Goal: Answer question/provide support

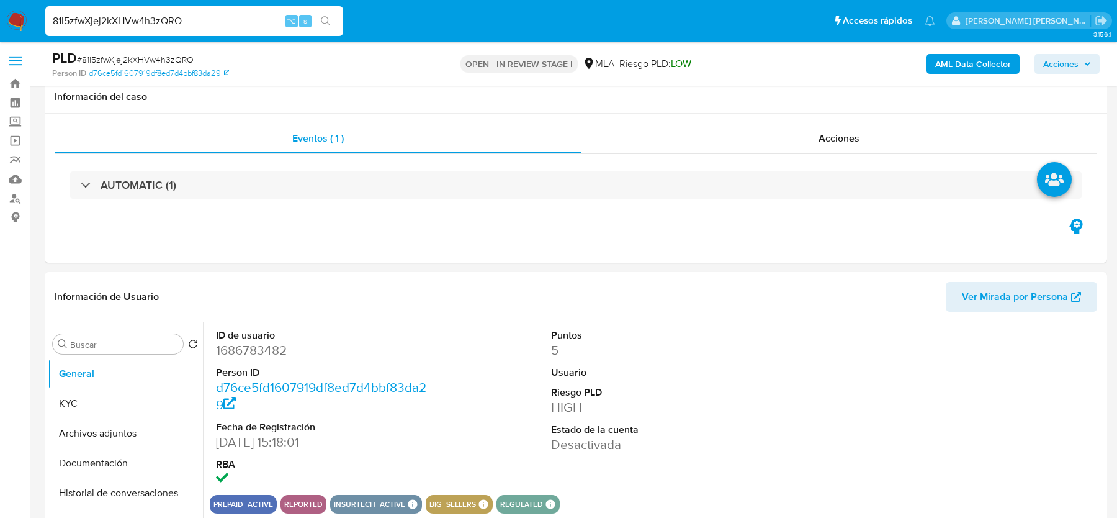
select select "10"
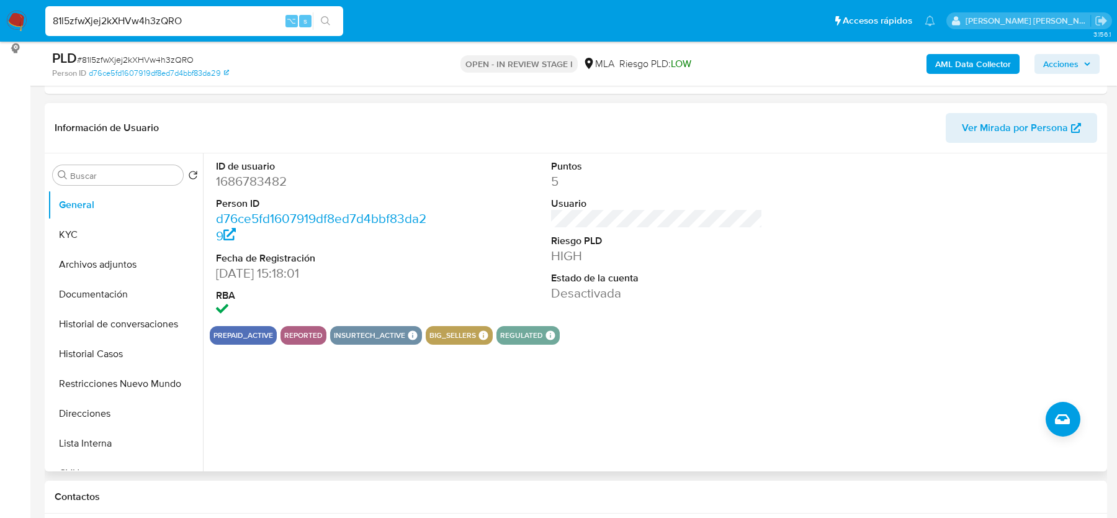
click at [798, 328] on div "prepaid_active reported insurtech_active Insurtech Active Products Garex 1 Pers…" at bounding box center [657, 335] width 895 height 19
click at [436, 169] on div "ID de usuario 1686783482 Person ID d76ce5fd1607919df8ed7d4bbf83da29 Fecha de Re…" at bounding box center [657, 239] width 895 height 173
click at [156, 53] on span "# 81l5zfwXjej2kXHVw4h3zQRO" at bounding box center [135, 59] width 117 height 12
click at [279, 188] on dd "1686783482" at bounding box center [321, 181] width 211 height 17
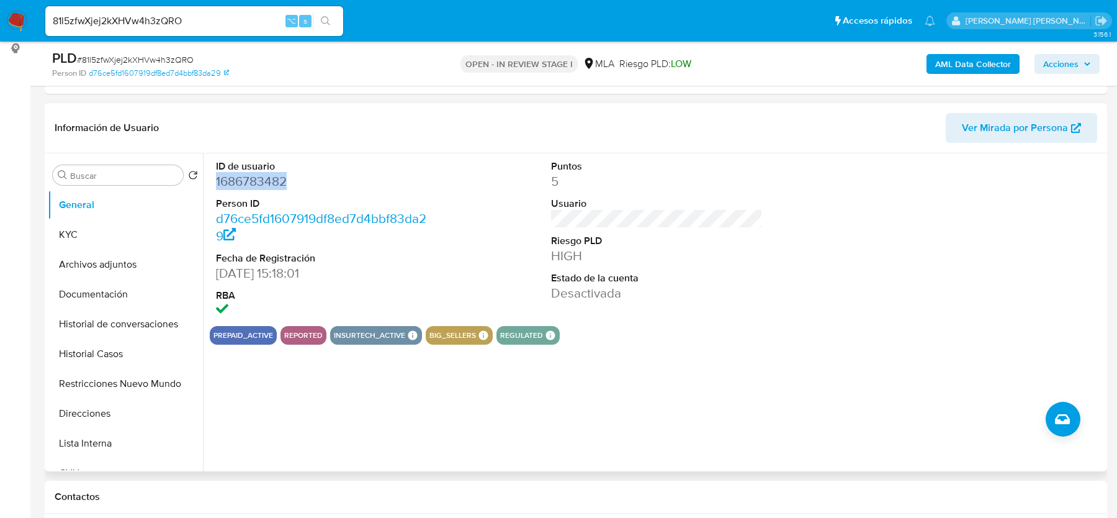
copy dd "1686783482"
click at [159, 352] on button "Historial Casos" at bounding box center [120, 354] width 145 height 30
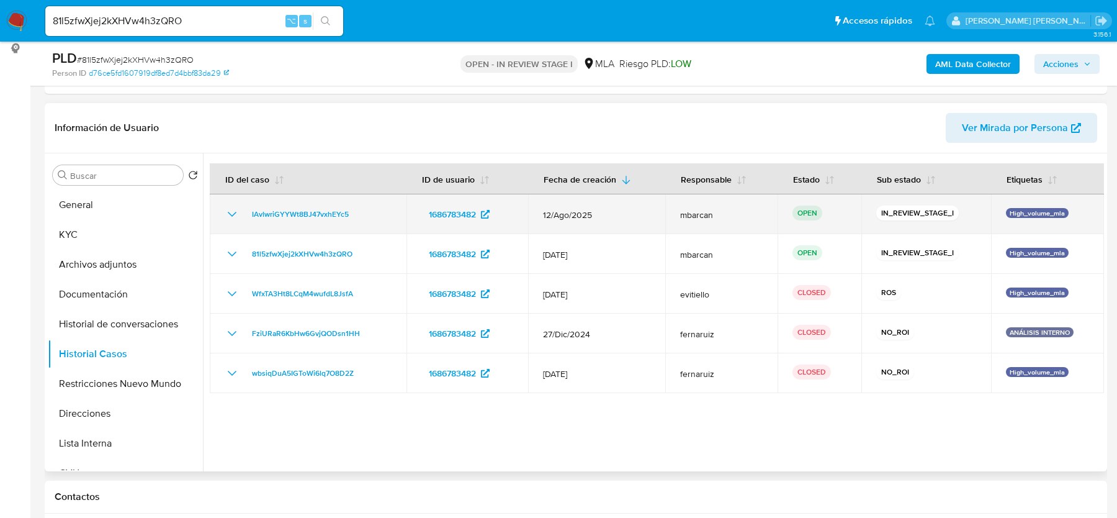
click at [368, 213] on div "IAvlwriGYYWt8BJ47vxhEYc5" at bounding box center [308, 214] width 167 height 15
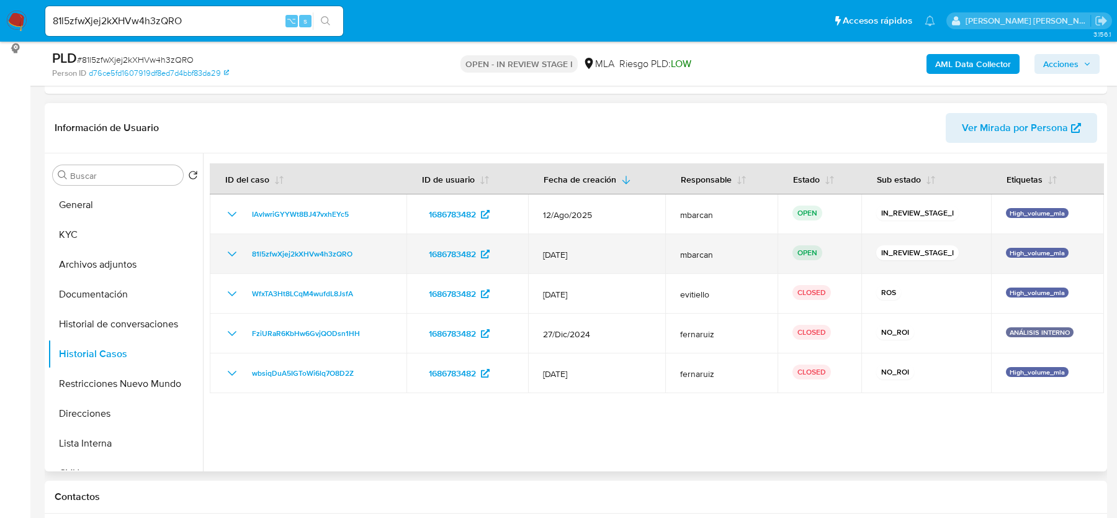
click at [370, 253] on div "81l5zfwXjej2kXHVw4h3zQRO" at bounding box center [308, 253] width 167 height 15
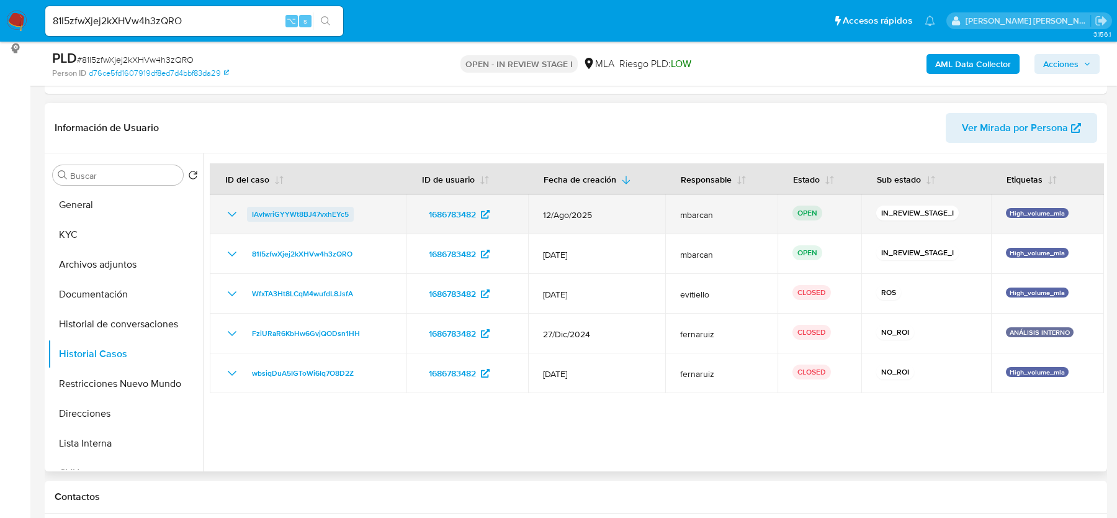
click at [279, 214] on span "IAvlwriGYYWt8BJ47vxhEYc5" at bounding box center [300, 214] width 97 height 15
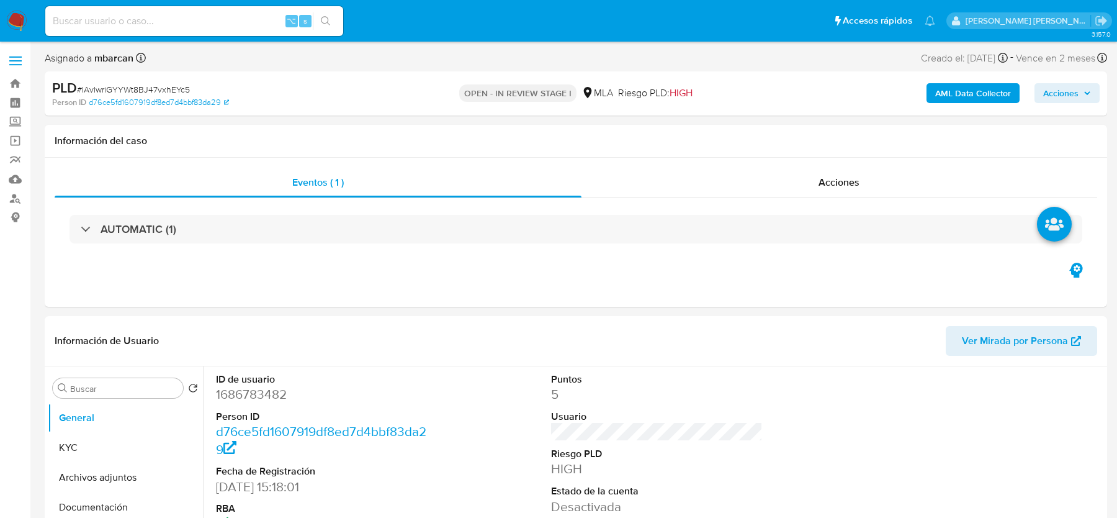
select select "10"
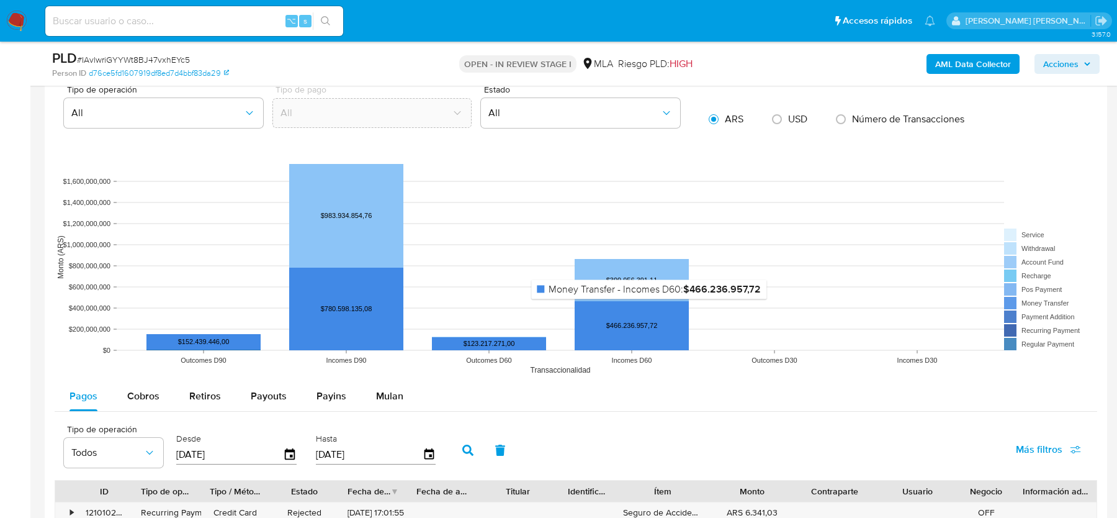
scroll to position [1088, 0]
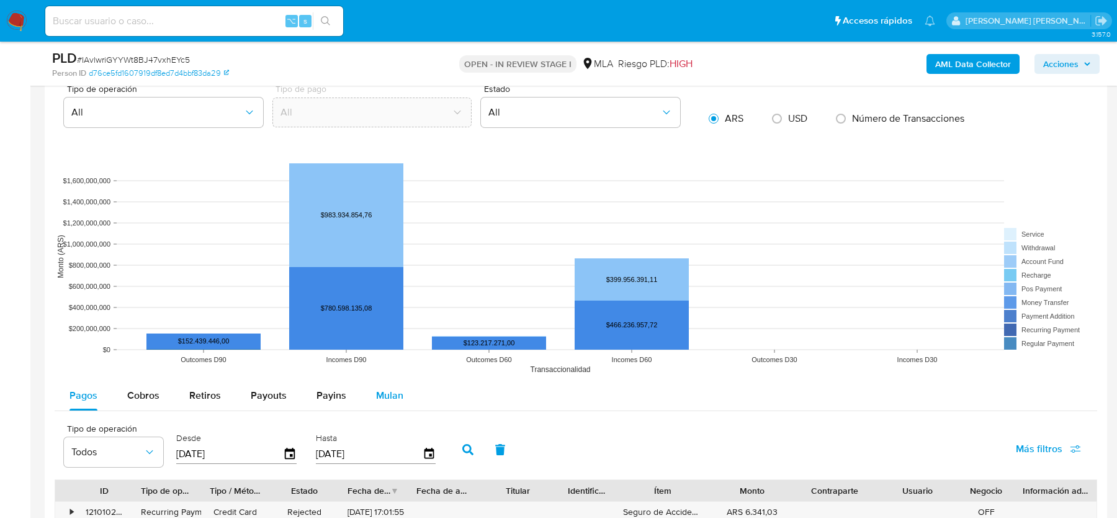
click at [386, 388] on span "Mulan" at bounding box center [389, 395] width 27 height 14
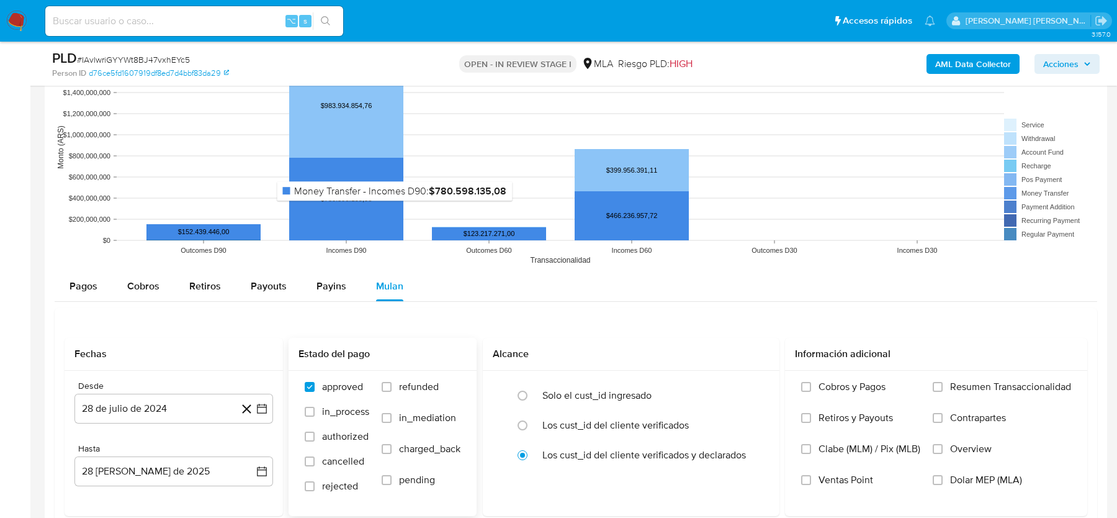
scroll to position [1224, 0]
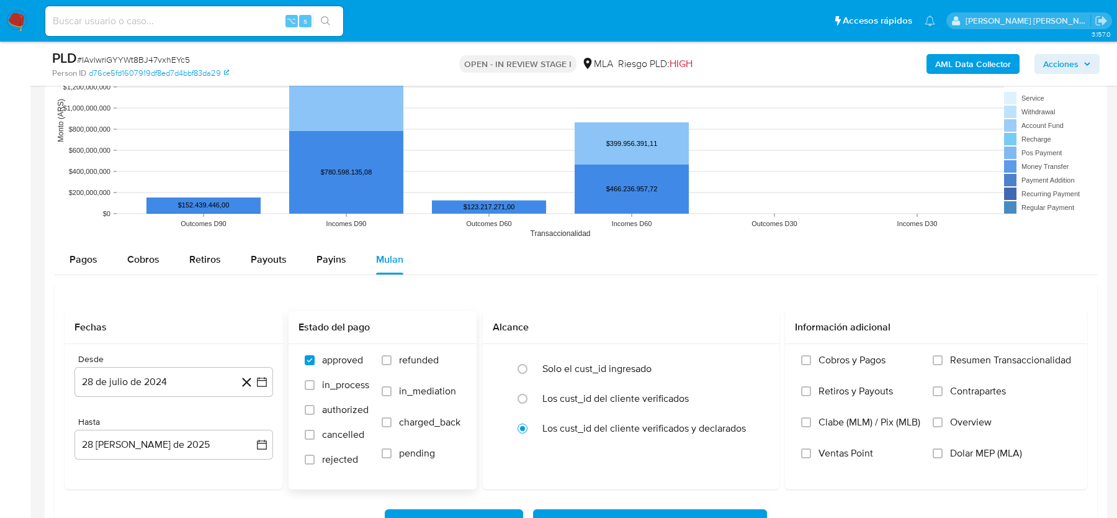
click at [400, 345] on div "approved in_process authorized cancelled rejected refunded in_mediation charged…" at bounding box center [383, 416] width 188 height 144
click at [416, 364] on label "refunded" at bounding box center [421, 369] width 79 height 31
click at [392, 364] on input "refunded" at bounding box center [387, 360] width 10 height 10
checkbox input "true"
click at [959, 452] on span "Dolar MEP (MLA)" at bounding box center [986, 453] width 72 height 12
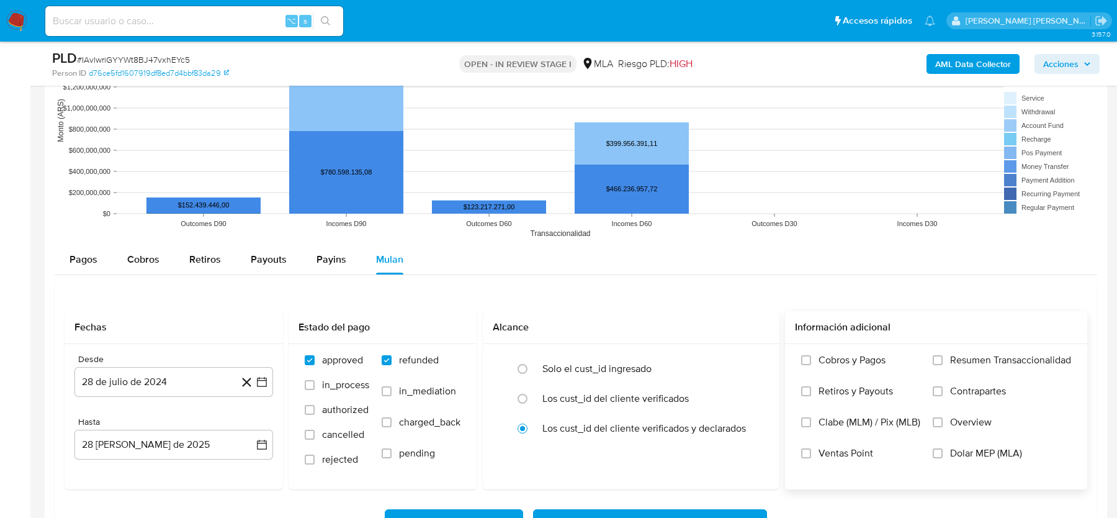
click at [943, 452] on input "Dolar MEP (MLA)" at bounding box center [938, 453] width 10 height 10
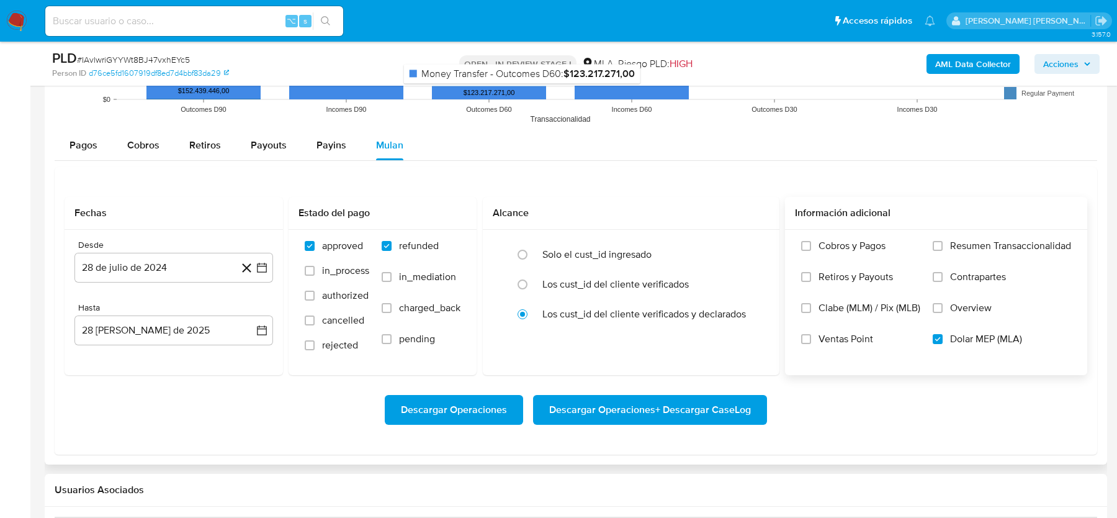
scroll to position [1340, 0]
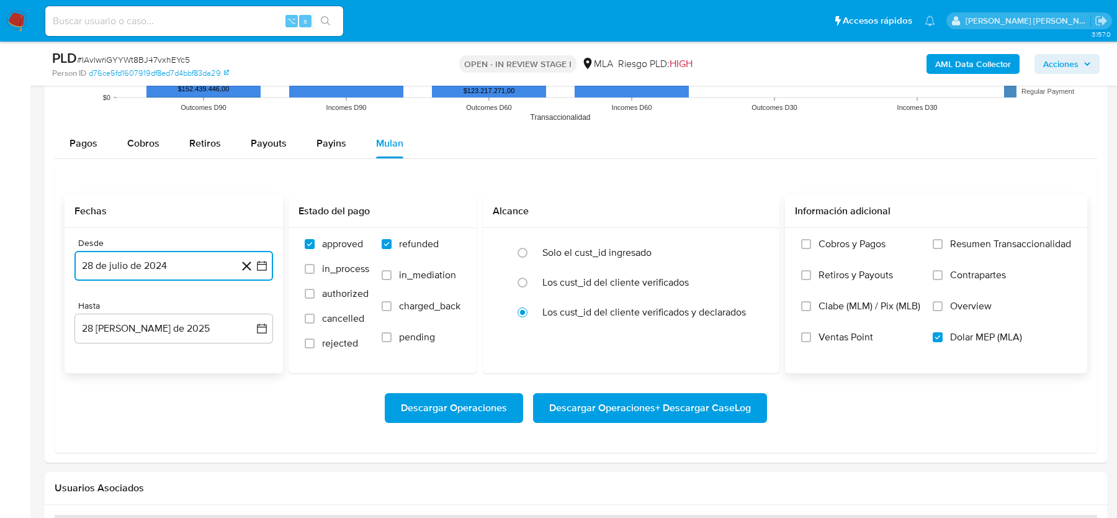
click at [210, 264] on button "28 de julio de 2024" at bounding box center [173, 266] width 199 height 30
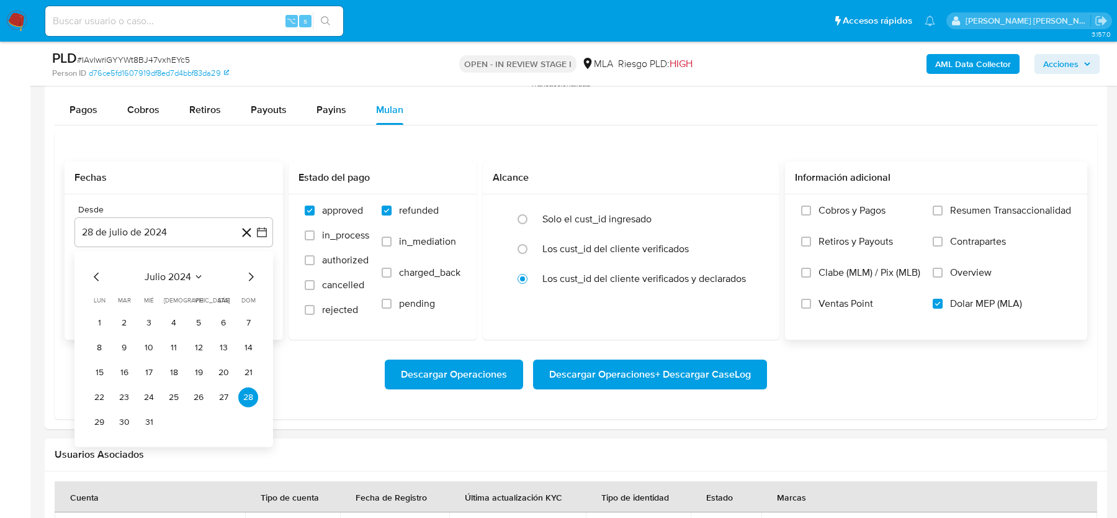
click at [247, 262] on div "julio 2024 julio 2024 lun lunes mar martes mié miércoles jue jueves vie viernes…" at bounding box center [173, 348] width 199 height 196
click at [248, 269] on icon "Mes siguiente" at bounding box center [250, 276] width 15 height 15
click at [248, 270] on icon "Mes siguiente" at bounding box center [250, 276] width 15 height 15
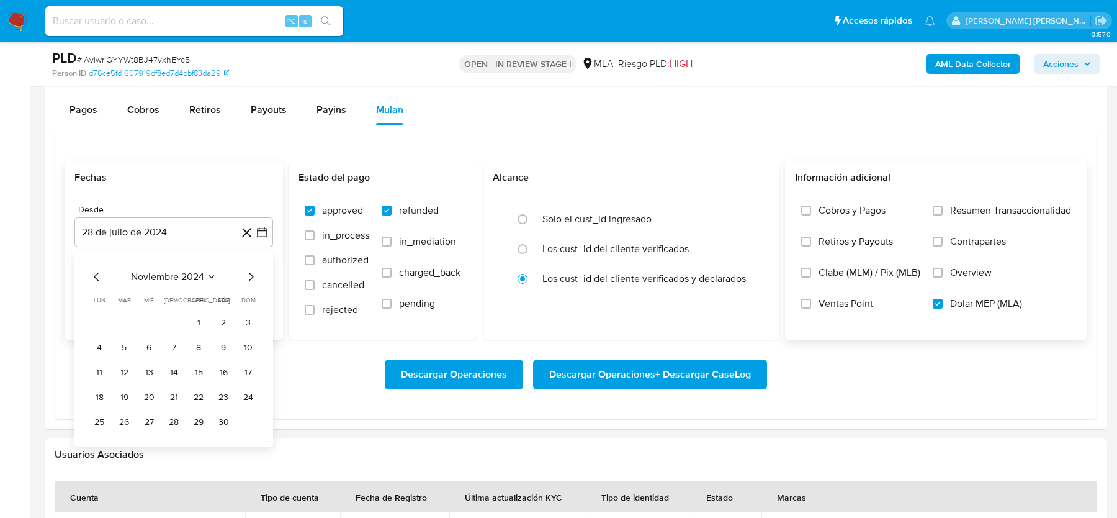
click at [248, 270] on icon "Mes siguiente" at bounding box center [250, 276] width 15 height 15
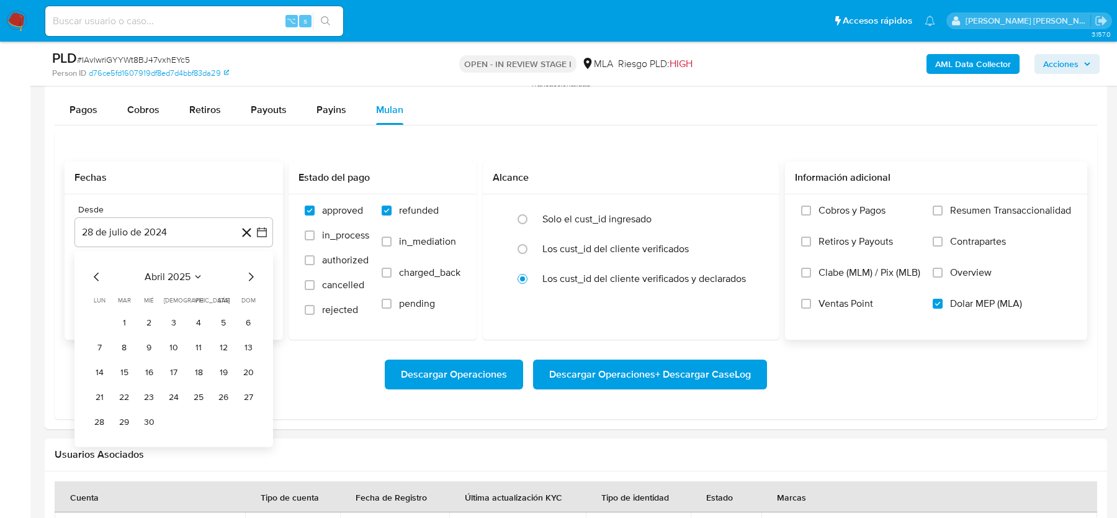
click at [248, 270] on icon "Mes siguiente" at bounding box center [250, 276] width 15 height 15
click at [246, 316] on button "1" at bounding box center [248, 322] width 20 height 20
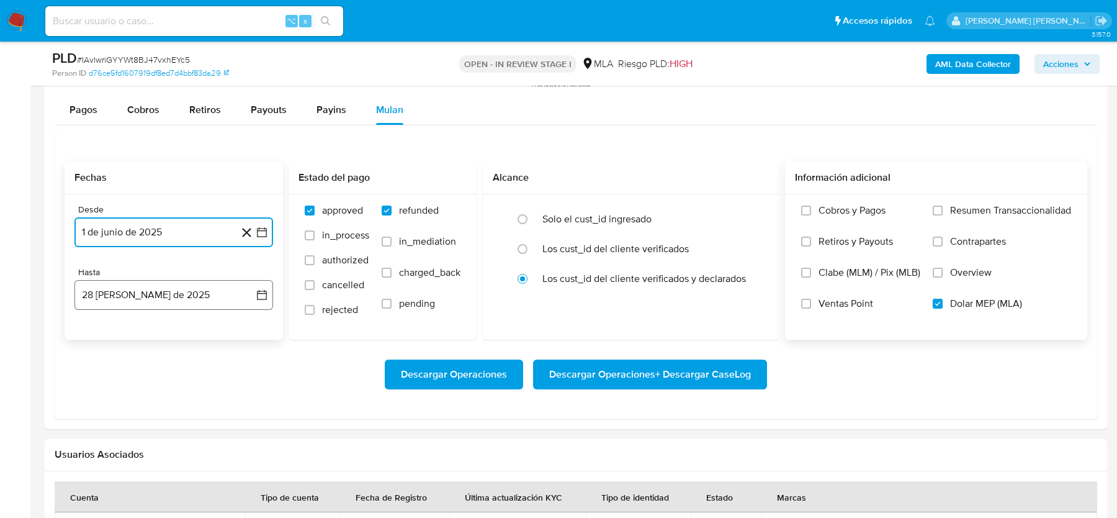
click at [174, 289] on button "28 de agosto de 2025" at bounding box center [173, 295] width 199 height 30
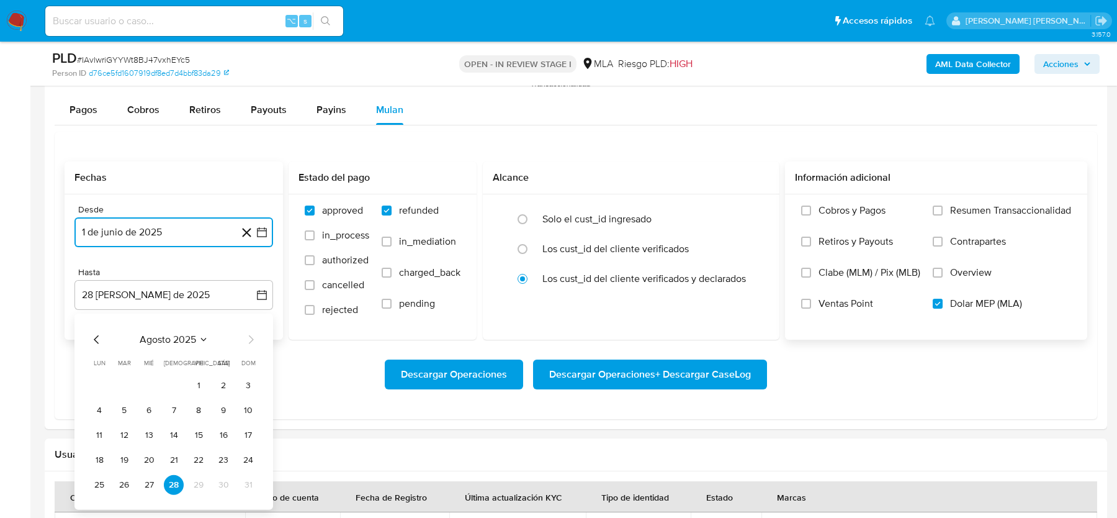
click at [103, 340] on icon "Mes anterior" at bounding box center [96, 338] width 15 height 15
click at [175, 482] on button "31" at bounding box center [174, 484] width 20 height 20
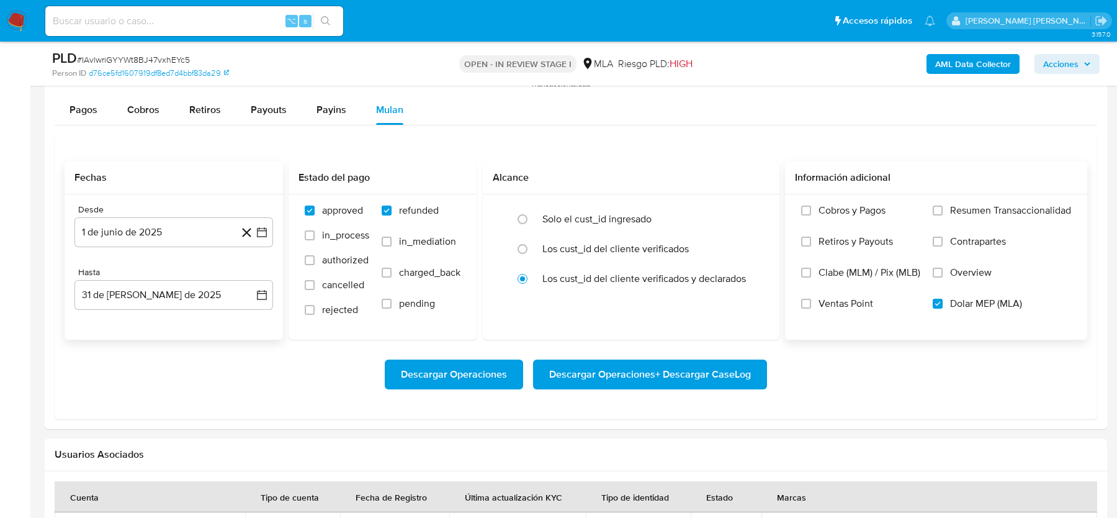
click at [182, 351] on div "Descargar Operaciones Descargar Operaciones + Descargar CaseLog" at bounding box center [576, 375] width 1023 height 70
click at [629, 371] on span "Descargar Operaciones + Descargar CaseLog" at bounding box center [650, 374] width 202 height 27
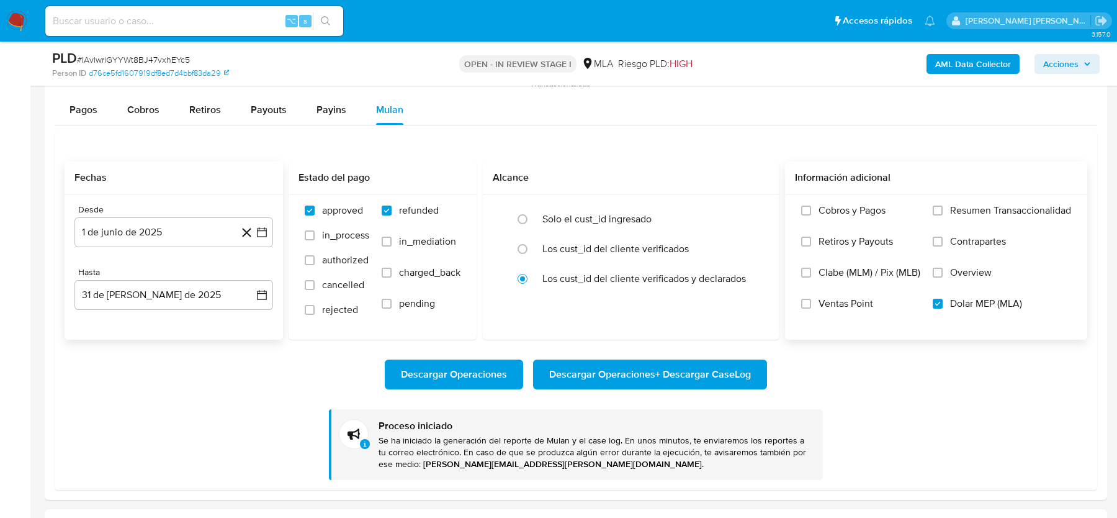
click at [22, 24] on img at bounding box center [16, 21] width 21 height 21
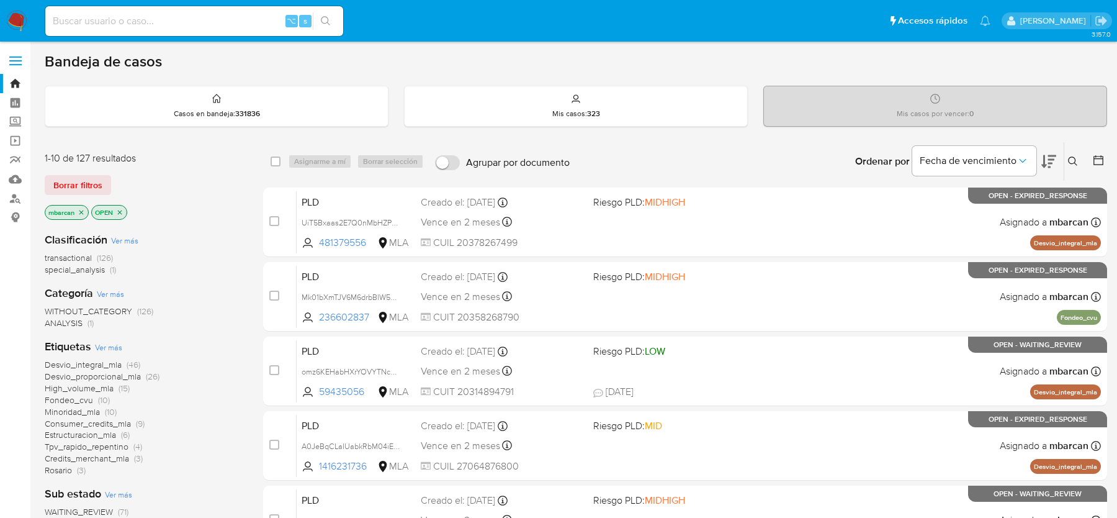
click at [1073, 152] on div "Ingrese ID de usuario o caso Buscar Borrar filtros" at bounding box center [1074, 161] width 21 height 38
click at [1076, 156] on icon at bounding box center [1073, 161] width 10 height 10
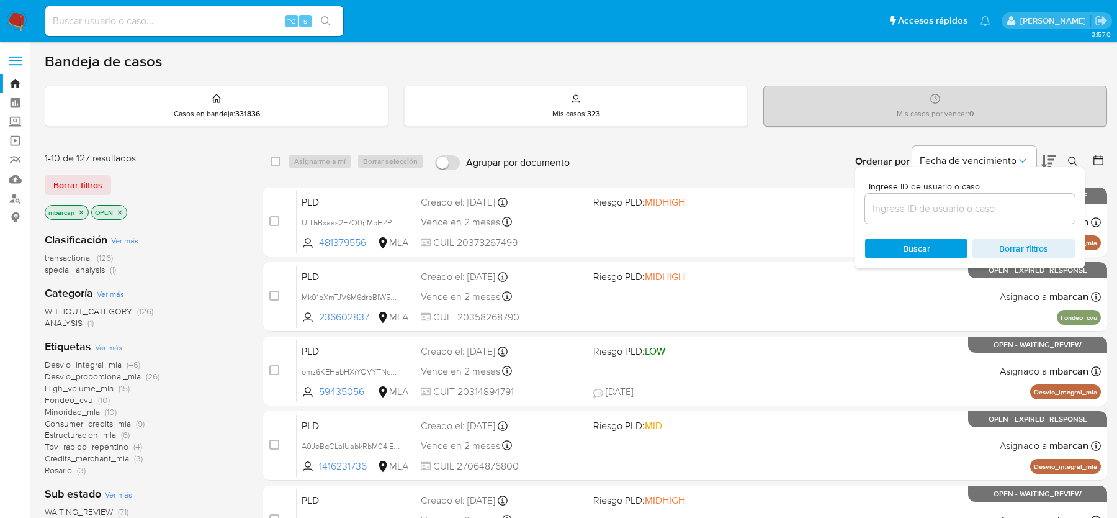
click at [998, 211] on input at bounding box center [970, 209] width 210 height 16
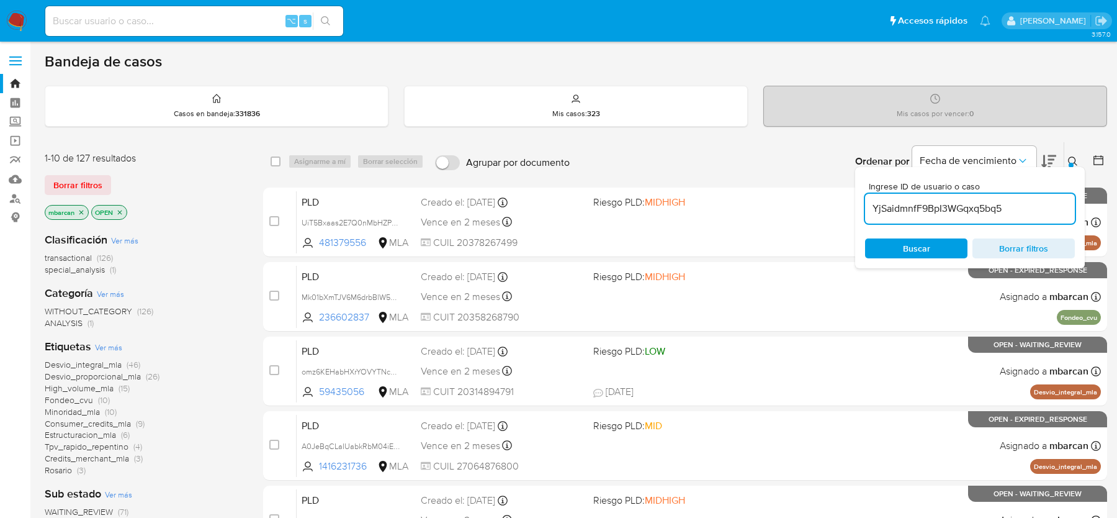
type input "YjSaidmnfF9BpI3WGqxq5bq5"
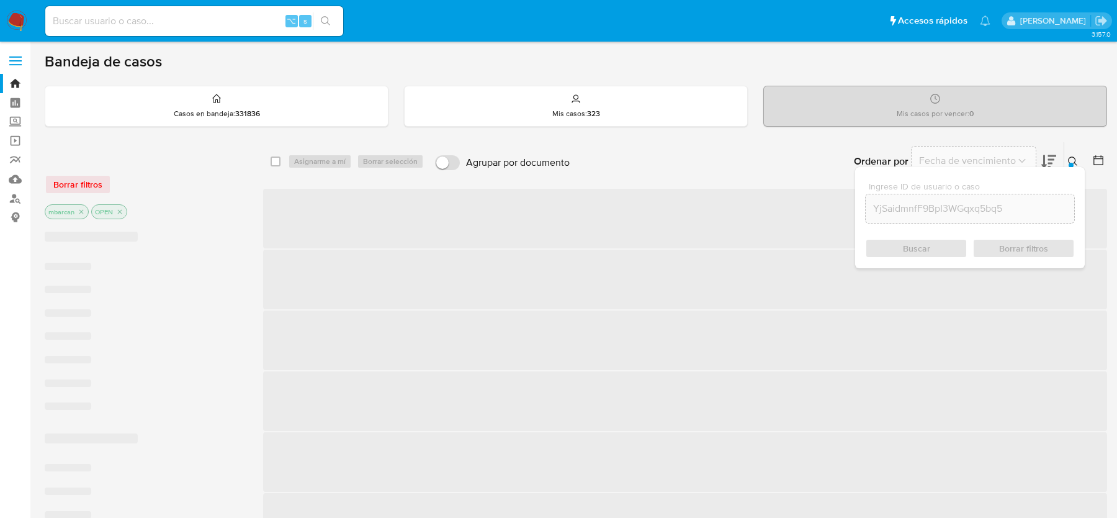
click at [1078, 156] on icon at bounding box center [1073, 161] width 10 height 10
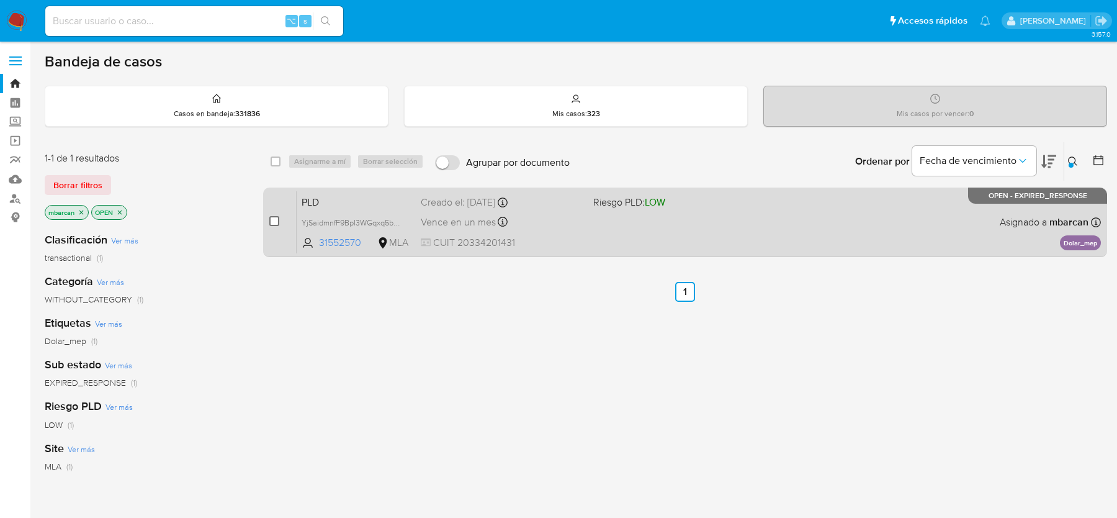
click at [275, 223] on input "checkbox" at bounding box center [274, 221] width 10 height 10
checkbox input "true"
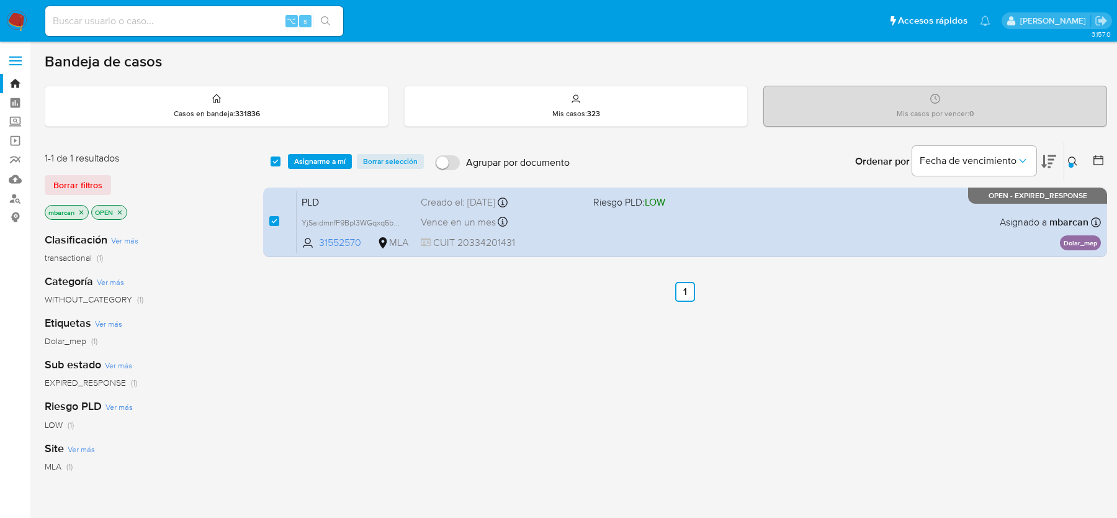
click at [312, 170] on div "select-all-cases-checkbox Asignarme a mí Borrar selección Agrupar por documento…" at bounding box center [685, 161] width 844 height 38
click at [312, 161] on span "Asignarme a mí" at bounding box center [320, 161] width 52 height 12
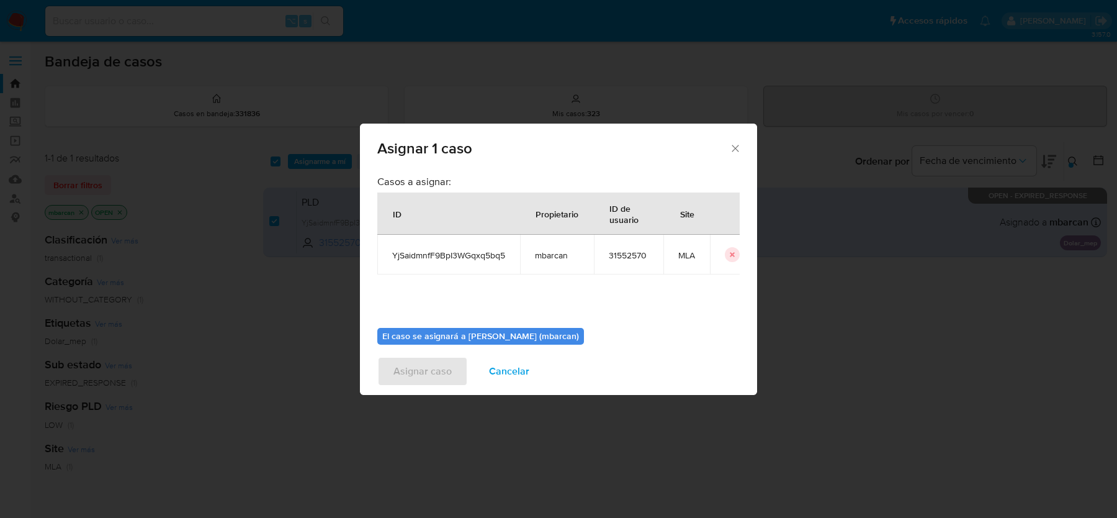
scroll to position [63, 0]
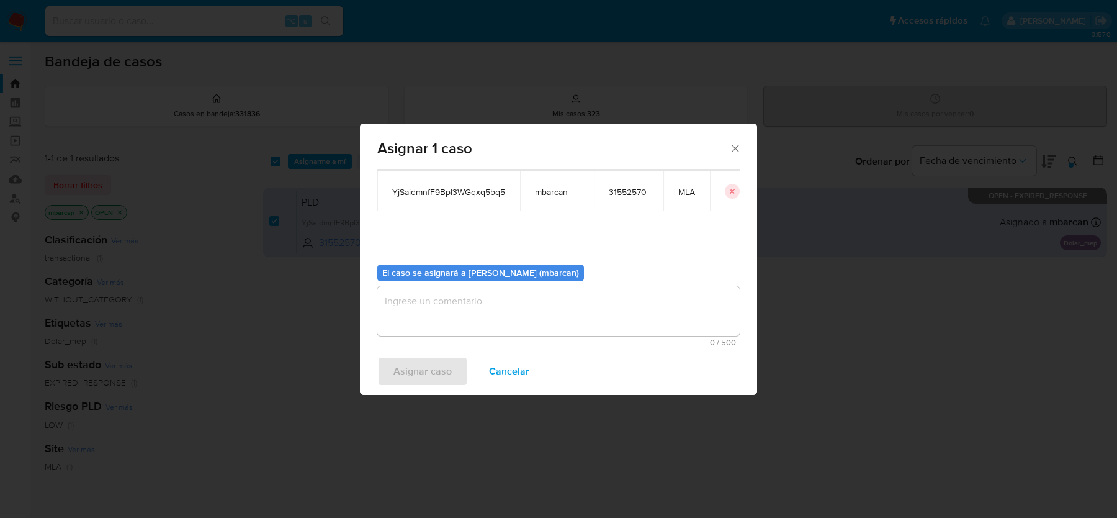
click at [484, 300] on textarea "assign-modal" at bounding box center [558, 311] width 363 height 50
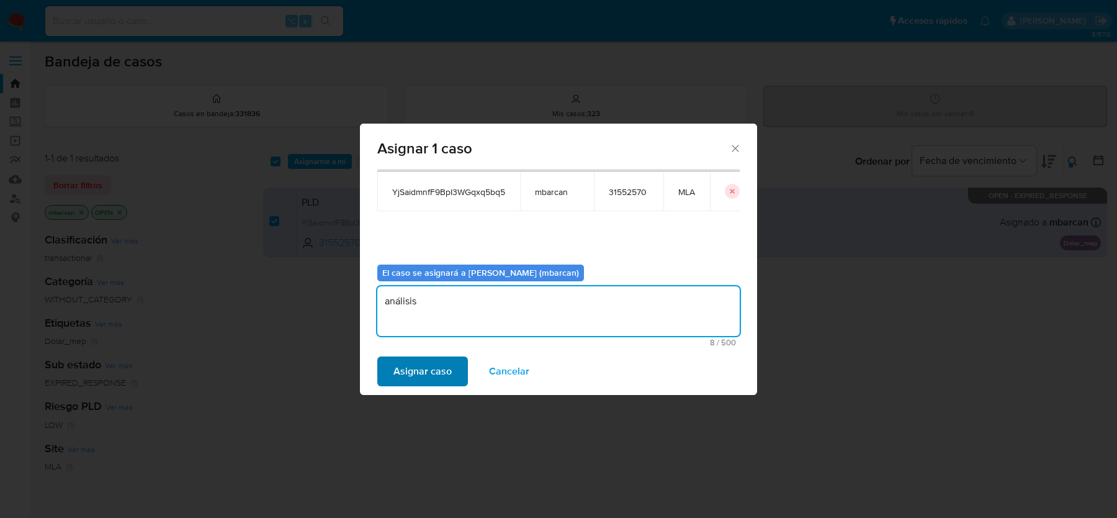
type textarea "análisis"
click at [428, 360] on span "Asignar caso" at bounding box center [423, 371] width 58 height 27
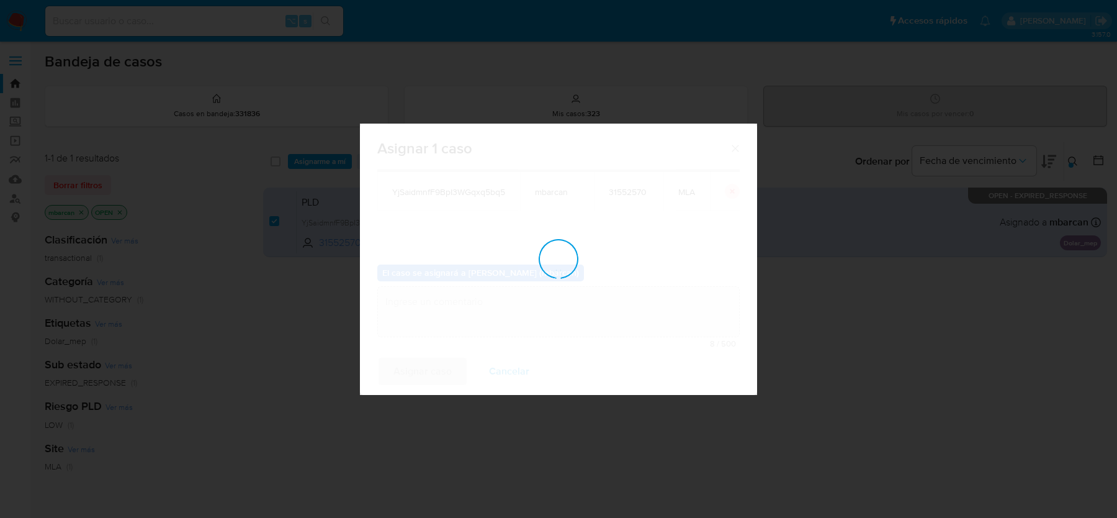
checkbox input "false"
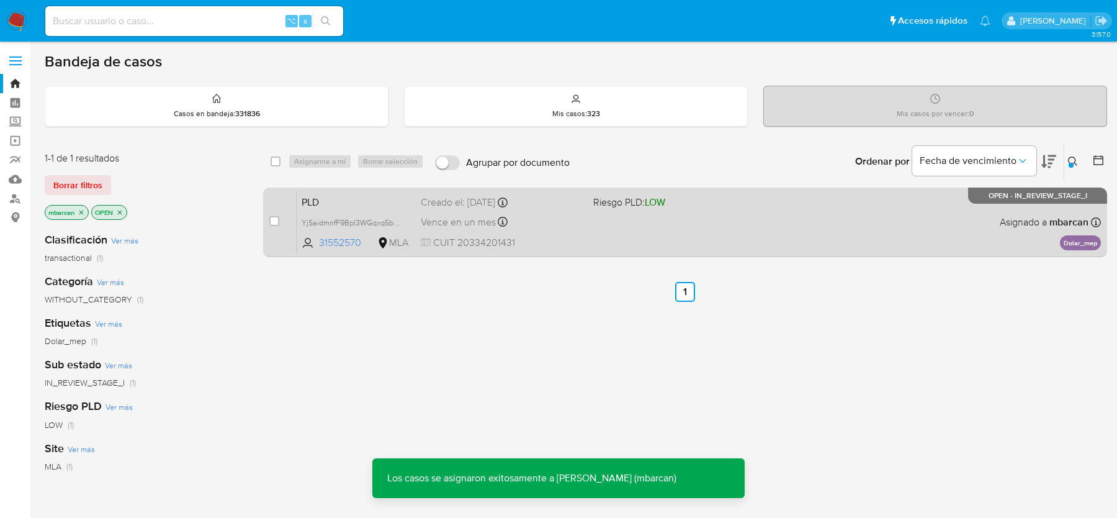
click at [340, 202] on span "PLD" at bounding box center [356, 201] width 109 height 16
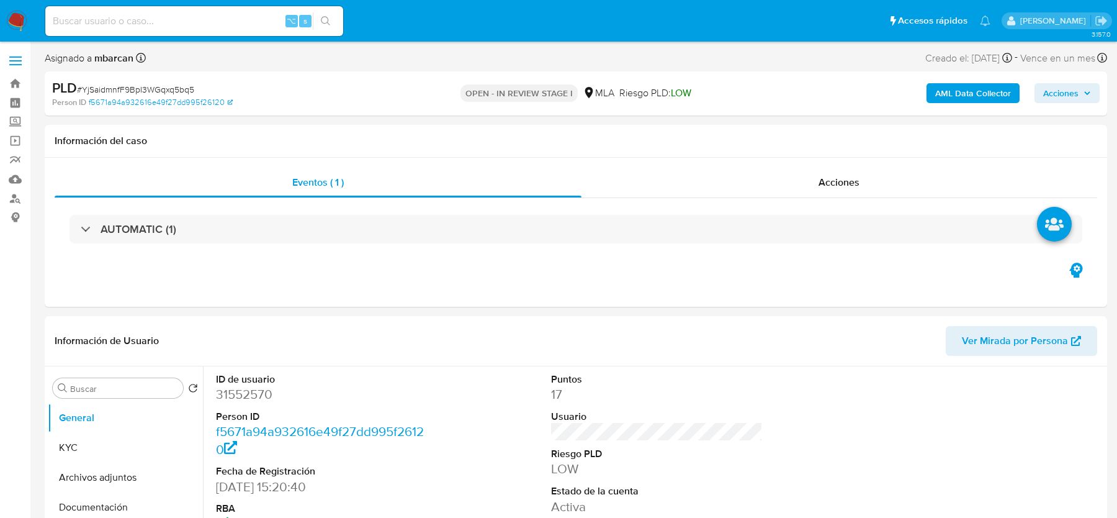
select select "10"
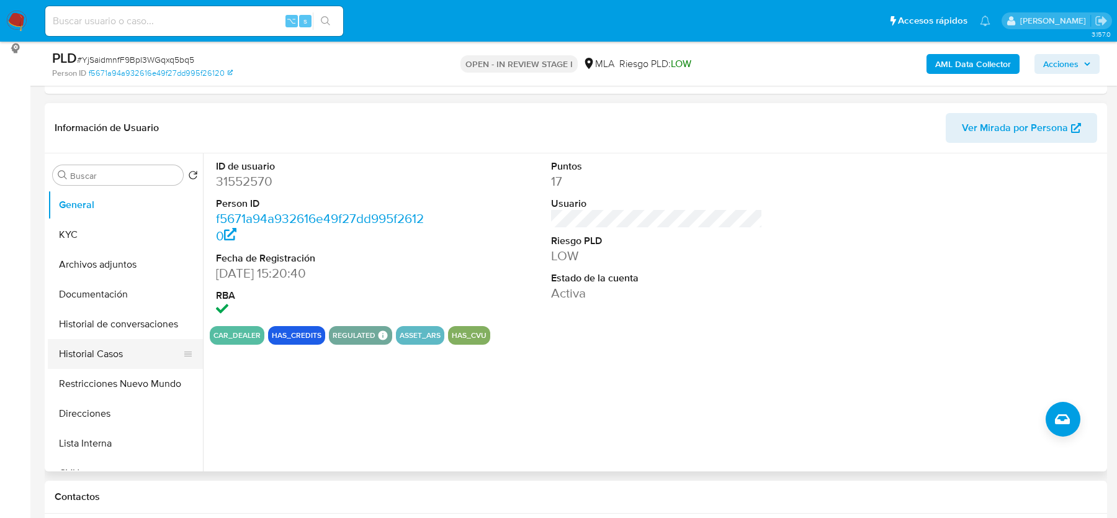
click at [104, 357] on button "Historial Casos" at bounding box center [120, 354] width 145 height 30
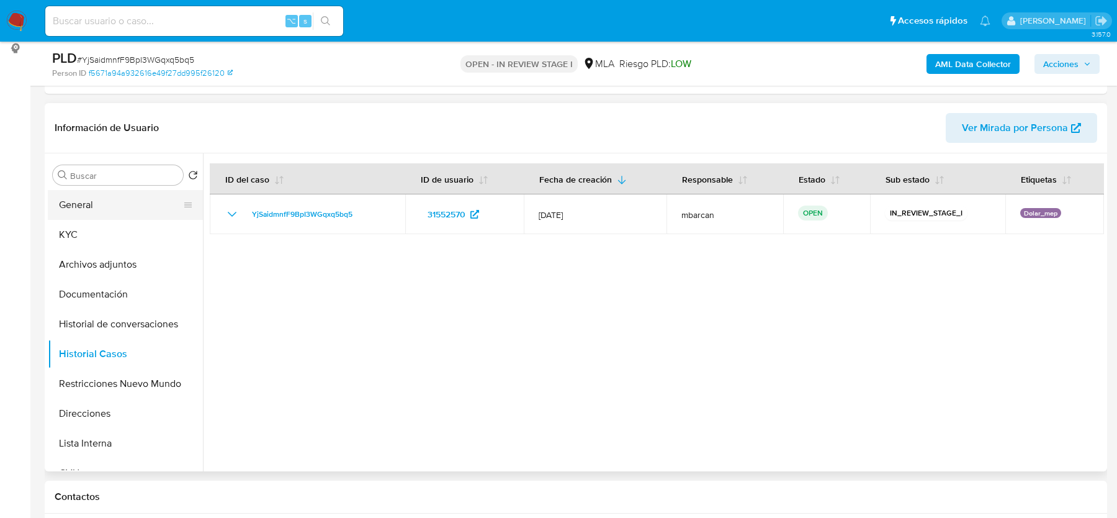
click at [97, 202] on button "General" at bounding box center [120, 205] width 145 height 30
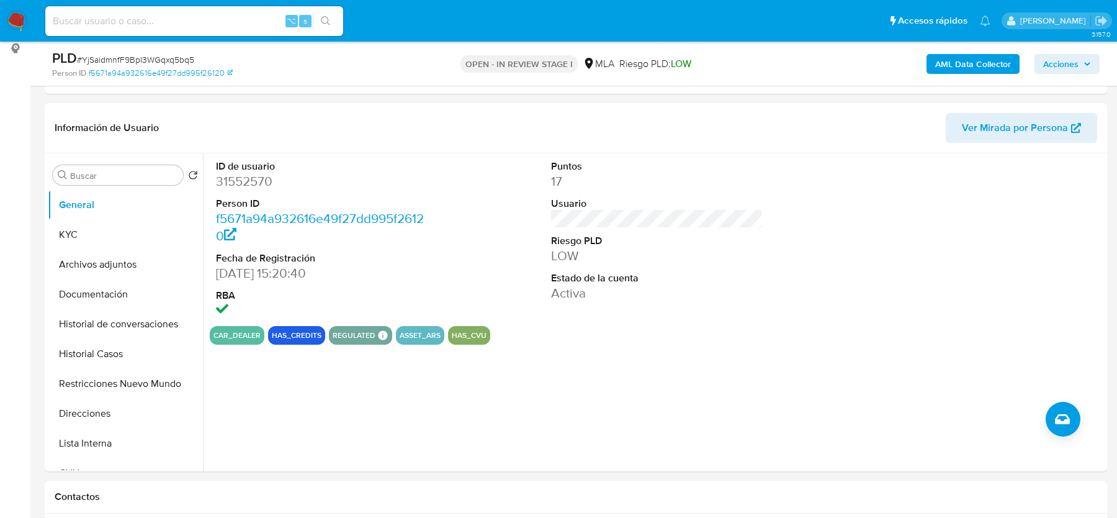
click at [133, 56] on span "# YjSaidmnfF9BpI3WGqxq5bq5" at bounding box center [135, 59] width 117 height 12
copy span "YjSaidmnfF9BpI3WGqxq5bq5"
click at [233, 169] on dt "ID de usuario" at bounding box center [321, 167] width 211 height 14
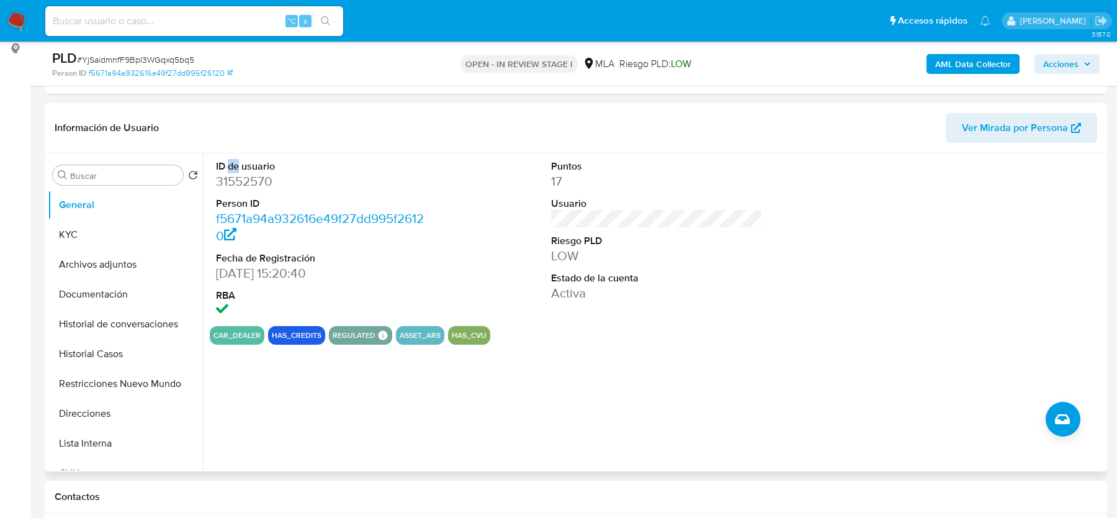
click at [233, 169] on dt "ID de usuario" at bounding box center [321, 167] width 211 height 14
click at [235, 189] on dd "31552570" at bounding box center [321, 181] width 211 height 17
copy dd "31552570"
click at [971, 56] on b "AML Data Collector" at bounding box center [973, 64] width 76 height 20
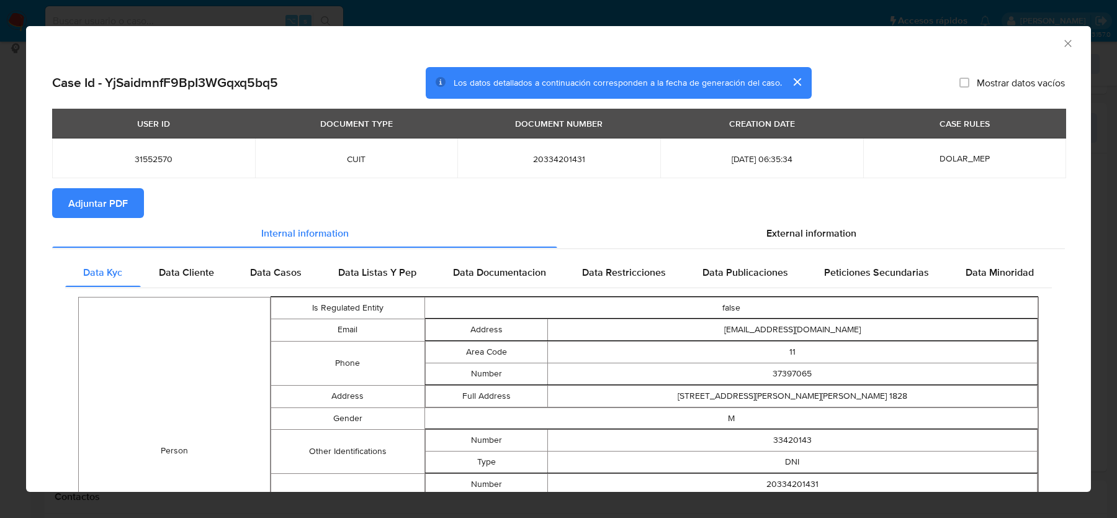
click at [114, 208] on span "Adjuntar PDF" at bounding box center [98, 202] width 60 height 27
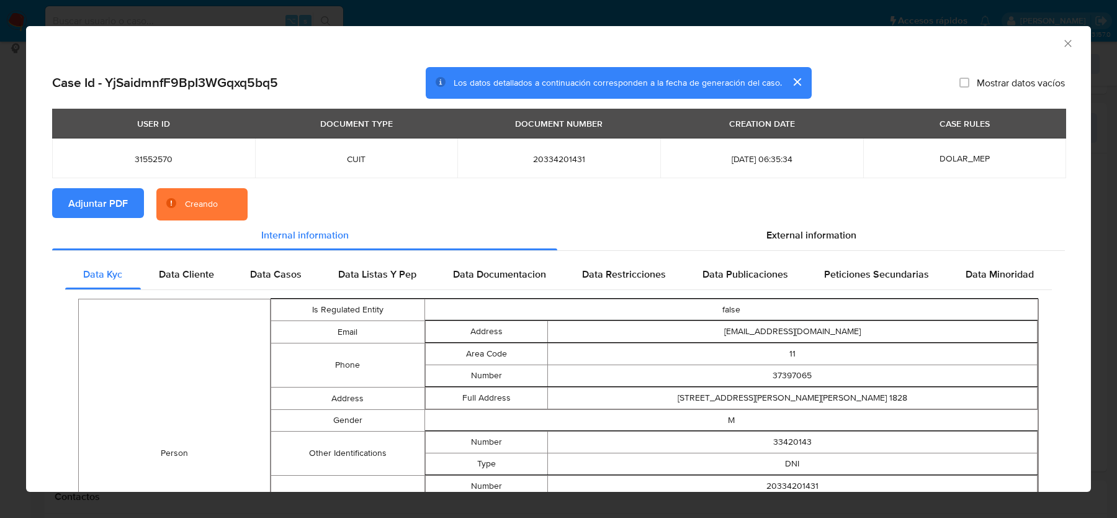
click at [755, 208] on section "Adjuntar PDF Creando" at bounding box center [558, 204] width 1013 height 32
click at [762, 235] on div "External information" at bounding box center [811, 235] width 508 height 30
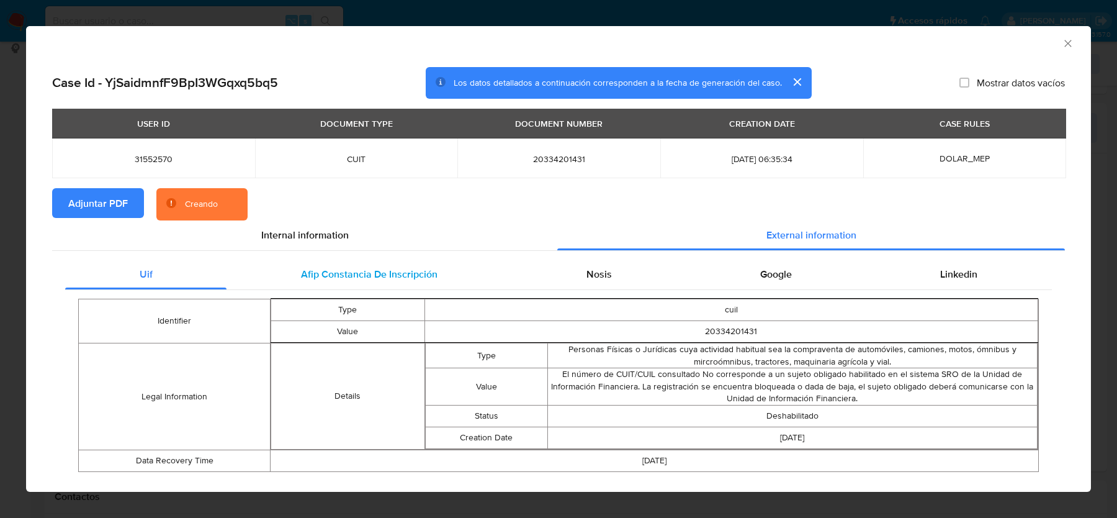
click at [312, 272] on span "Afip Constancia De Inscripción" at bounding box center [369, 274] width 137 height 14
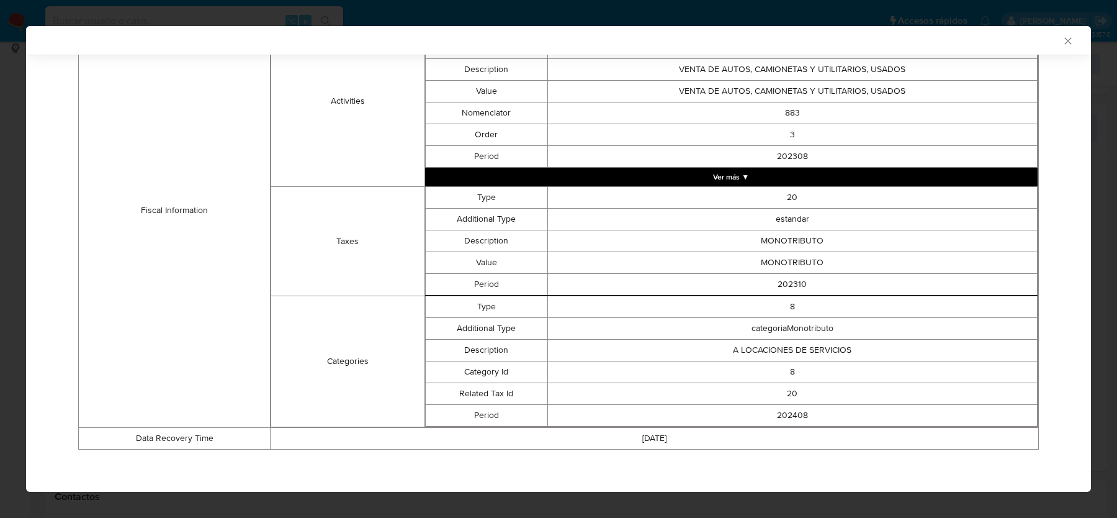
scroll to position [24, 0]
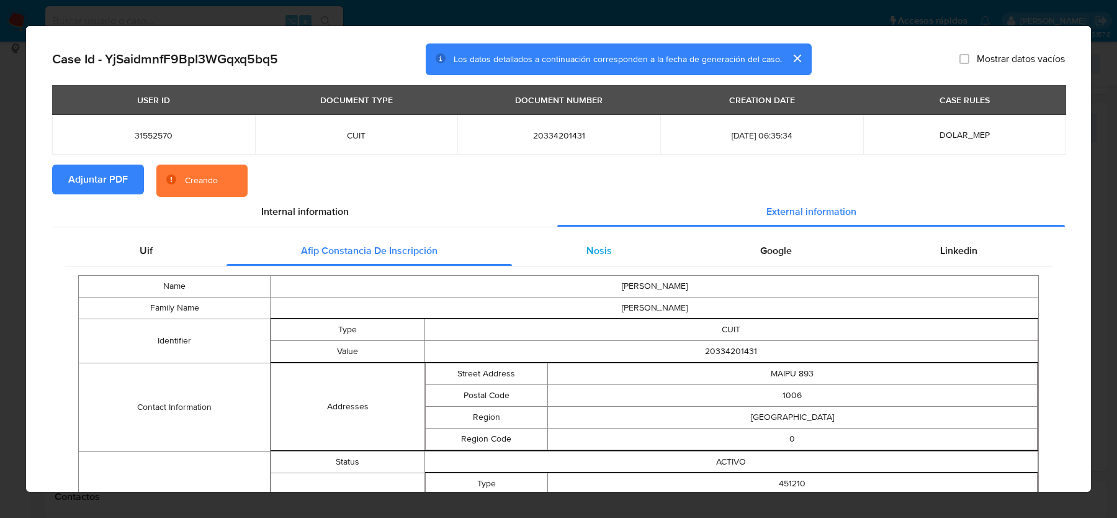
click at [561, 253] on div "Nosis" at bounding box center [599, 251] width 174 height 30
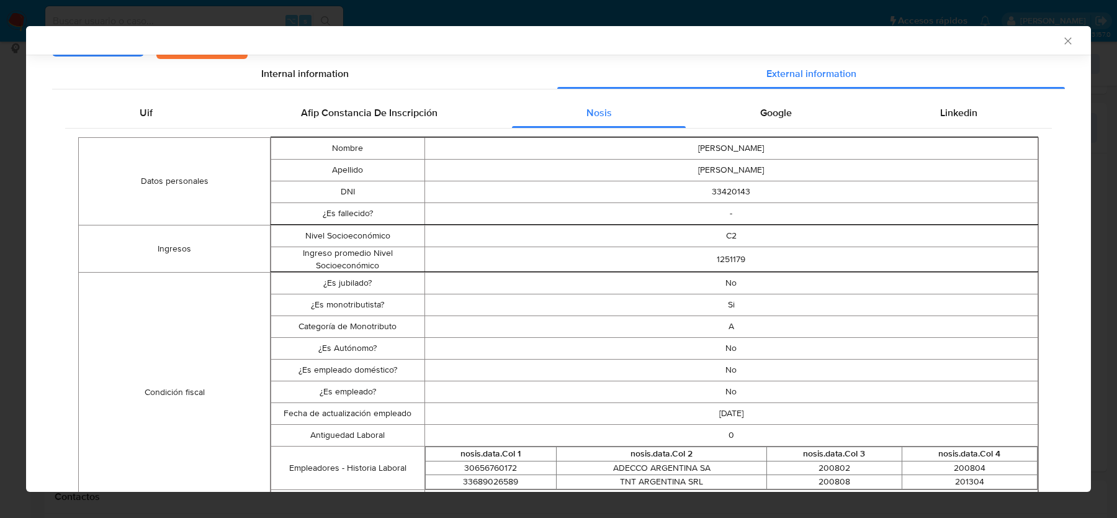
scroll to position [156, 0]
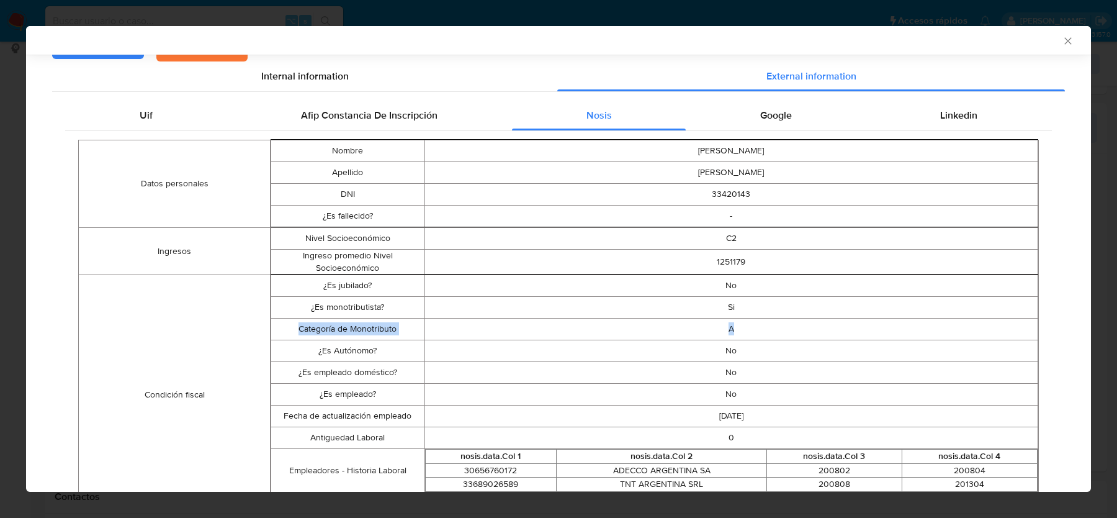
drag, startPoint x: 736, startPoint y: 332, endPoint x: 283, endPoint y: 334, distance: 452.5
click at [283, 334] on tr "Categoría de Monotributo A" at bounding box center [654, 329] width 767 height 22
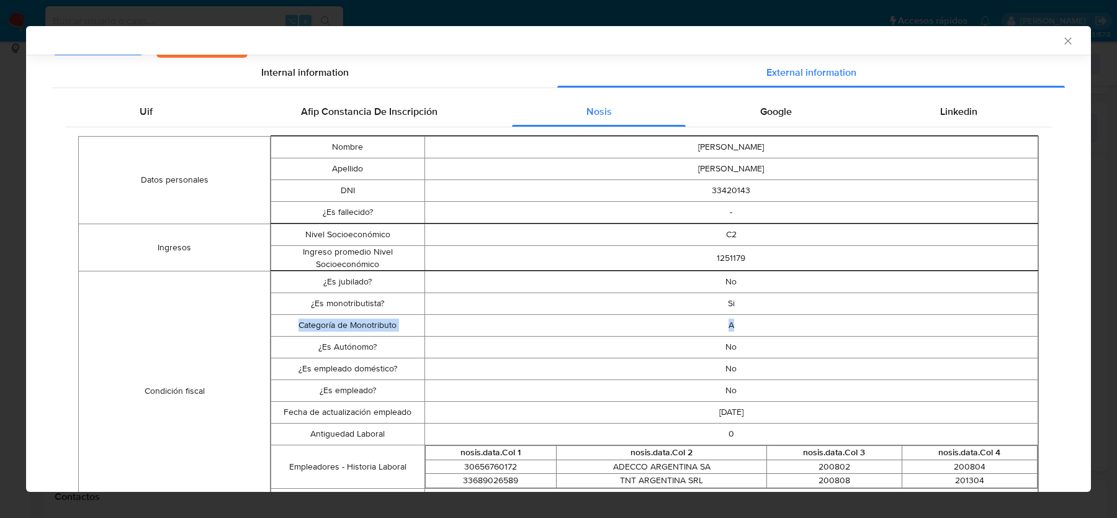
scroll to position [0, 0]
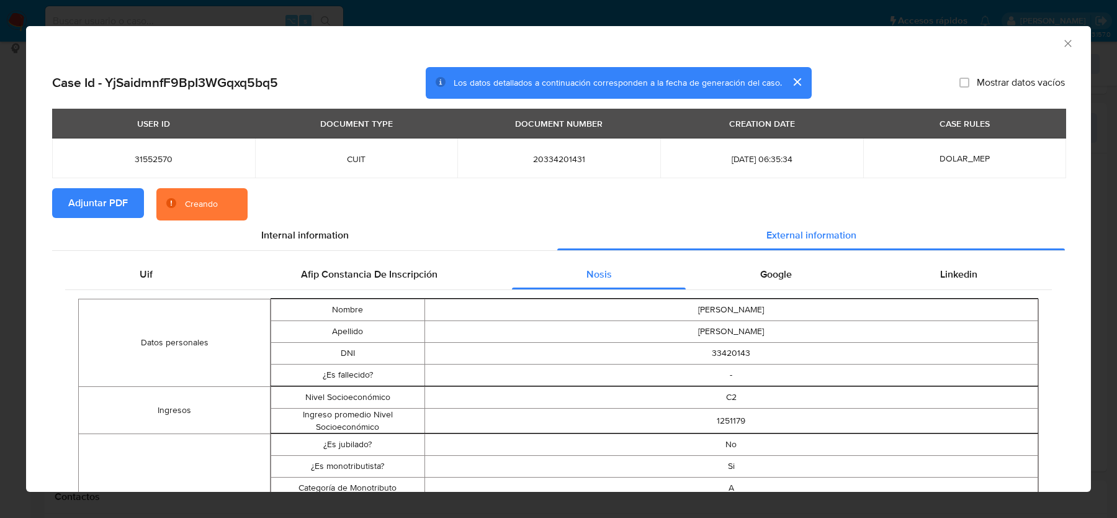
drag, startPoint x: 745, startPoint y: 330, endPoint x: 762, endPoint y: 298, distance: 36.7
click at [745, 330] on td "ROSATO" at bounding box center [732, 332] width 614 height 22
click at [762, 299] on td "NAHUEL DARIO" at bounding box center [732, 310] width 614 height 22
click at [768, 286] on div "Google" at bounding box center [776, 274] width 180 height 30
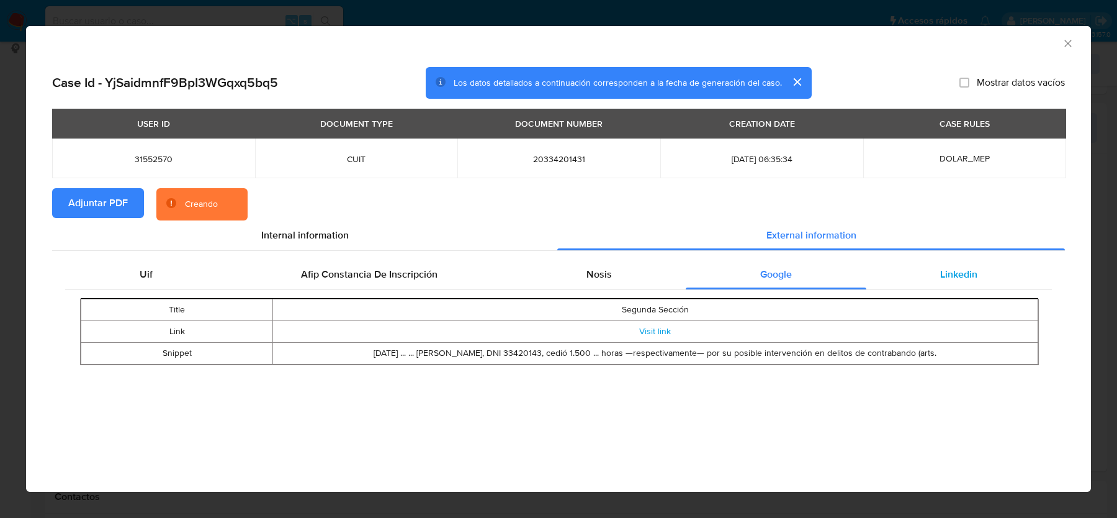
click at [932, 284] on div "Linkedin" at bounding box center [960, 274] width 186 height 30
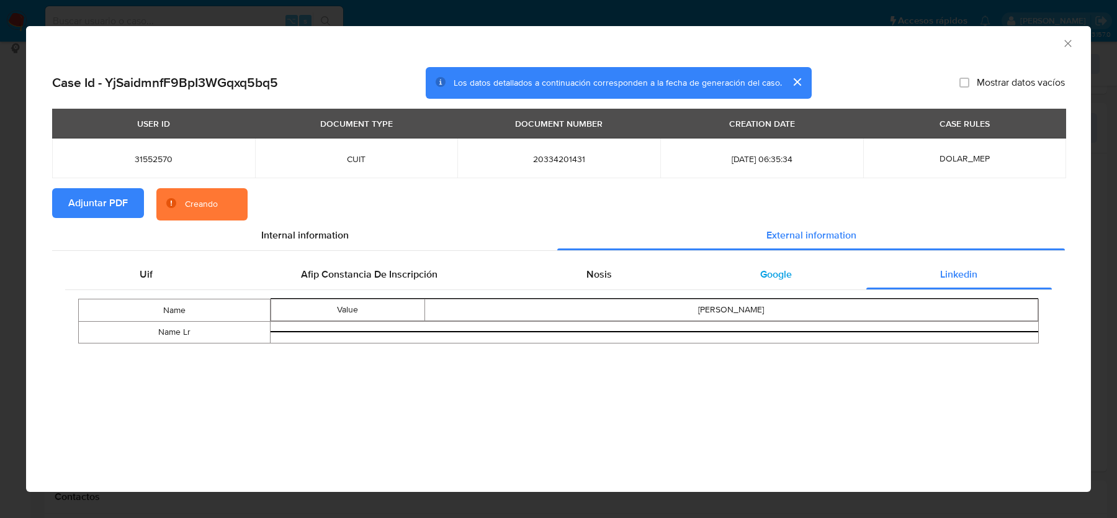
click at [795, 281] on div "Google" at bounding box center [776, 274] width 180 height 30
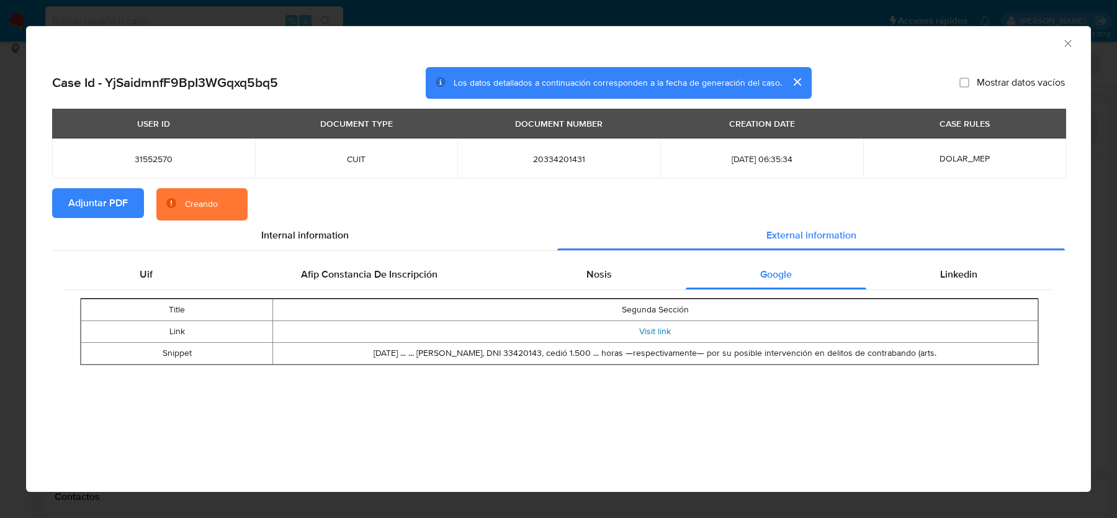
click at [653, 335] on link "Visit link" at bounding box center [655, 331] width 32 height 12
click at [935, 279] on div "Linkedin" at bounding box center [960, 272] width 186 height 30
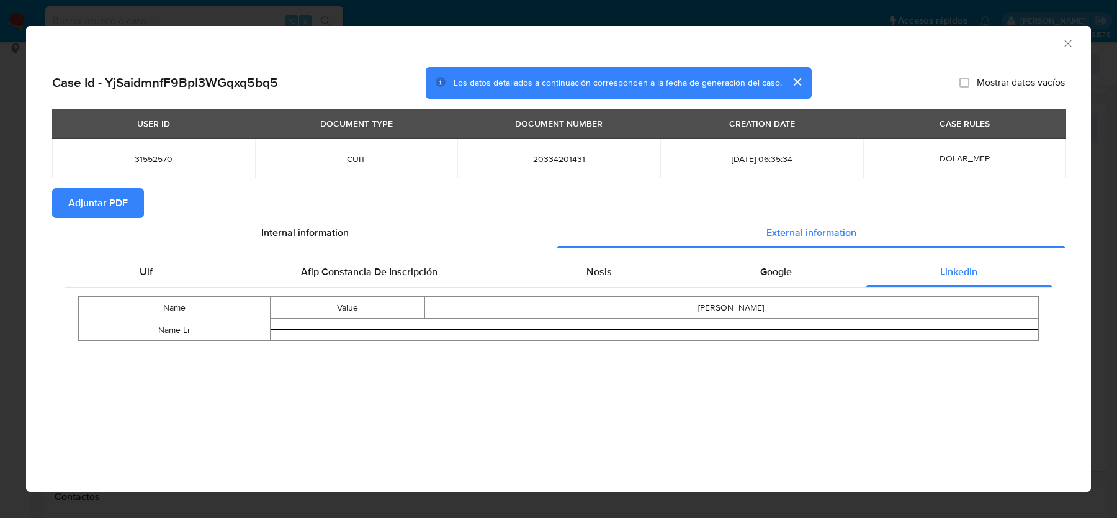
click at [1064, 45] on icon "Cerrar ventana" at bounding box center [1068, 43] width 12 height 12
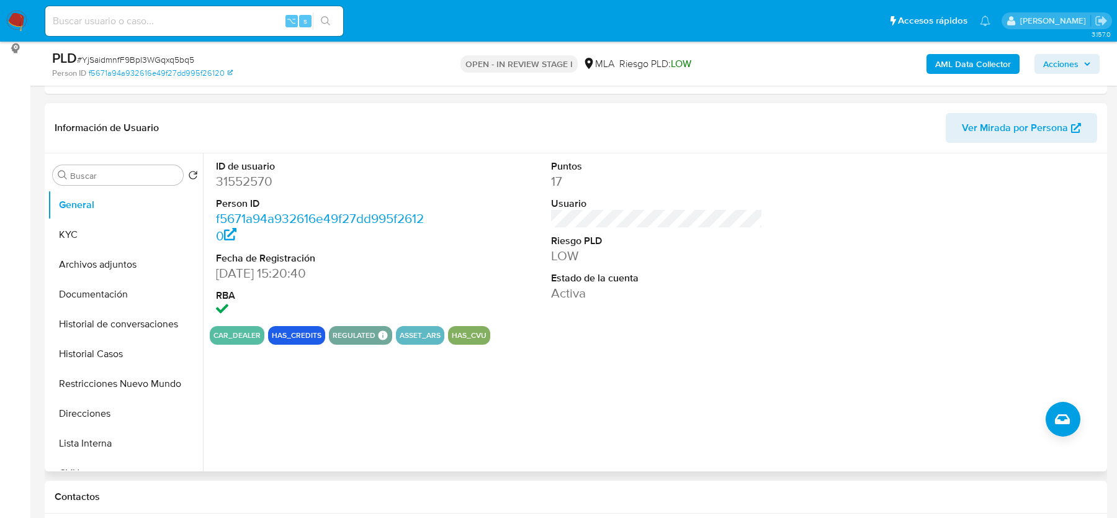
scroll to position [233, 0]
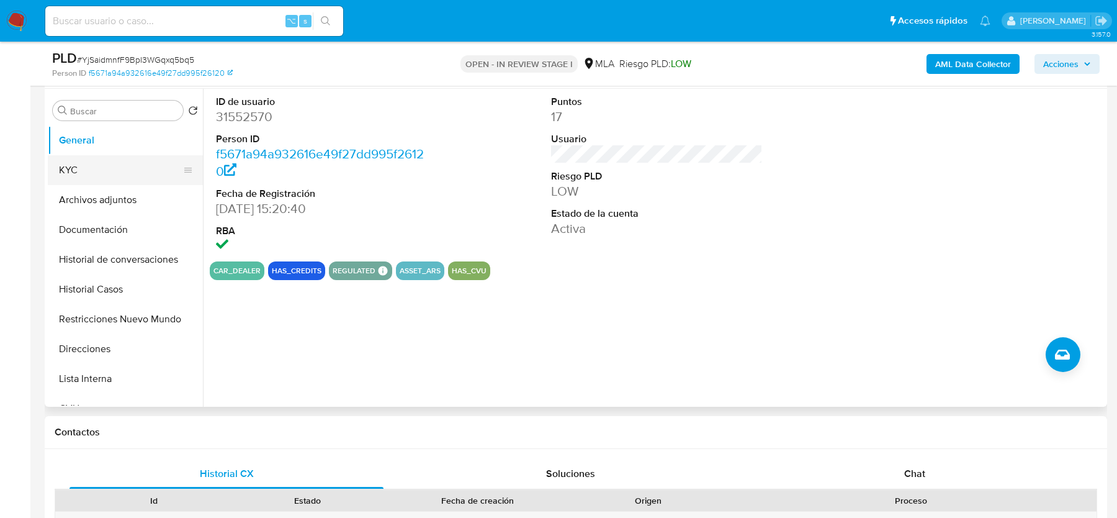
click at [99, 170] on button "KYC" at bounding box center [120, 170] width 145 height 30
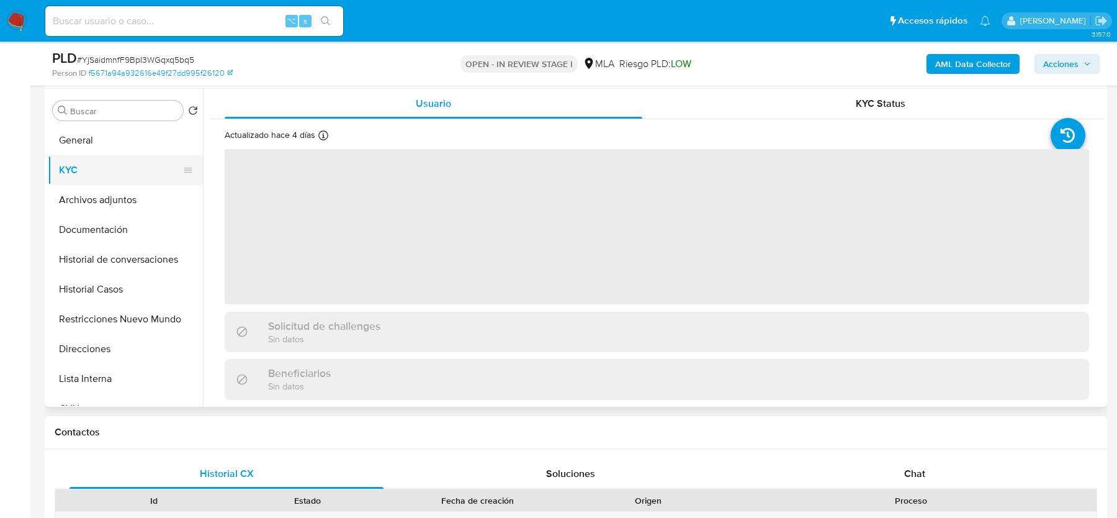
scroll to position [201, 0]
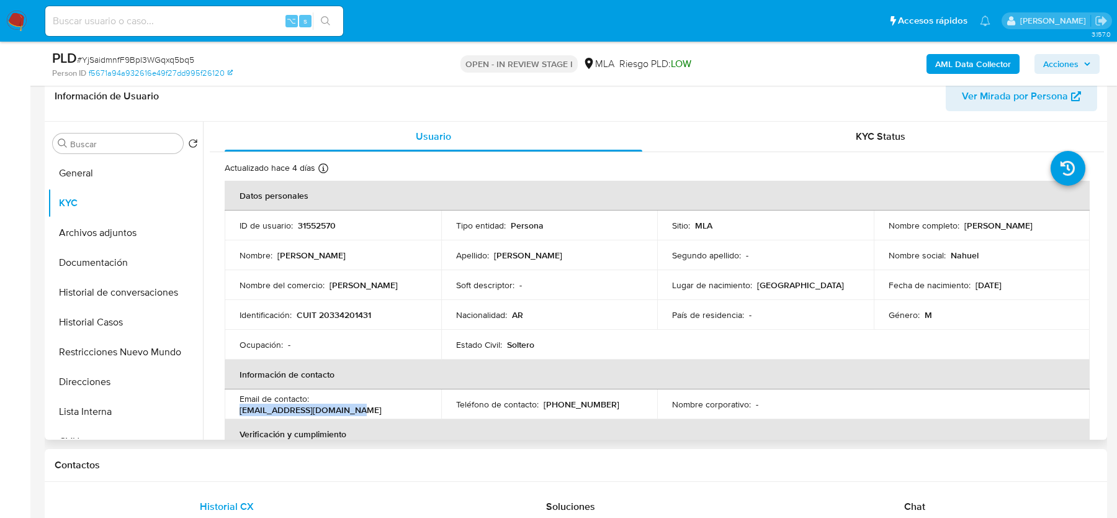
drag, startPoint x: 300, startPoint y: 407, endPoint x: 399, endPoint y: 407, distance: 99.3
click at [399, 407] on td "Email de contacto : carsclubcompany@gmail.com" at bounding box center [333, 404] width 217 height 30
copy p "carsclubcompany@gmail.com"
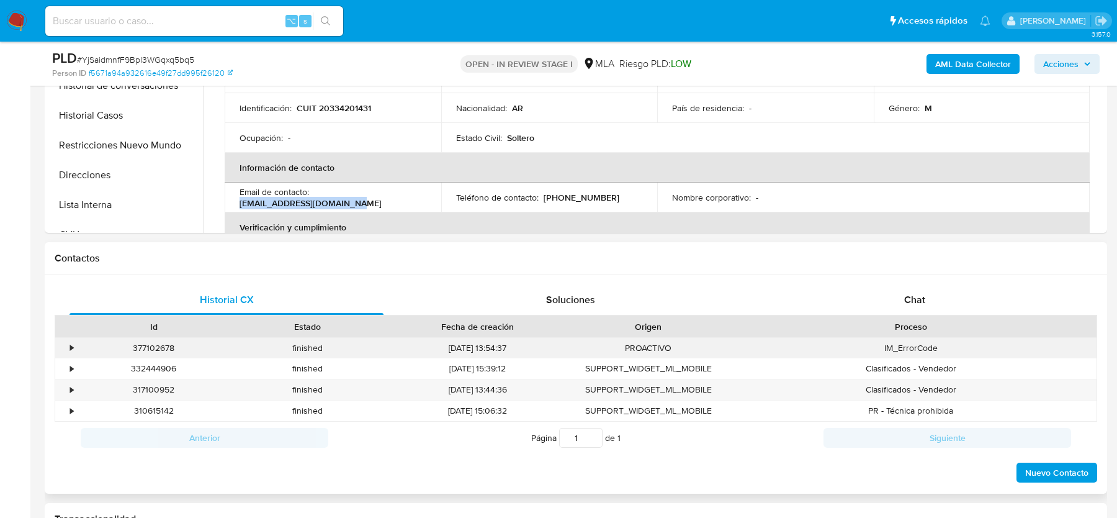
scroll to position [456, 0]
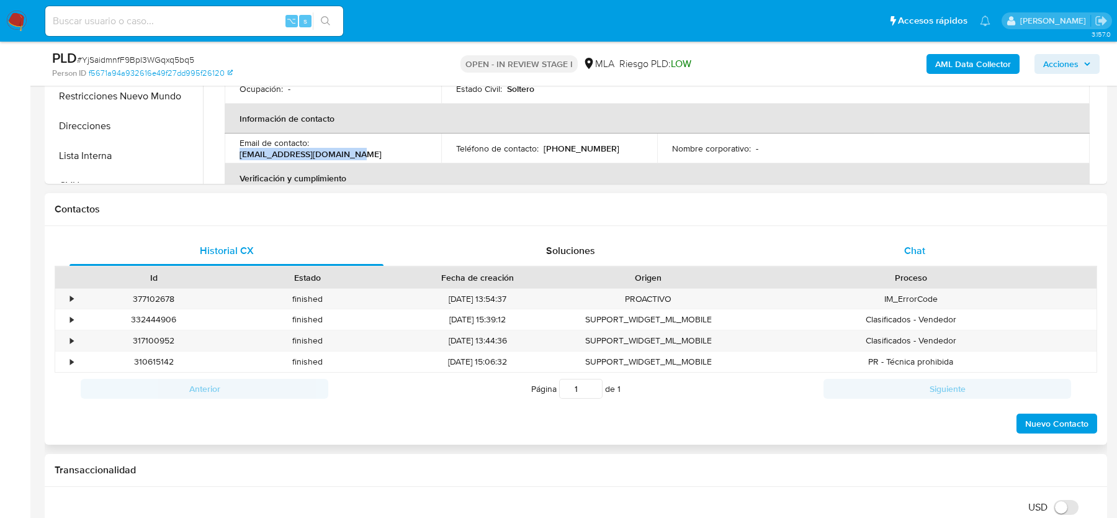
click at [893, 245] on div "Chat" at bounding box center [915, 251] width 314 height 30
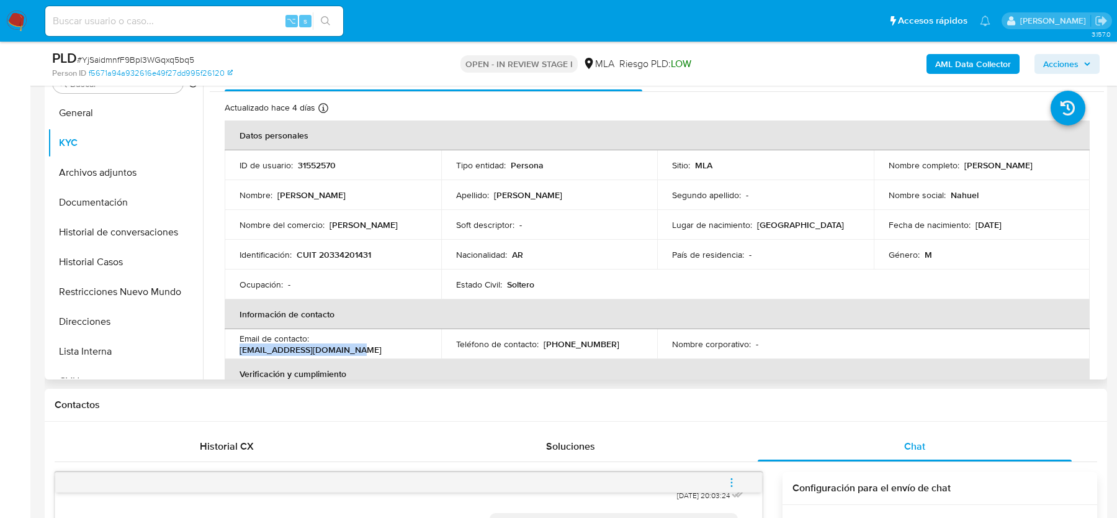
scroll to position [184, 0]
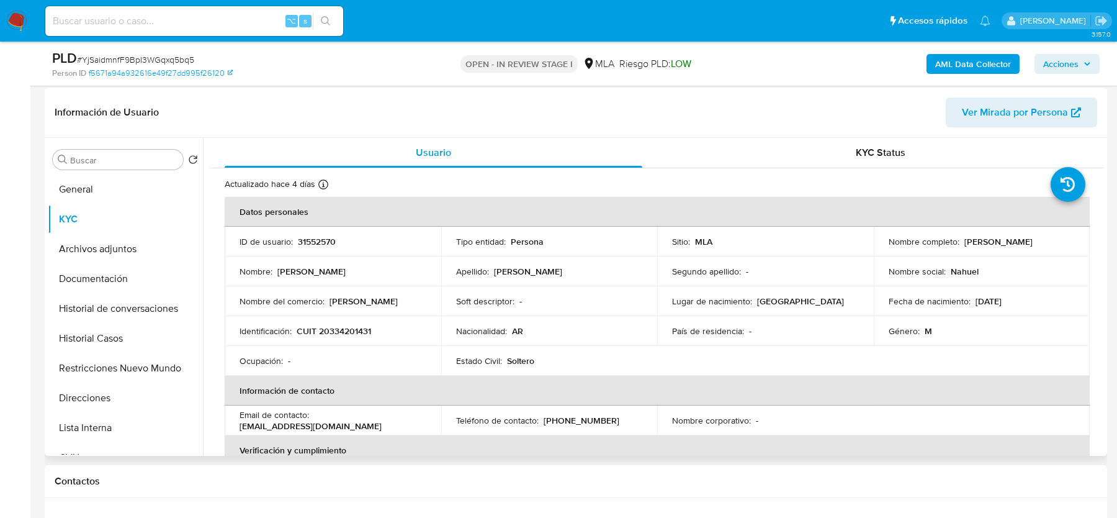
click at [335, 330] on p "CUIT 20334201431" at bounding box center [334, 330] width 74 height 11
copy p "20334201431"
click at [337, 326] on p "CUIT 20334201431" at bounding box center [334, 330] width 74 height 11
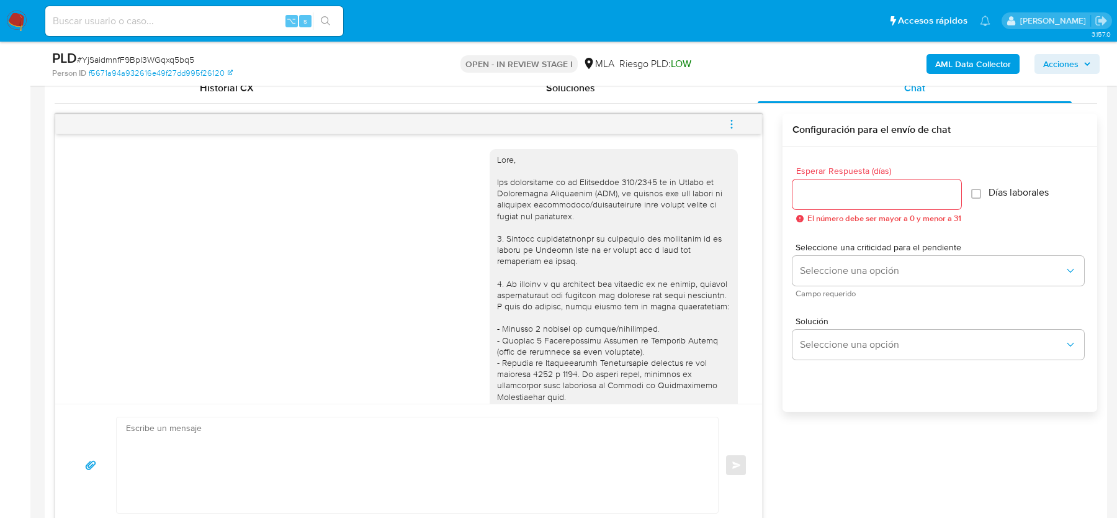
scroll to position [708, 0]
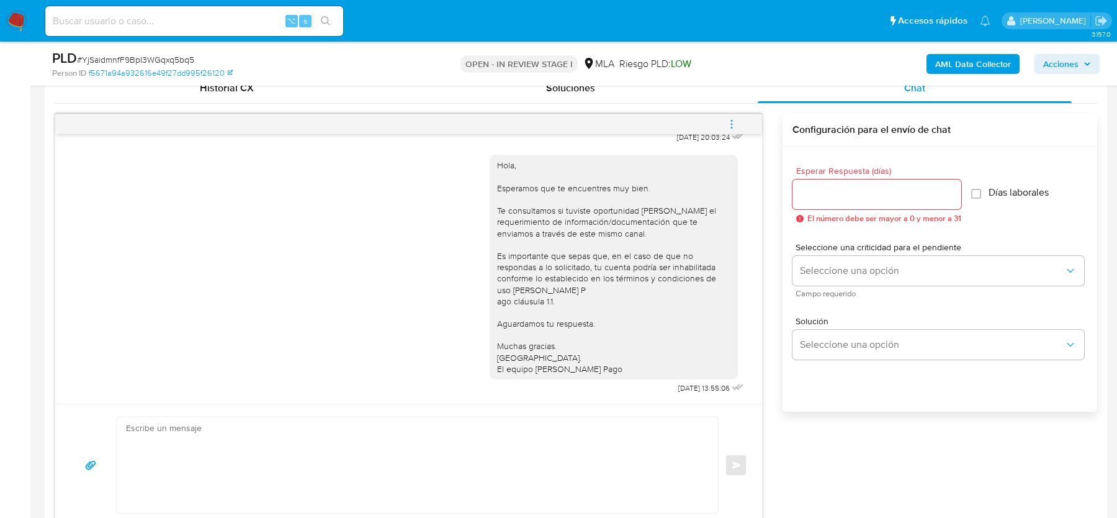
click at [730, 124] on icon "menu-action" at bounding box center [731, 124] width 11 height 11
click at [623, 93] on li "Cerrar conversación" at bounding box center [648, 99] width 127 height 22
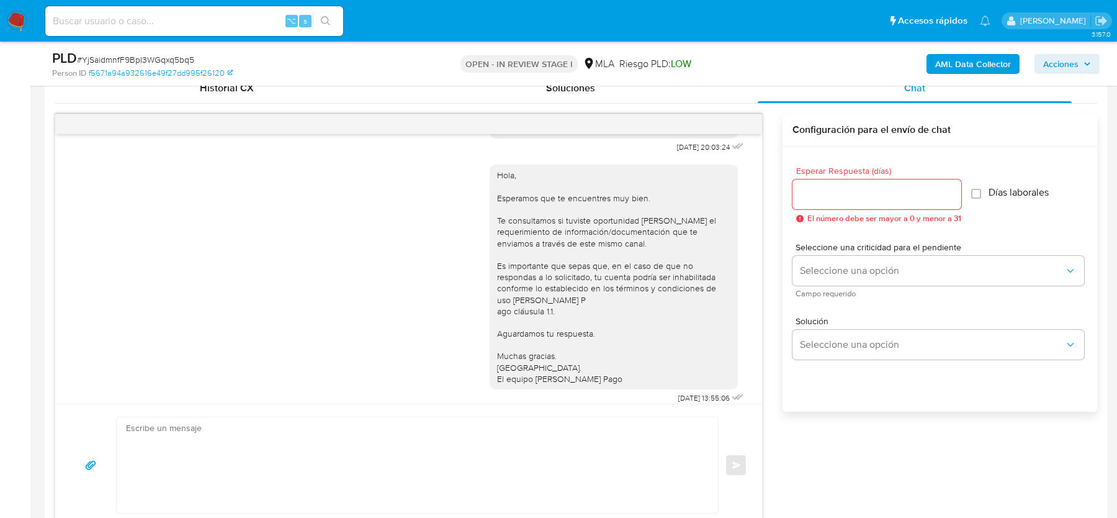
scroll to position [662, 0]
drag, startPoint x: 660, startPoint y: 172, endPoint x: 700, endPoint y: 173, distance: 39.7
copy span "17/07/2025"
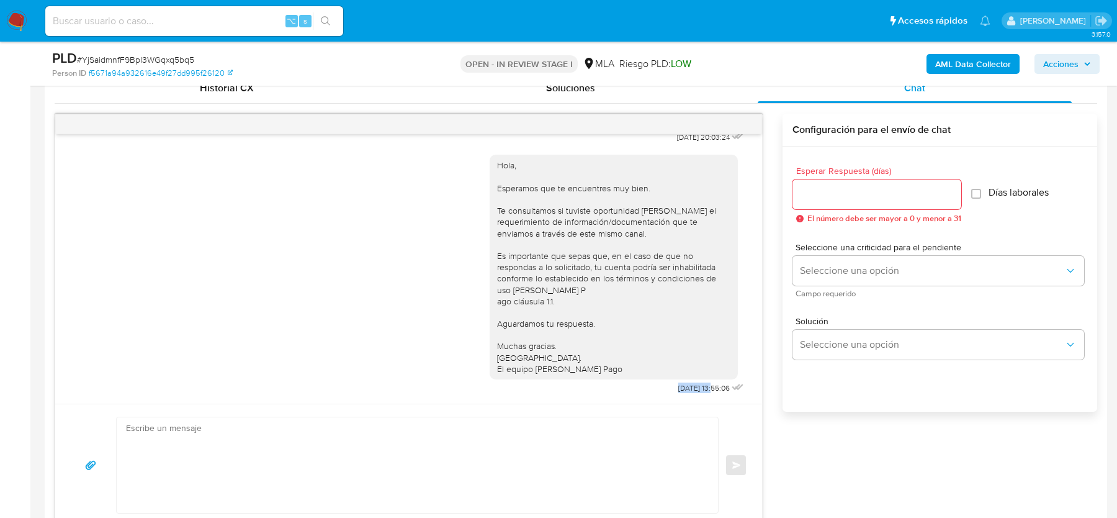
drag, startPoint x: 660, startPoint y: 382, endPoint x: 701, endPoint y: 384, distance: 41.0
click at [701, 384] on div "Hola, Esperamos que te encuentres muy bien. Te consultamos si tuviste oportunid…" at bounding box center [618, 271] width 257 height 251
copy span "21/07/2025"
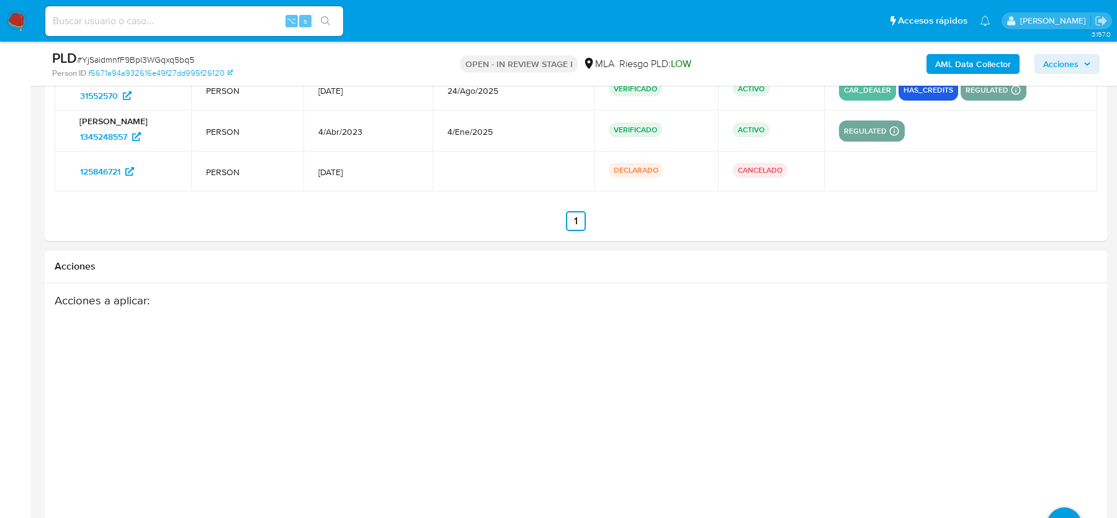
scroll to position [2257, 0]
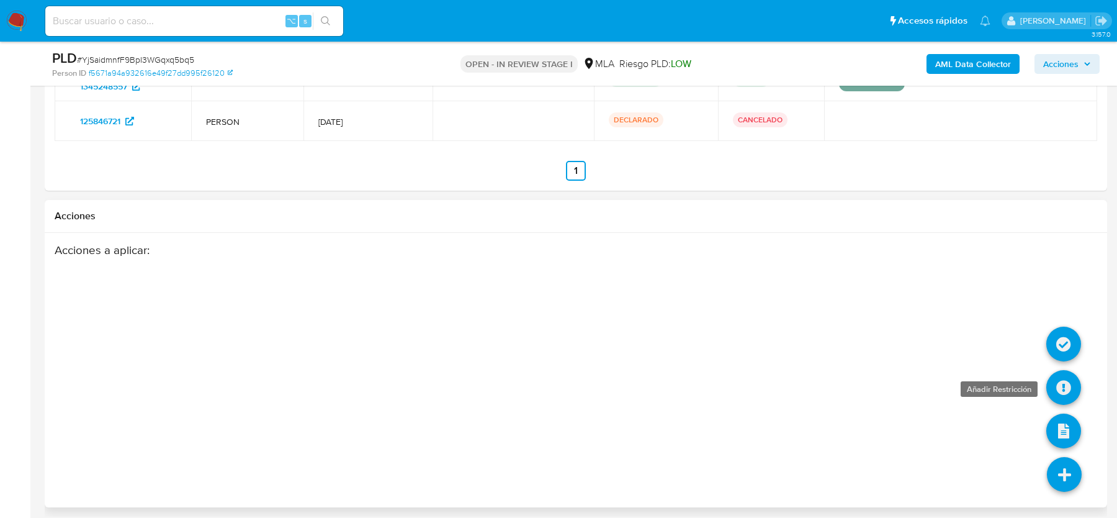
click at [1073, 370] on icon at bounding box center [1064, 387] width 35 height 35
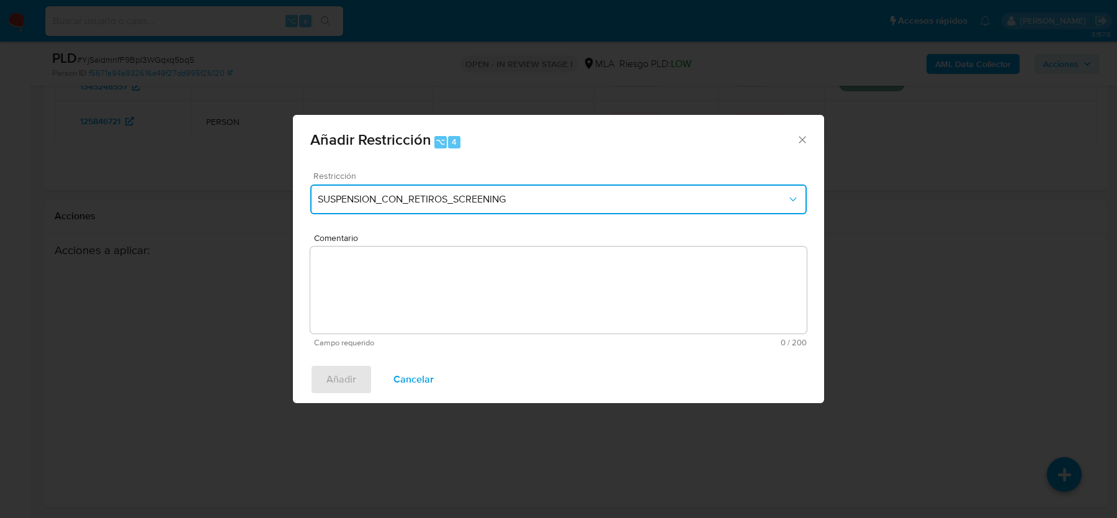
click at [433, 200] on span "SUSPENSION_CON_RETIROS_SCREENING" at bounding box center [552, 199] width 469 height 12
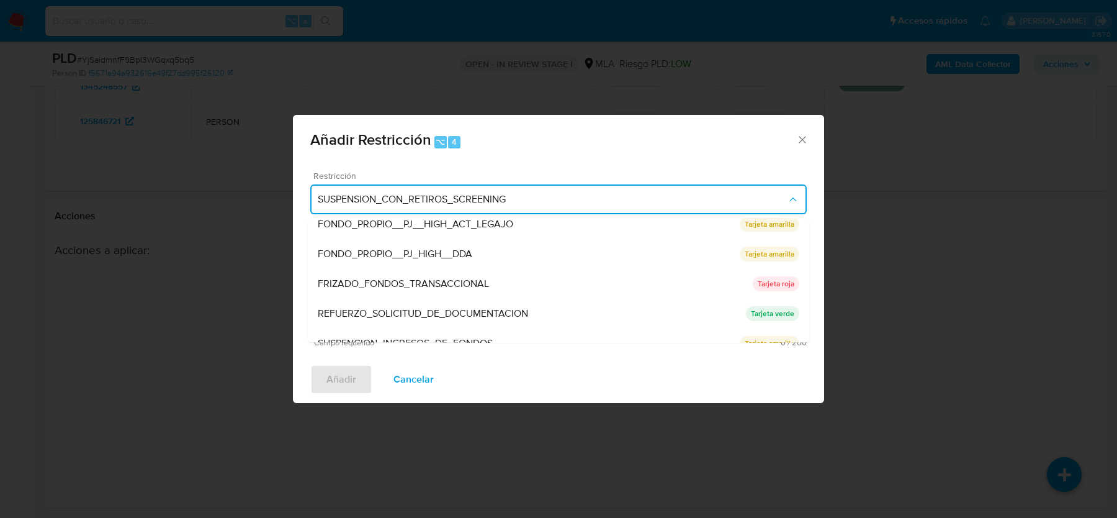
scroll to position [263, 0]
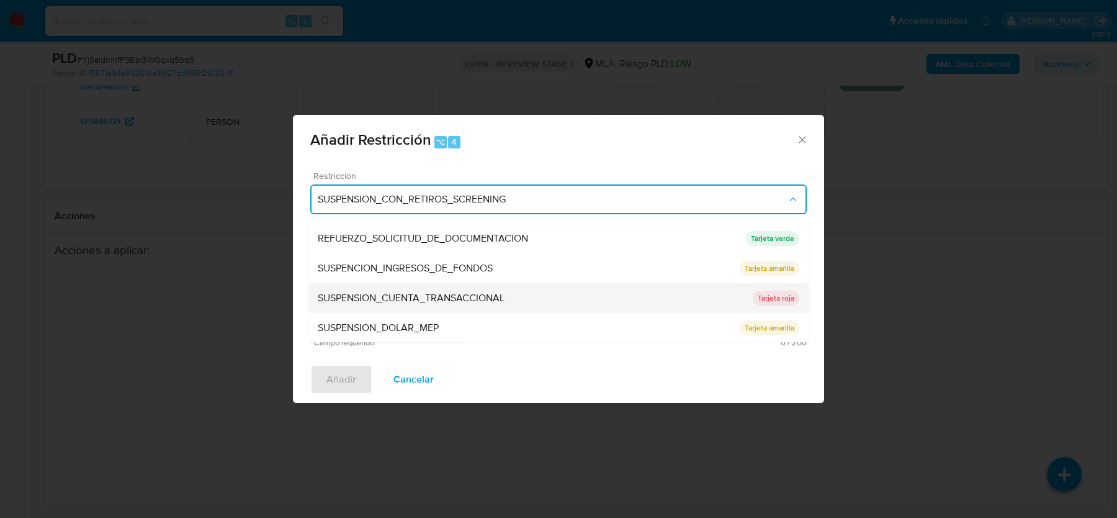
click at [504, 297] on span "SUSPENSION_CUENTA_TRANSACCIONAL" at bounding box center [411, 298] width 187 height 12
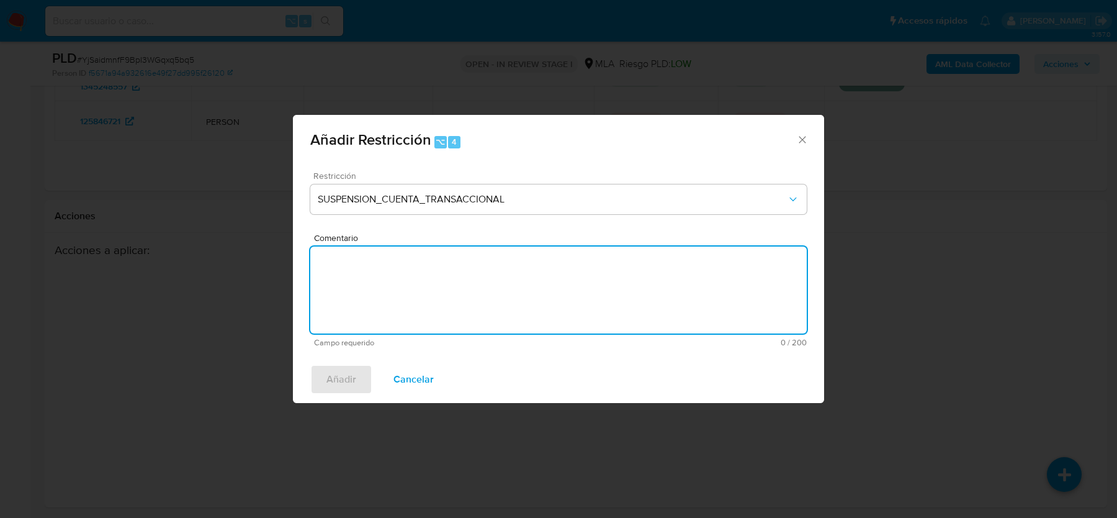
click at [489, 314] on textarea "Comentario" at bounding box center [558, 289] width 497 height 87
type textarea "AML"
click at [343, 375] on span "Añadir" at bounding box center [342, 379] width 30 height 27
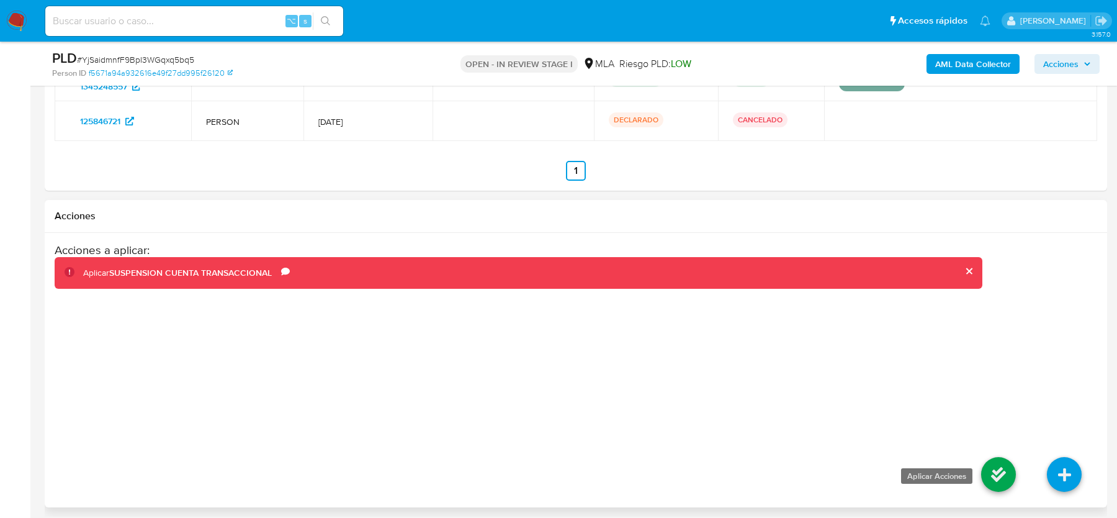
click at [997, 471] on icon at bounding box center [998, 474] width 35 height 35
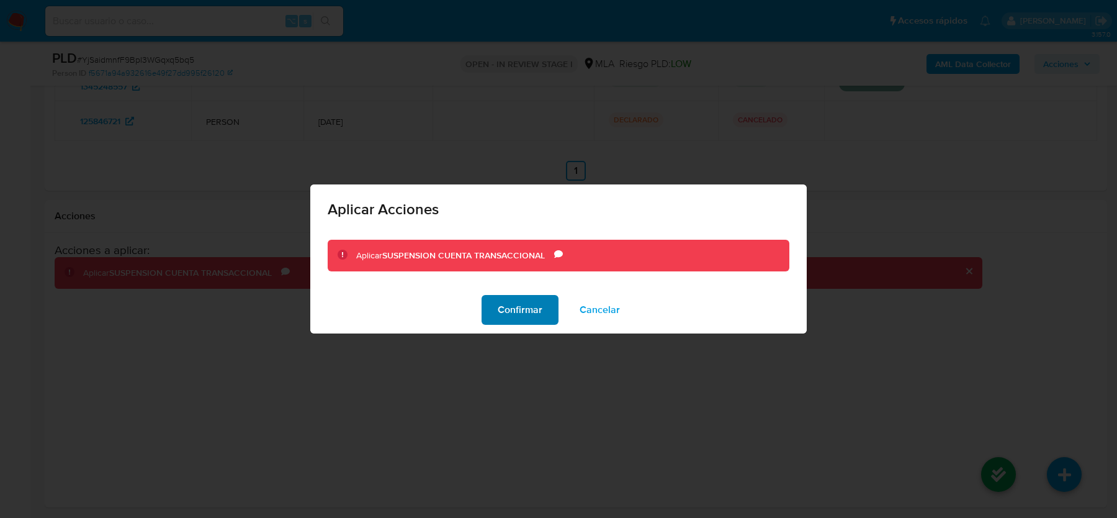
click at [512, 305] on span "Confirmar" at bounding box center [520, 309] width 45 height 27
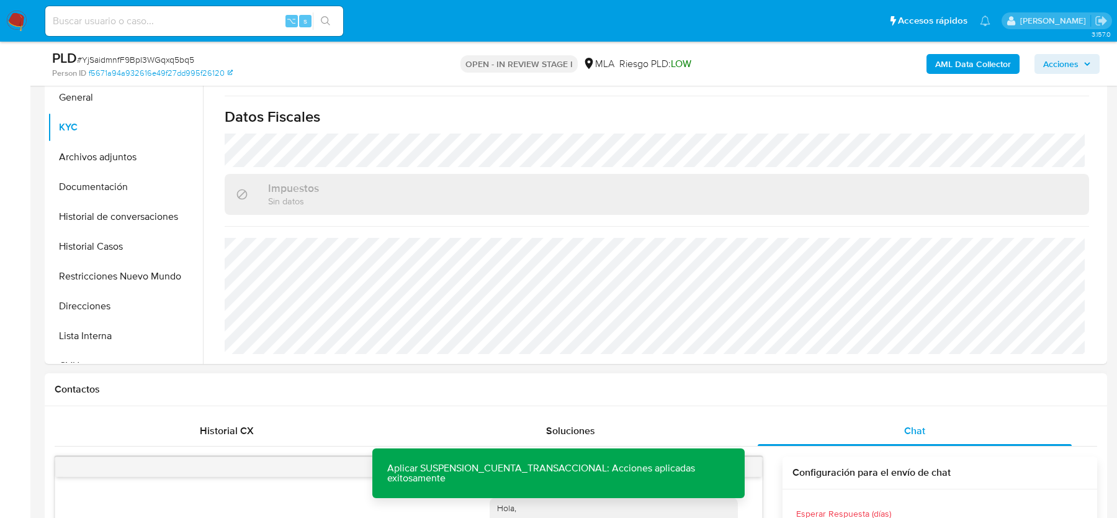
scroll to position [118, 0]
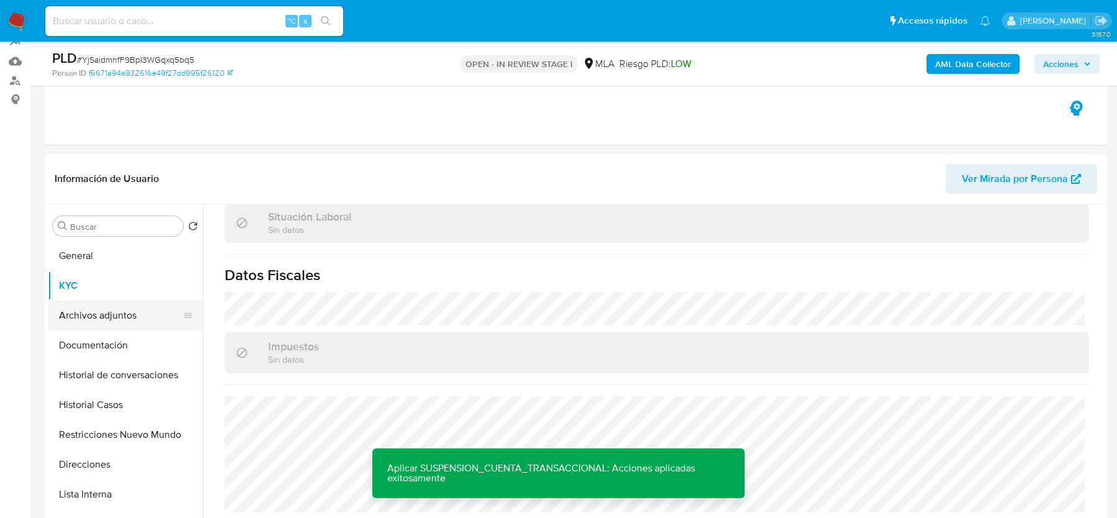
click at [79, 317] on button "Archivos adjuntos" at bounding box center [120, 315] width 145 height 30
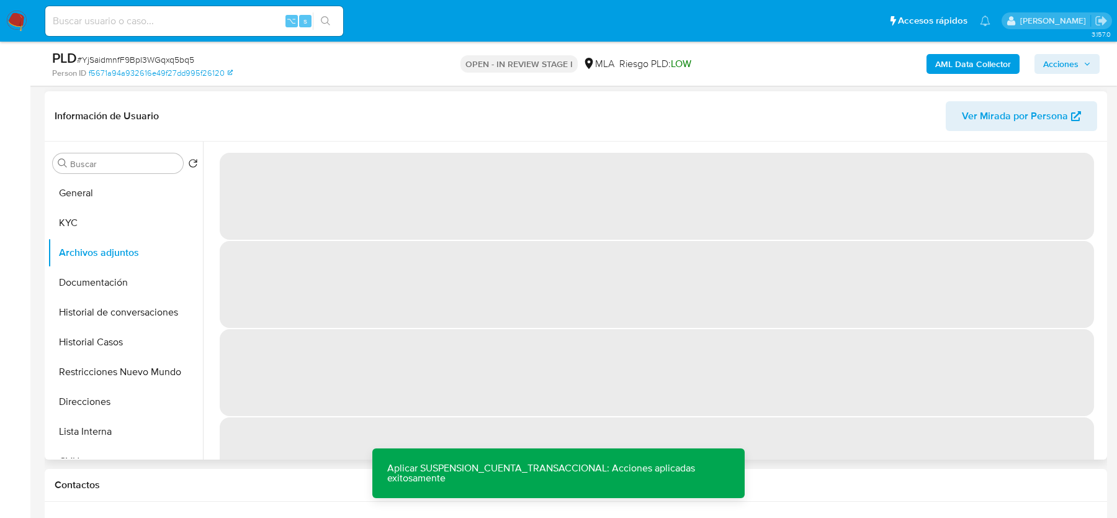
scroll to position [0, 0]
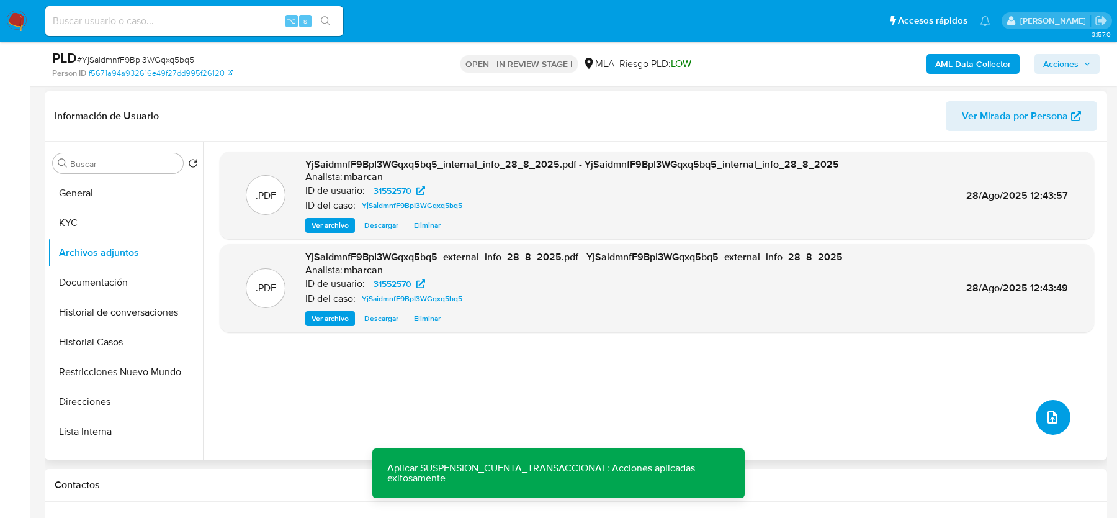
click at [1037, 420] on button "upload-file" at bounding box center [1053, 417] width 35 height 35
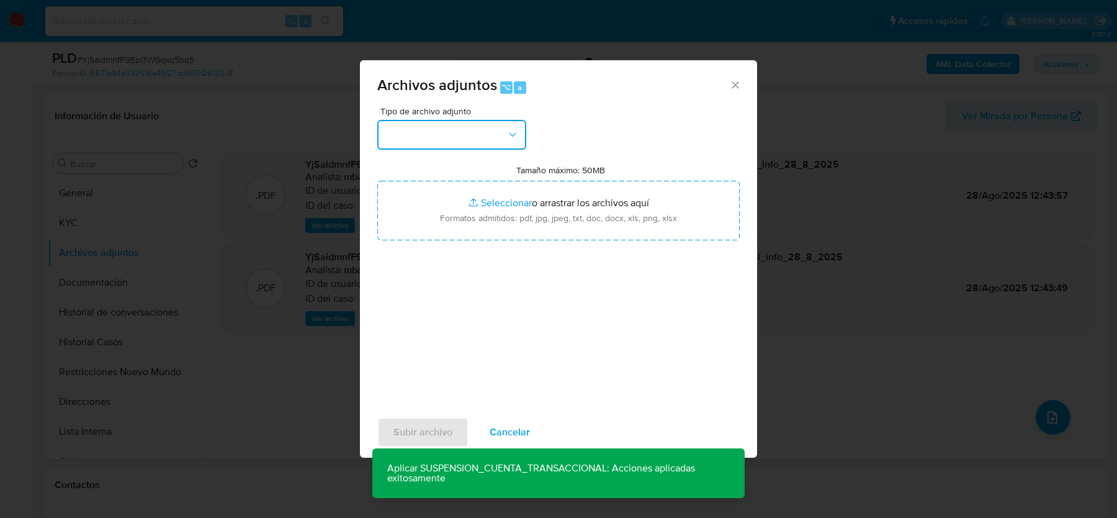
click at [412, 135] on button "button" at bounding box center [451, 135] width 149 height 30
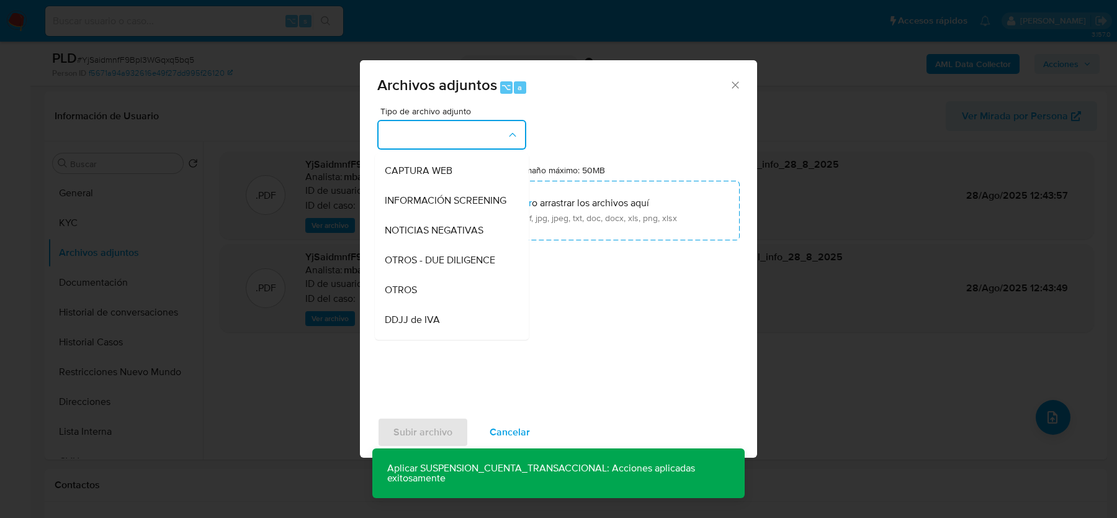
scroll to position [118, 0]
click at [417, 299] on div "OTROS" at bounding box center [448, 289] width 127 height 30
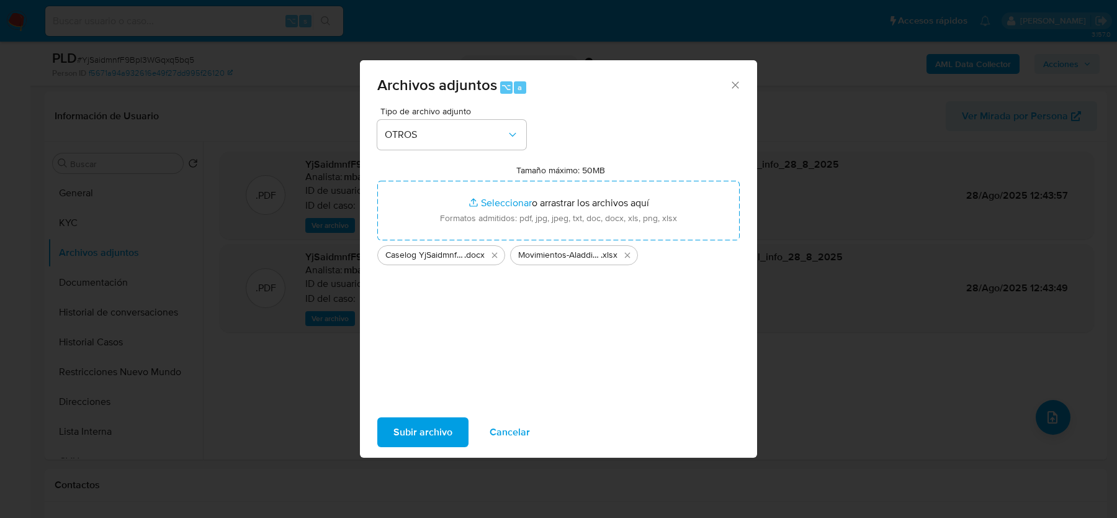
click at [418, 436] on span "Subir archivo" at bounding box center [423, 431] width 59 height 27
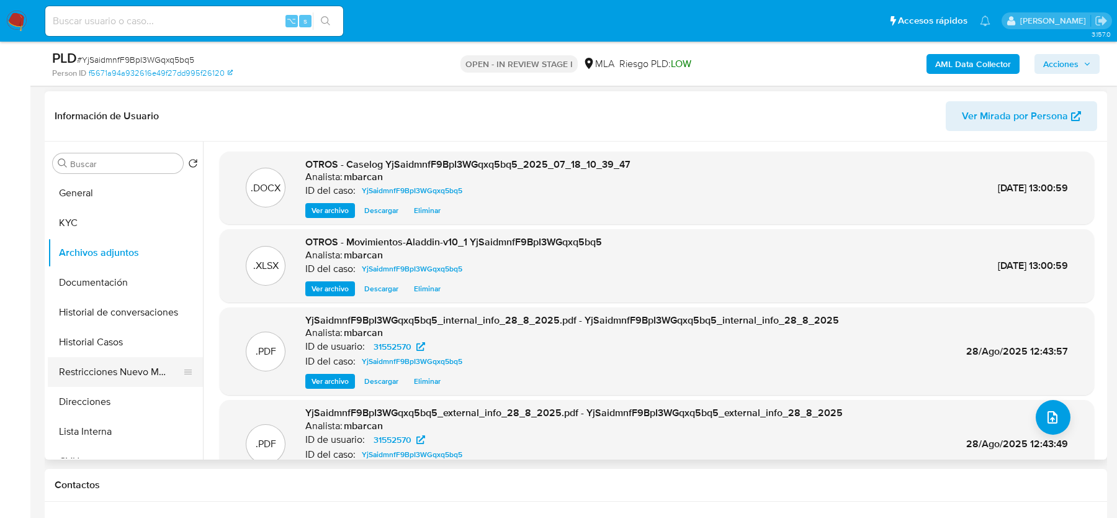
click at [113, 372] on button "Restricciones Nuevo Mundo" at bounding box center [120, 372] width 145 height 30
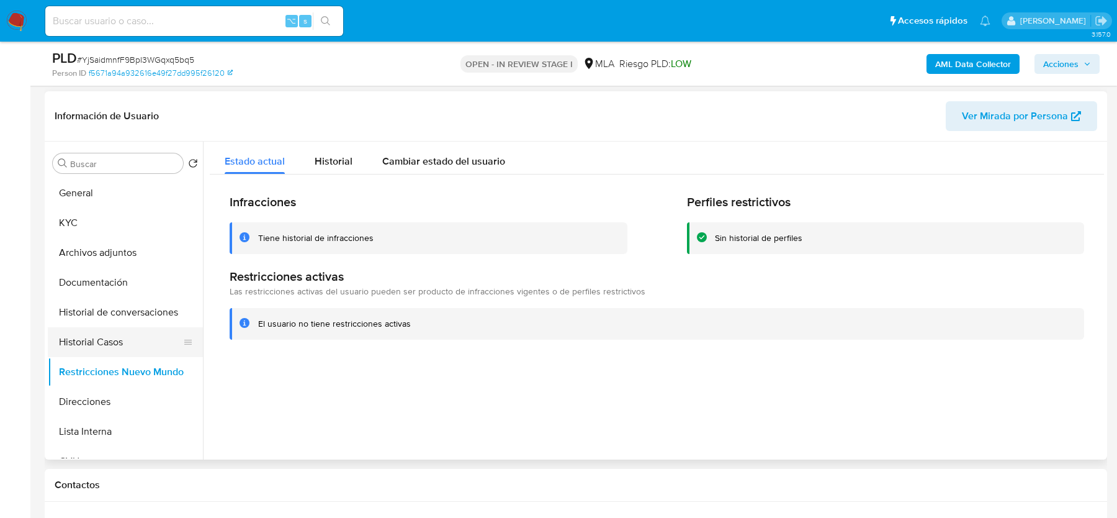
click at [95, 336] on button "Historial Casos" at bounding box center [120, 342] width 145 height 30
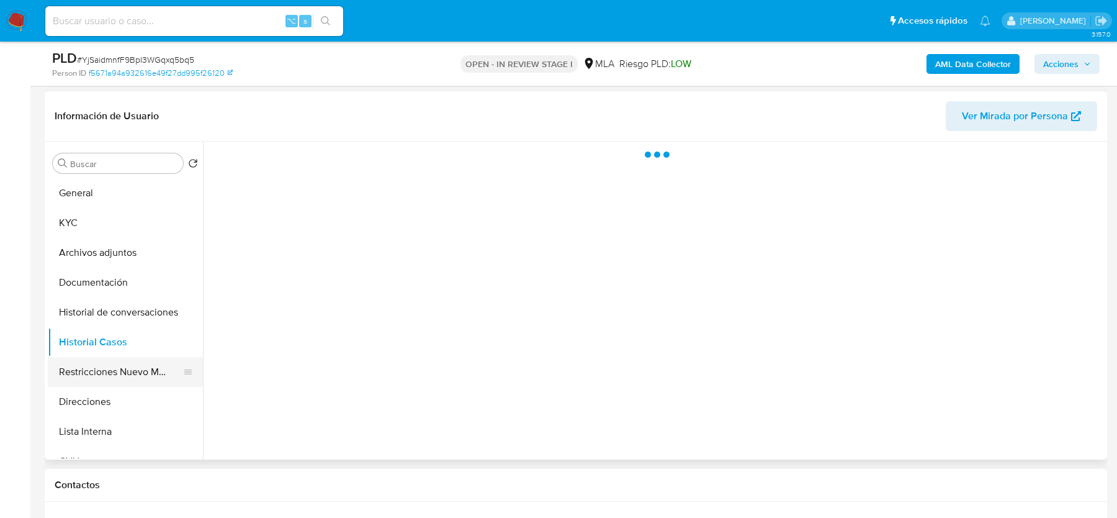
click at [98, 364] on button "Restricciones Nuevo Mundo" at bounding box center [120, 372] width 145 height 30
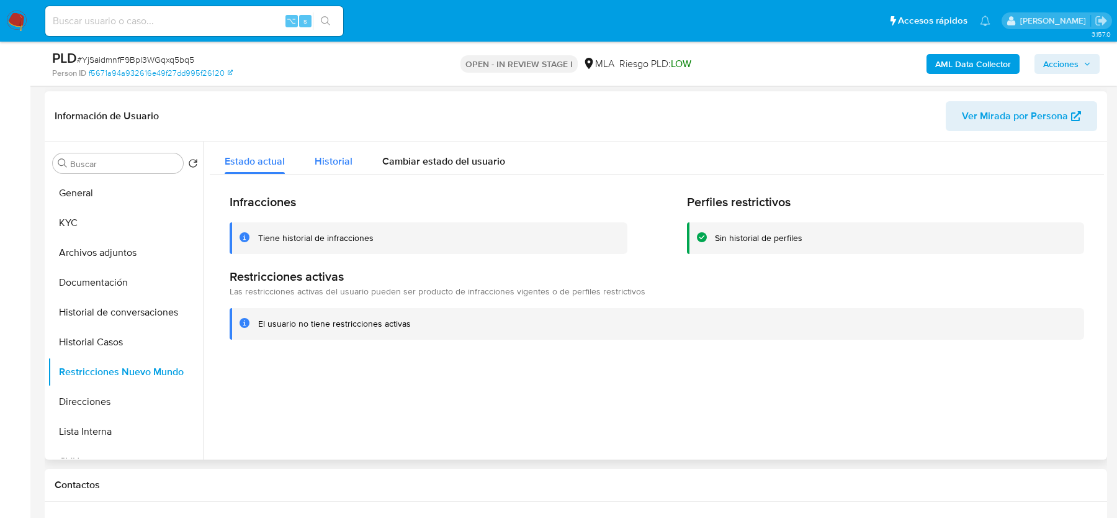
click at [323, 161] on span "Historial" at bounding box center [334, 161] width 38 height 14
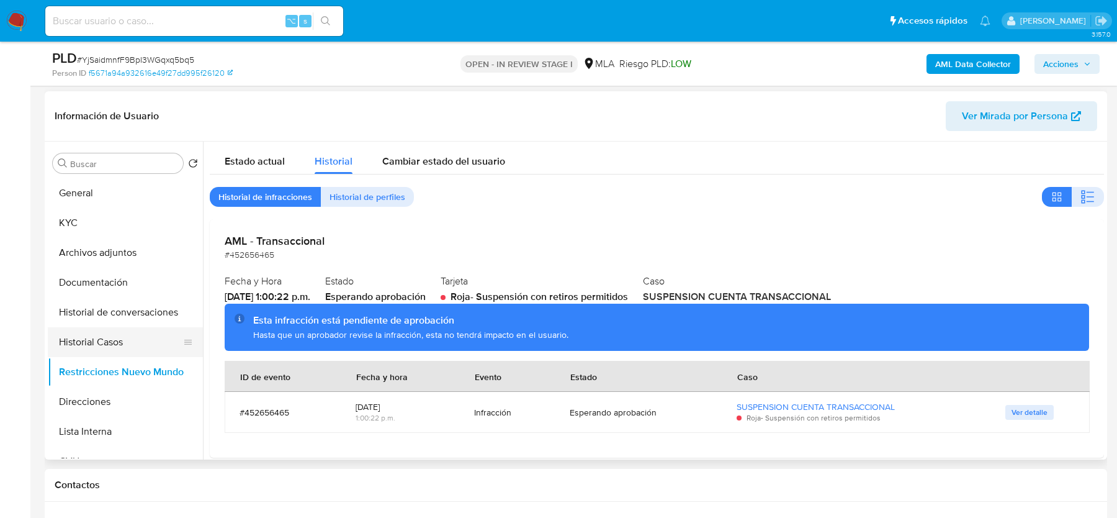
scroll to position [0, 0]
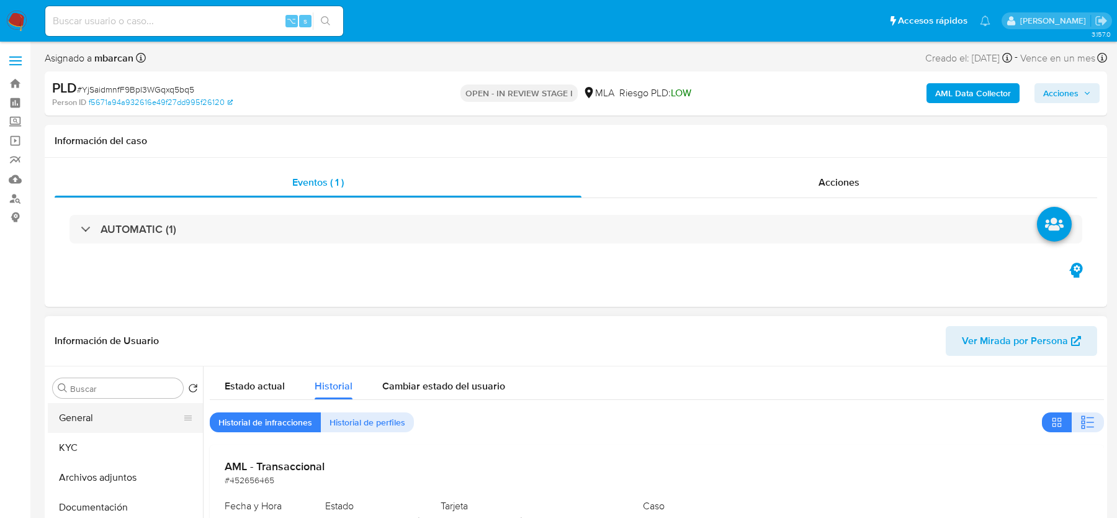
click at [84, 431] on button "General" at bounding box center [120, 418] width 145 height 30
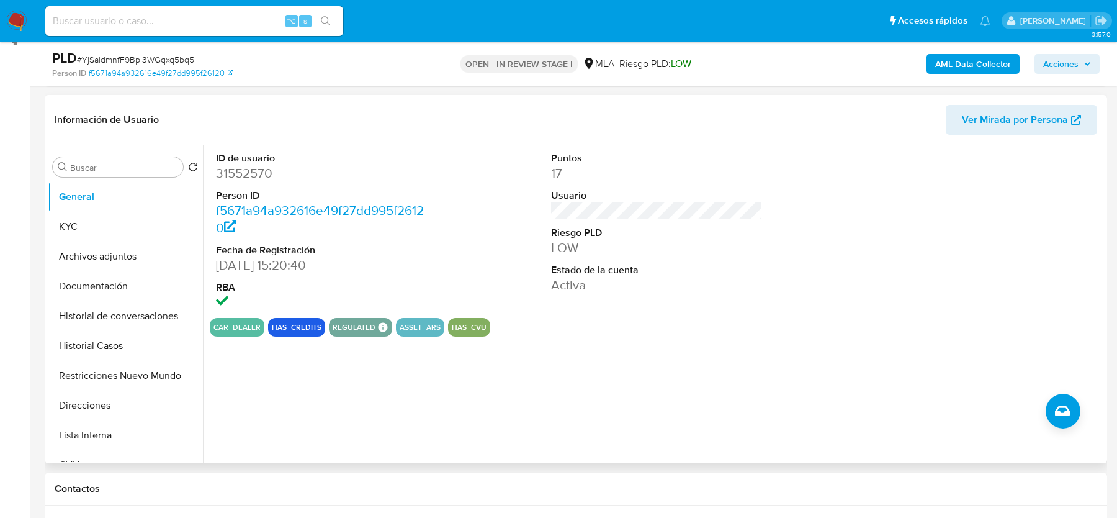
scroll to position [182, 0]
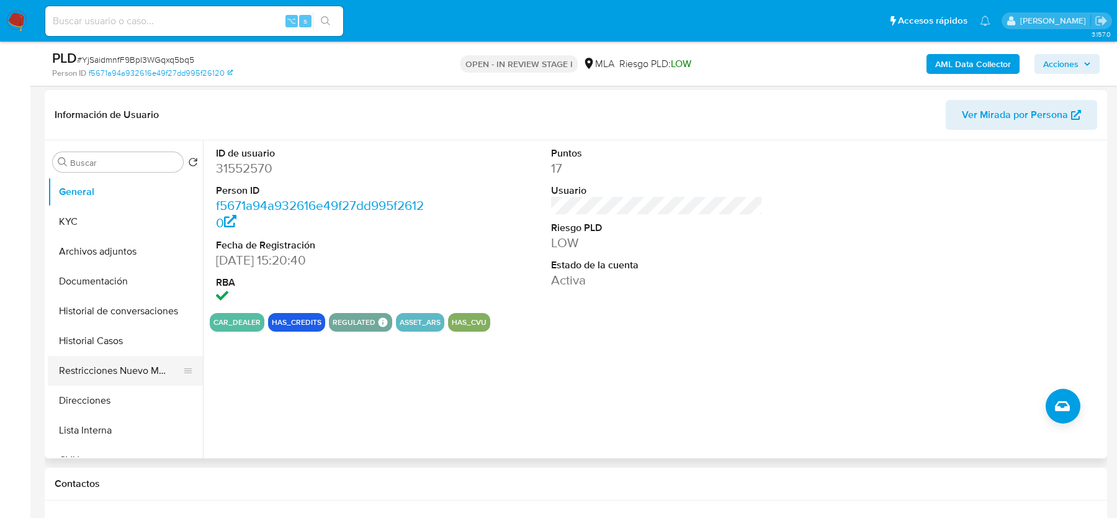
click at [127, 366] on button "Restricciones Nuevo Mundo" at bounding box center [120, 371] width 145 height 30
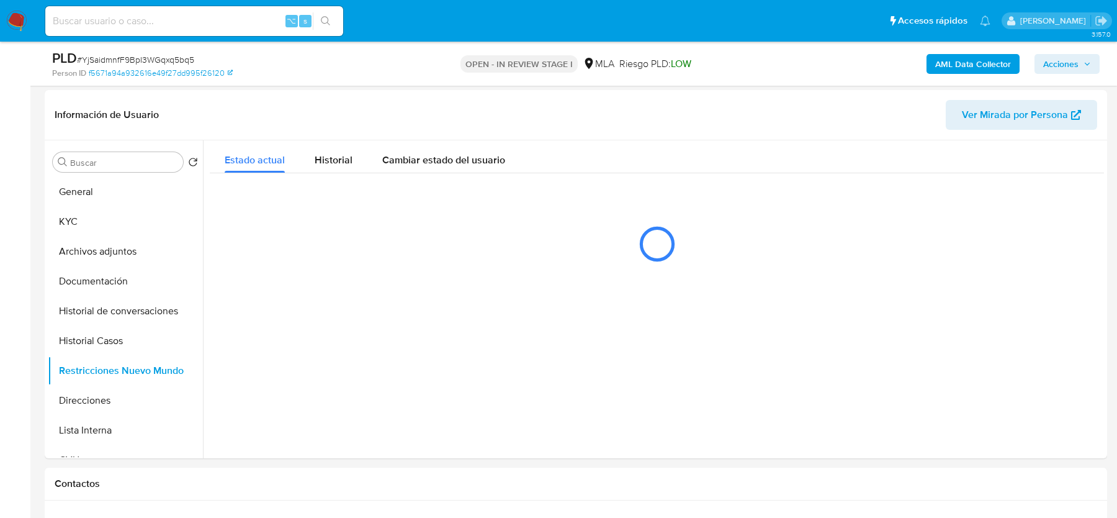
click at [146, 62] on span "# YjSaidmnfF9BpI3WGqxq5bq5" at bounding box center [135, 59] width 117 height 12
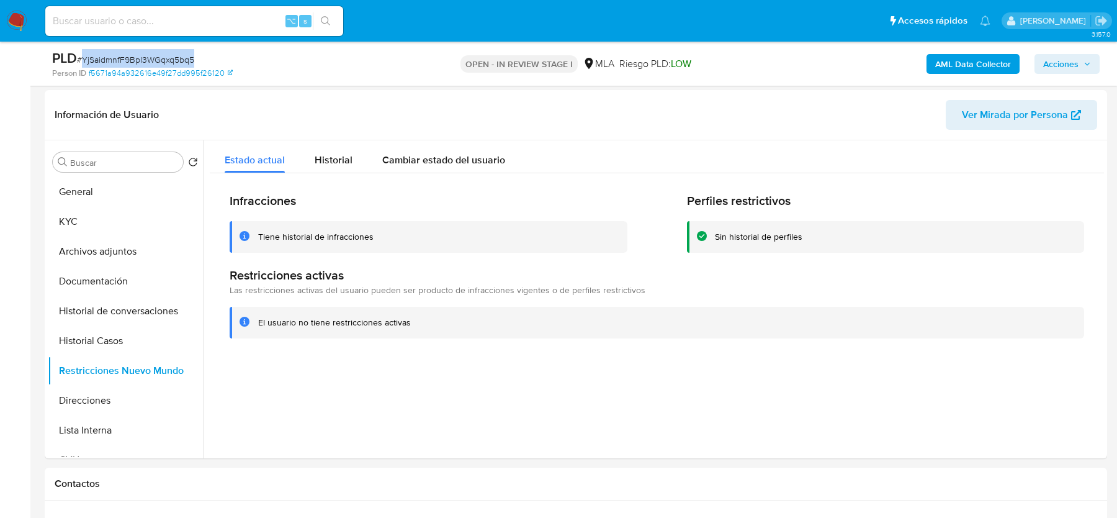
copy span "YjSaidmnfF9BpI3WGqxq5bq5"
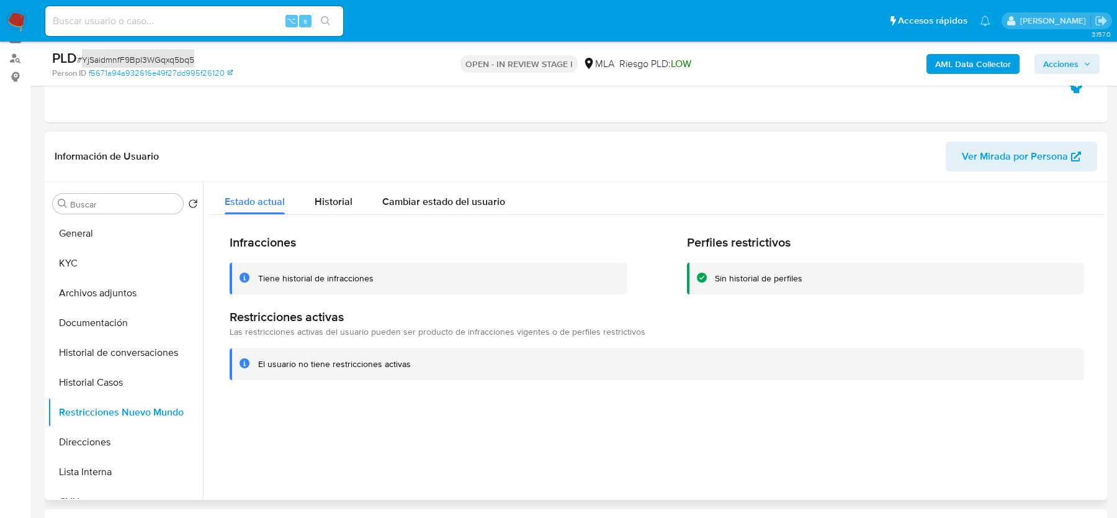
scroll to position [128, 0]
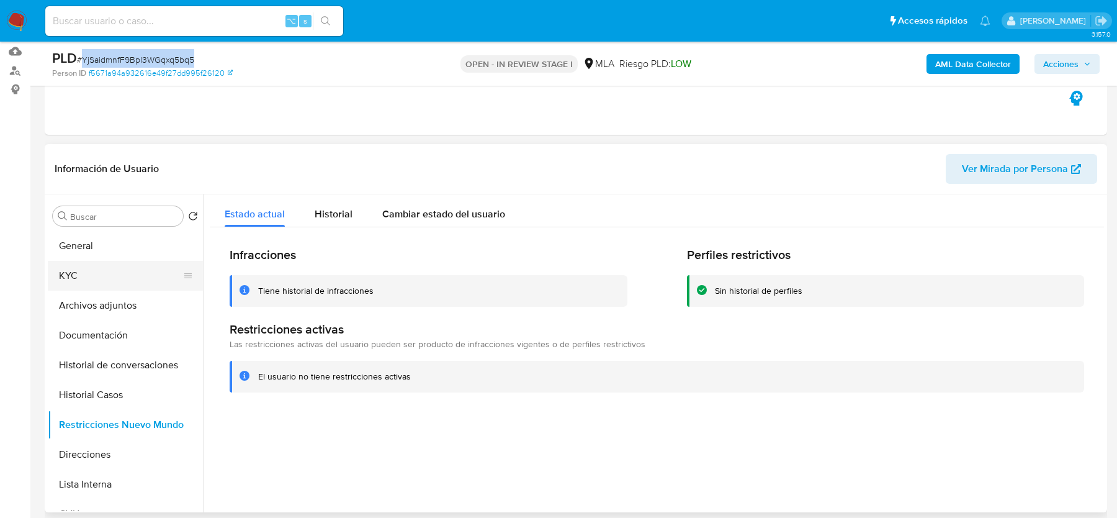
click at [84, 269] on button "KYC" at bounding box center [120, 276] width 145 height 30
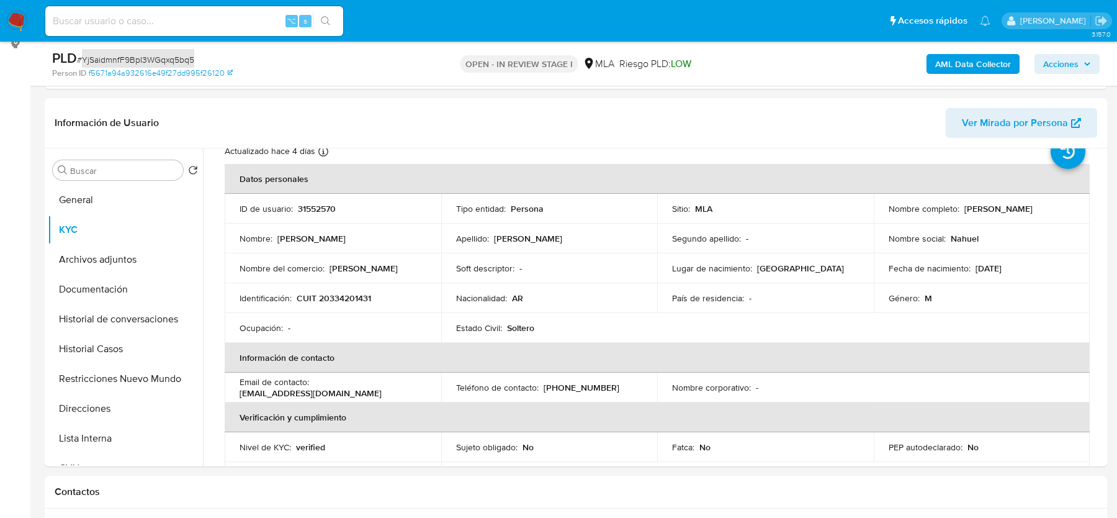
scroll to position [45, 0]
click at [91, 206] on button "General" at bounding box center [120, 200] width 145 height 30
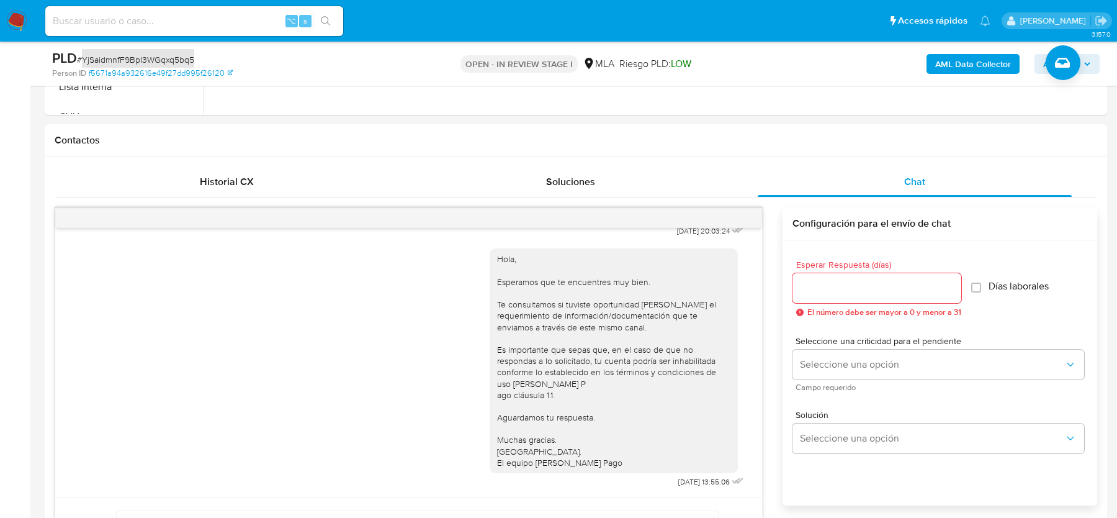
scroll to position [592, 0]
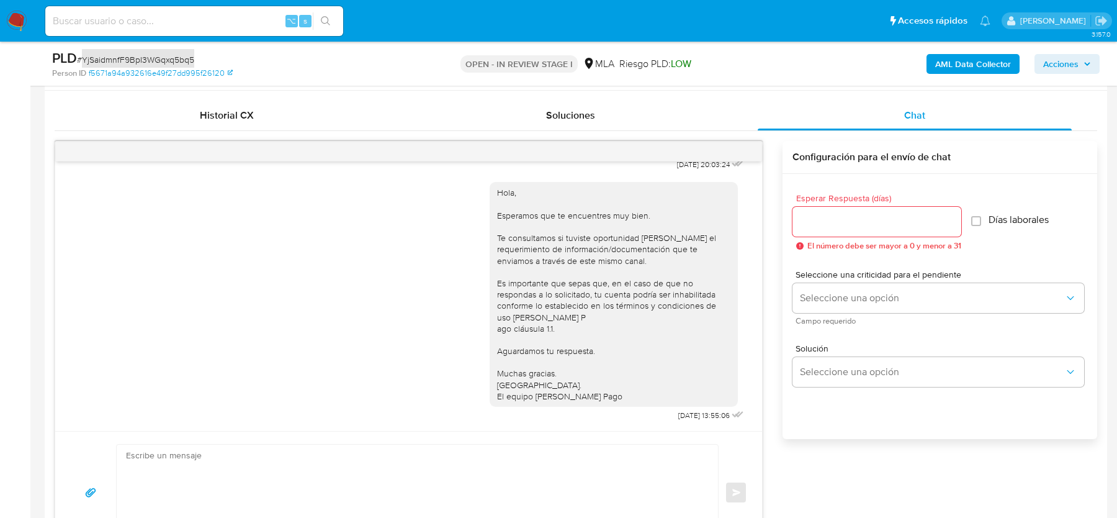
copy span "YjSaidmnfF9BpI3WGqxq5bq5"
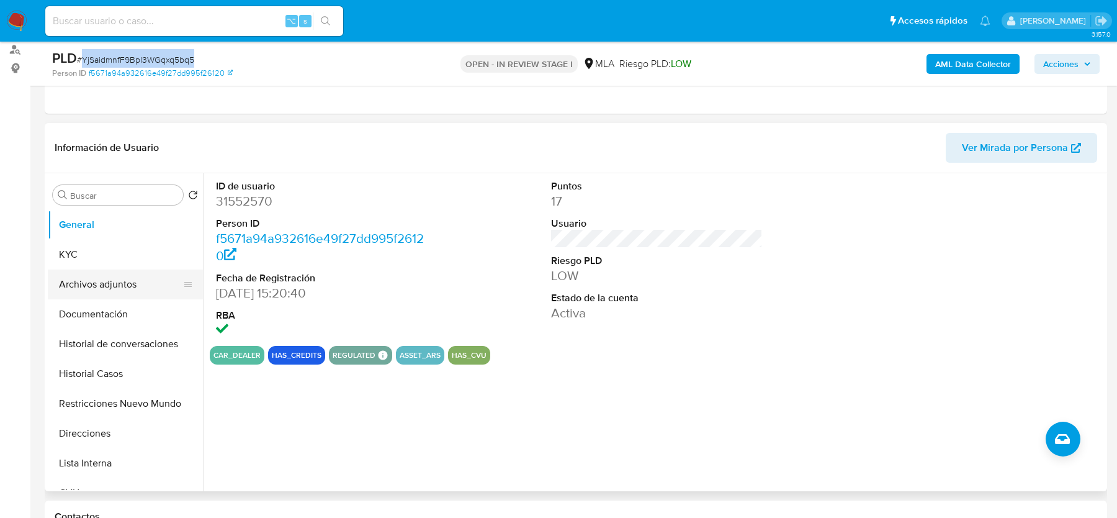
click at [102, 269] on button "Archivos adjuntos" at bounding box center [120, 284] width 145 height 30
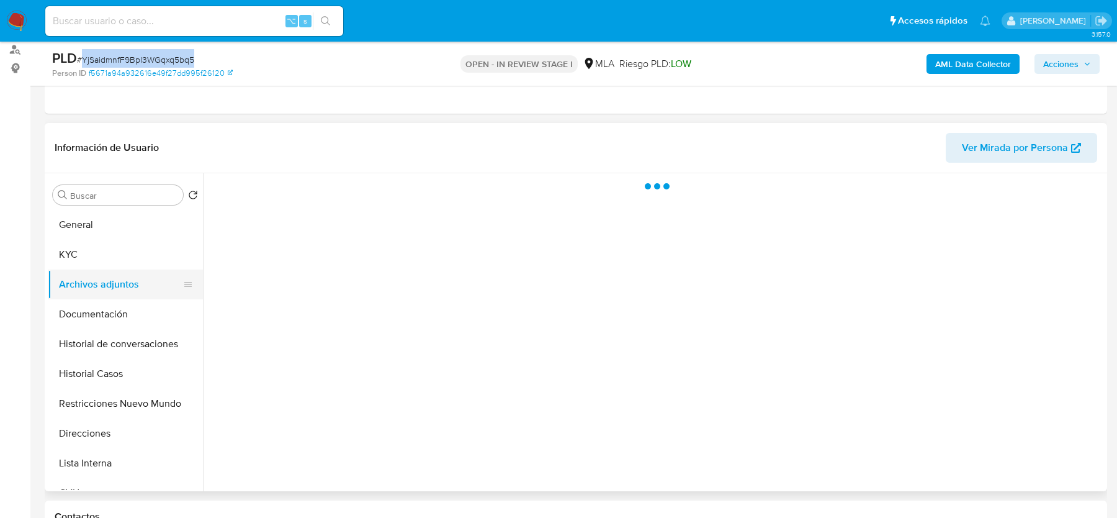
click at [96, 284] on button "Archivos adjuntos" at bounding box center [120, 284] width 145 height 30
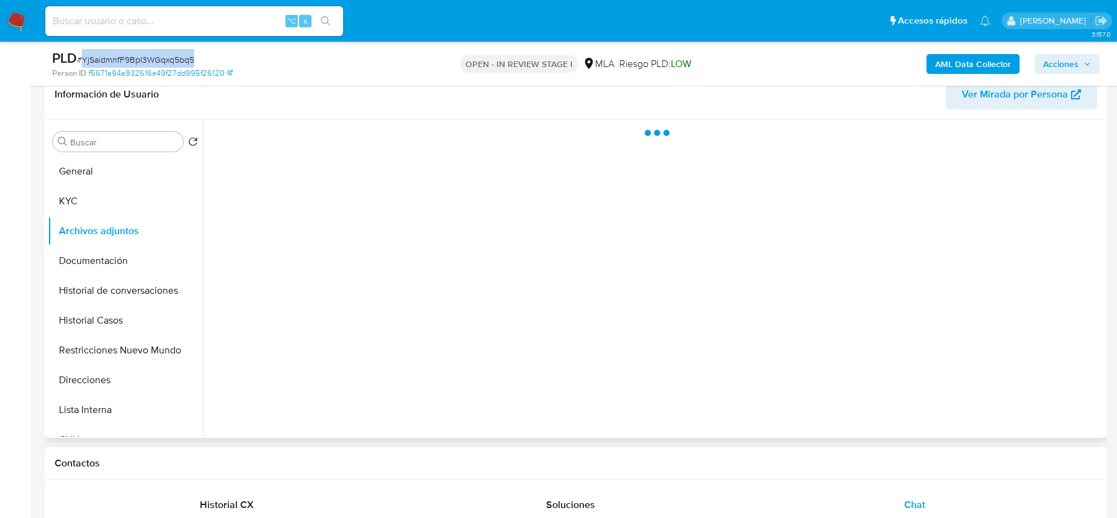
scroll to position [216, 0]
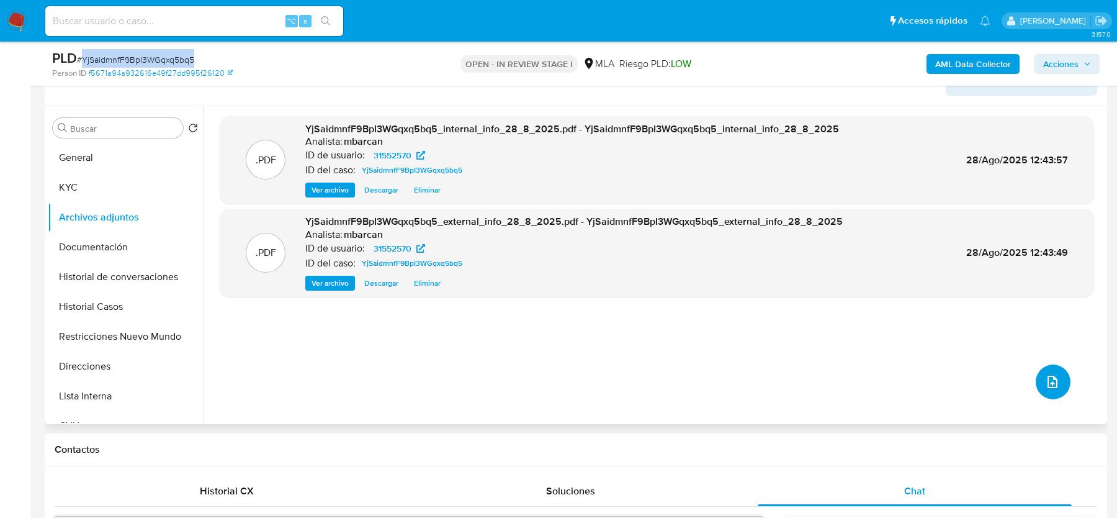
click at [1052, 382] on icon "upload-file" at bounding box center [1052, 381] width 15 height 15
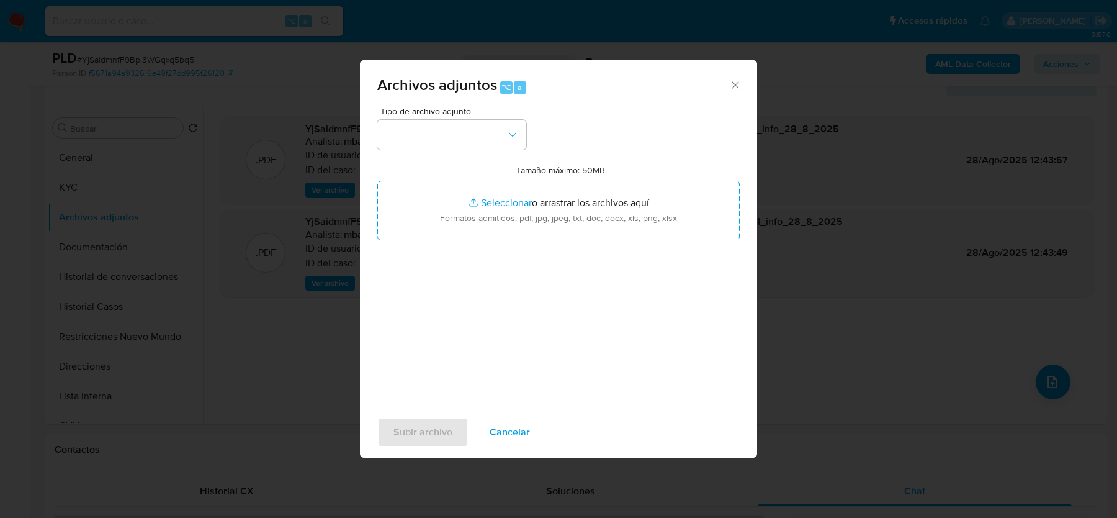
click at [433, 151] on div "Tipo de archivo adjunto Tamaño máximo: 50MB Seleccionar archivos Seleccionar o …" at bounding box center [558, 253] width 363 height 293
click at [436, 134] on button "button" at bounding box center [451, 135] width 149 height 30
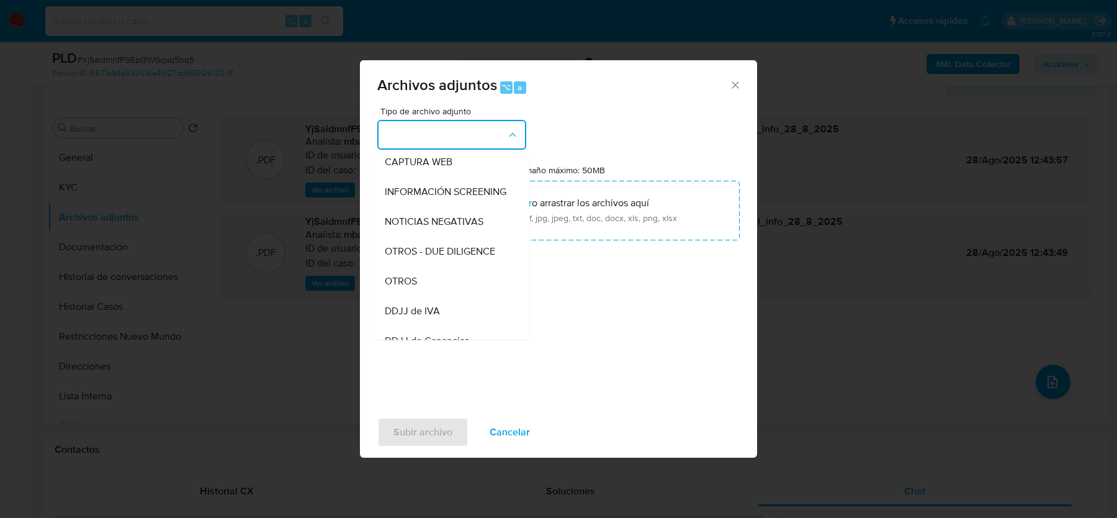
scroll to position [128, 0]
click at [423, 271] on div "OTROS" at bounding box center [448, 279] width 127 height 30
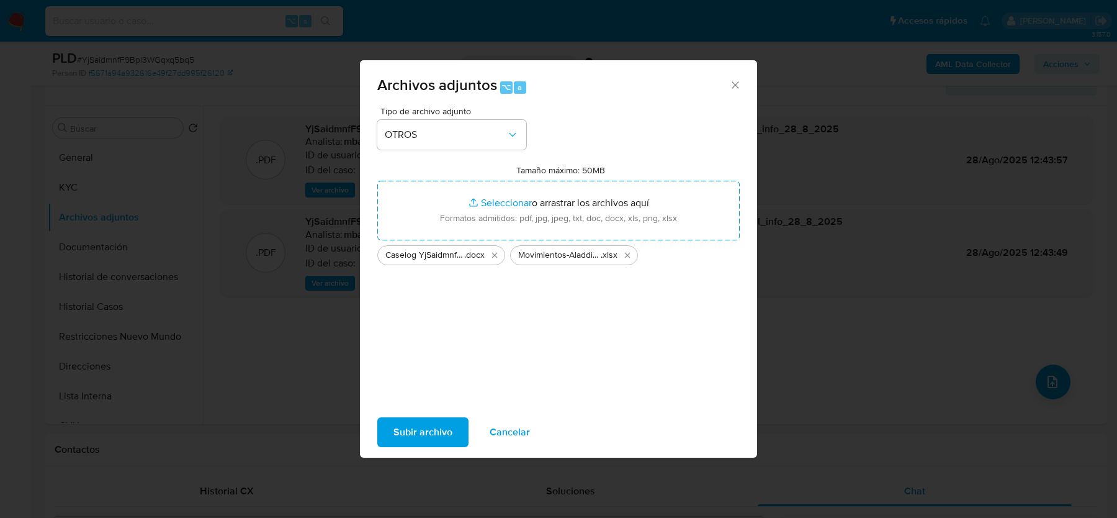
click at [428, 444] on span "Subir archivo" at bounding box center [423, 431] width 59 height 27
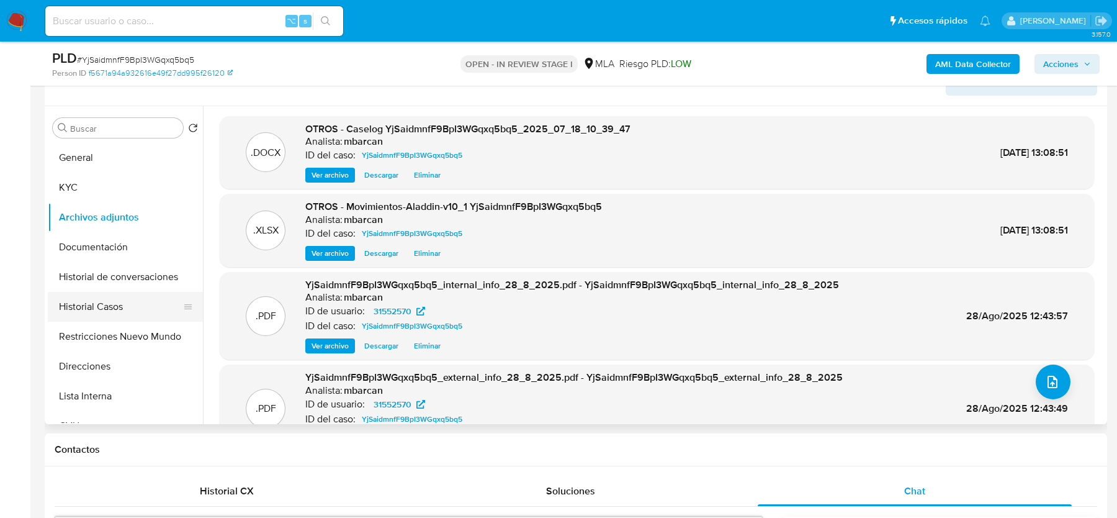
click at [120, 320] on button "Historial Casos" at bounding box center [120, 307] width 145 height 30
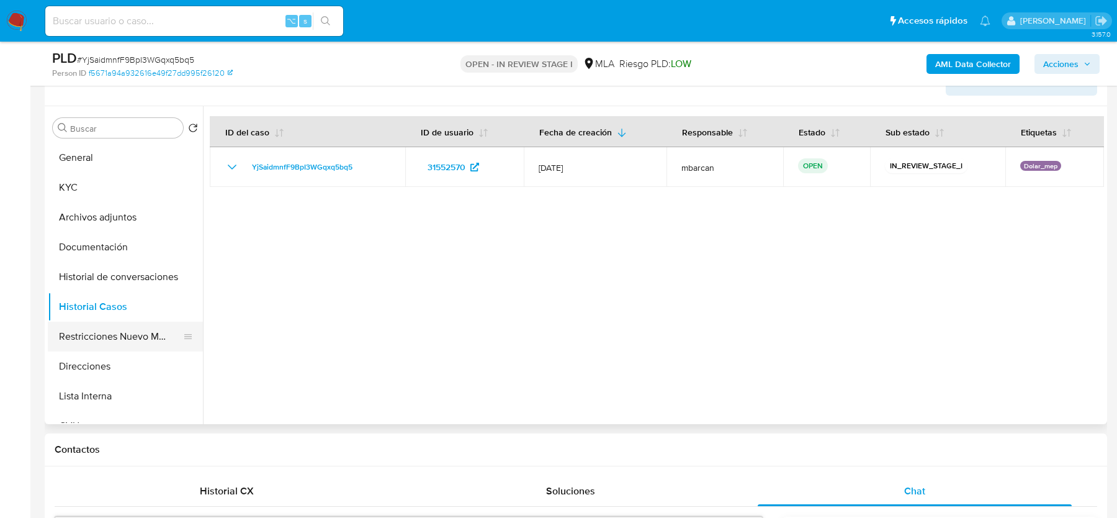
click at [106, 333] on button "Restricciones Nuevo Mundo" at bounding box center [120, 337] width 145 height 30
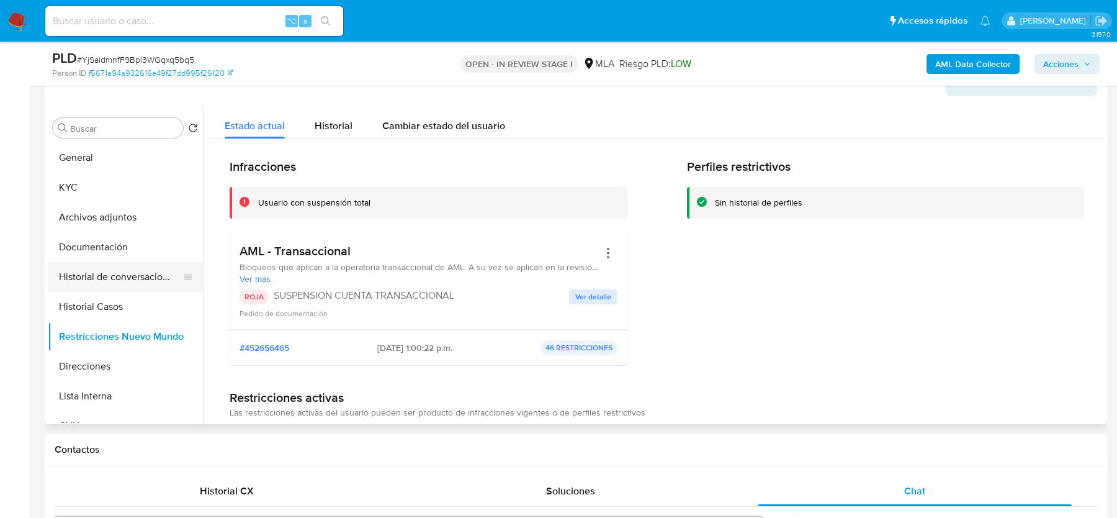
click at [110, 273] on button "Historial de conversaciones" at bounding box center [120, 277] width 145 height 30
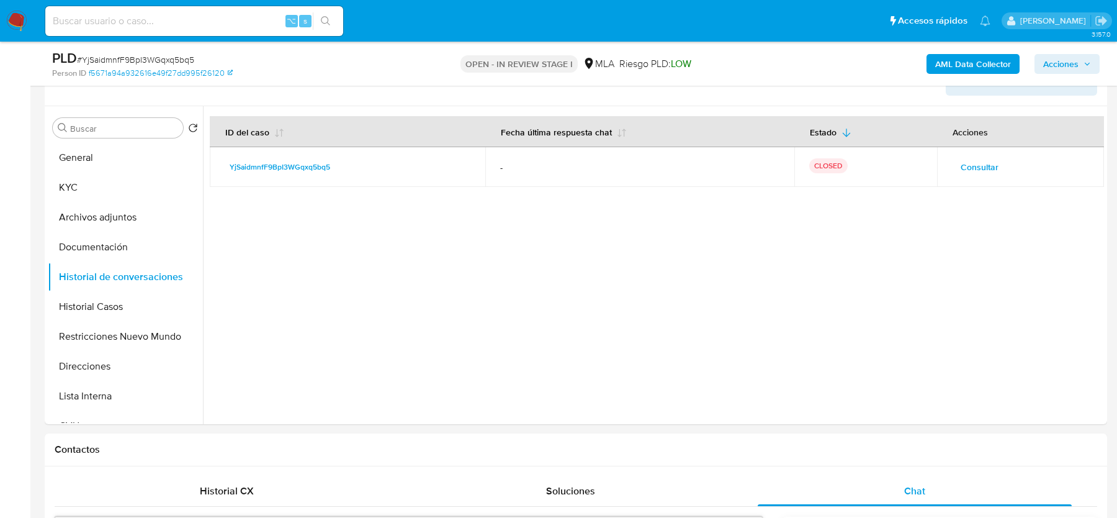
click at [960, 63] on b "AML Data Collector" at bounding box center [973, 64] width 76 height 20
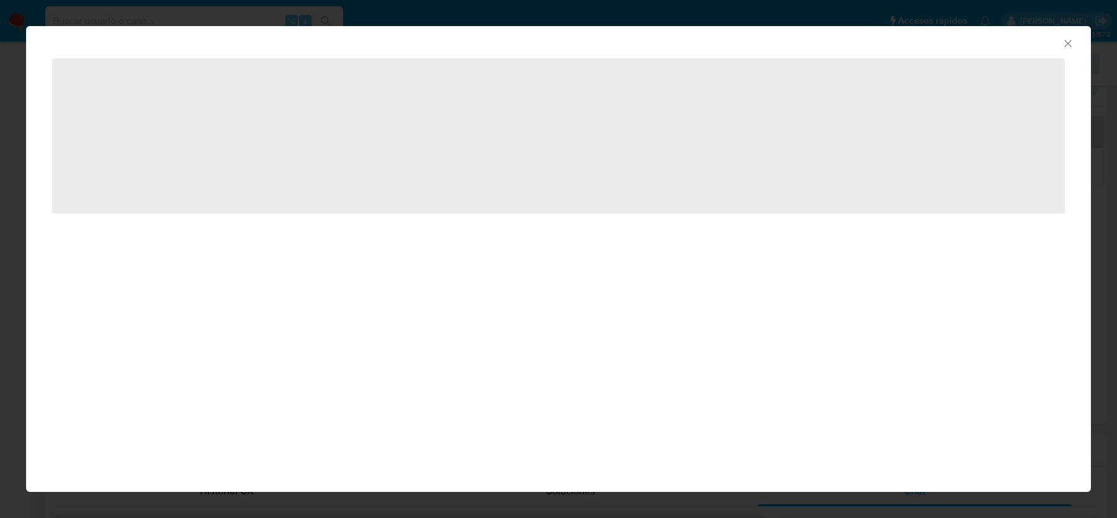
click at [1069, 42] on icon "Cerrar ventana" at bounding box center [1068, 43] width 7 height 7
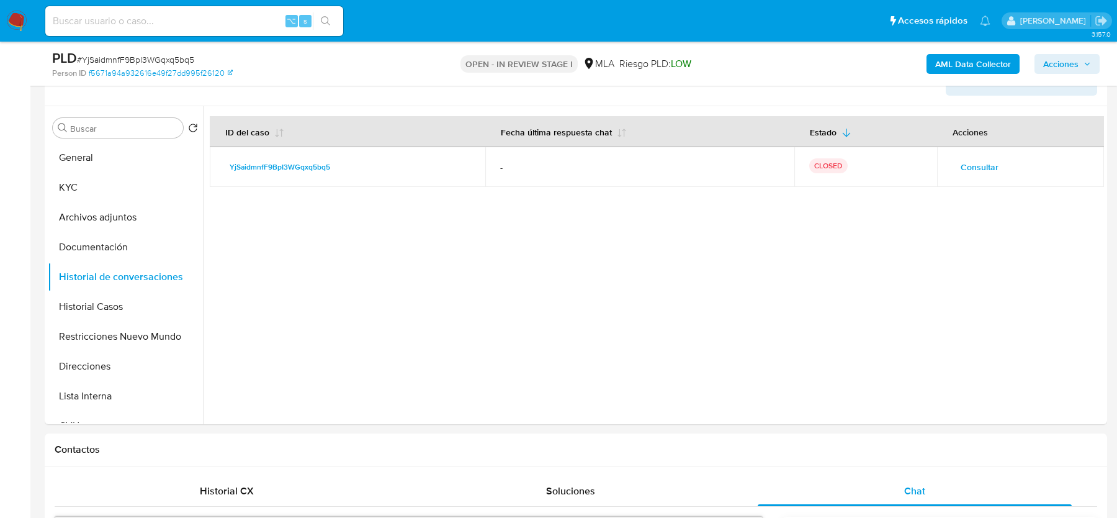
click at [1049, 66] on span "Acciones" at bounding box center [1060, 64] width 35 height 20
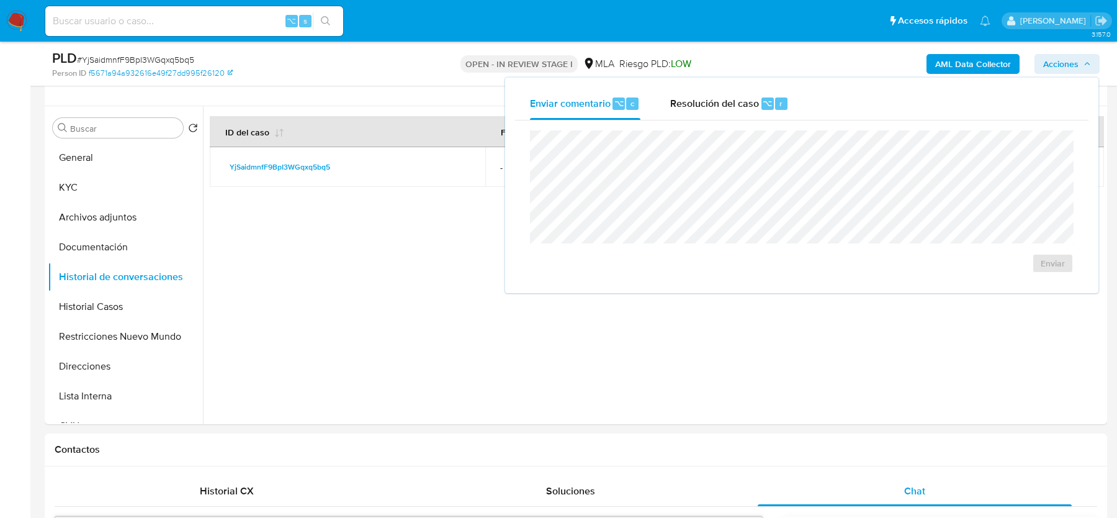
drag, startPoint x: 726, startPoint y: 109, endPoint x: 719, endPoint y: 121, distance: 13.9
click at [726, 110] on div "Resolución del caso ⌥ r" at bounding box center [729, 104] width 119 height 32
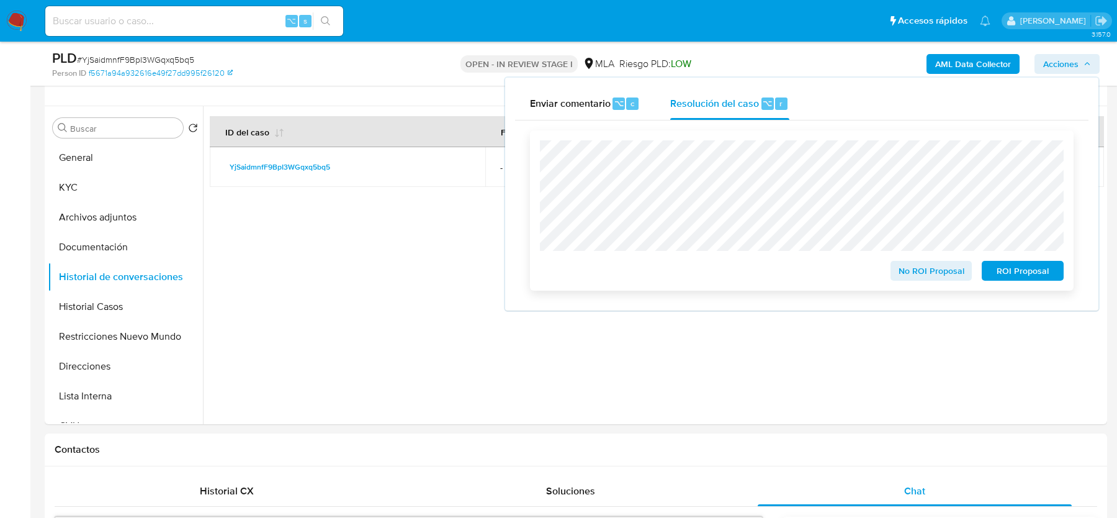
click at [1021, 273] on span "ROI Proposal" at bounding box center [1023, 270] width 65 height 17
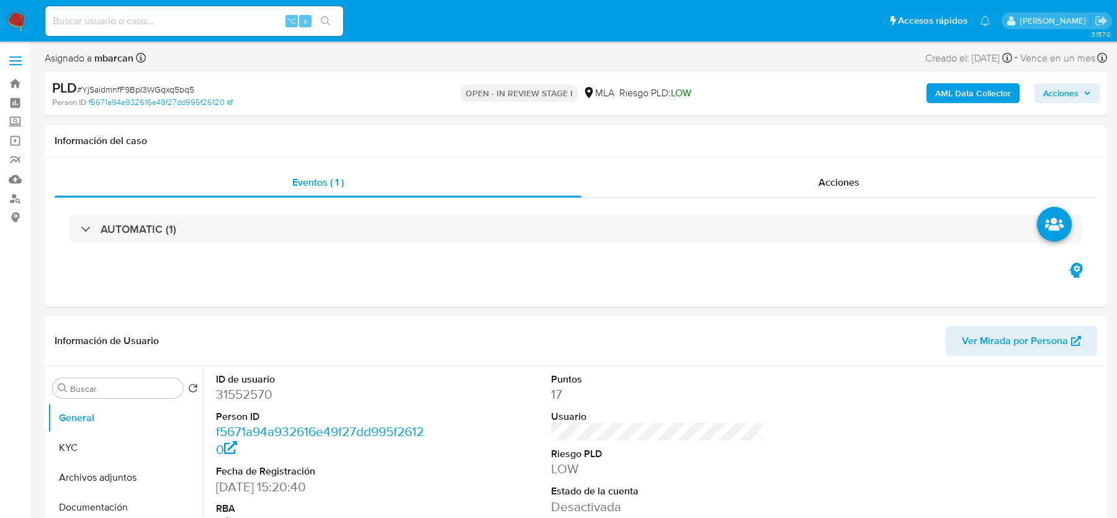
select select "10"
click at [88, 23] on input at bounding box center [194, 21] width 298 height 16
paste input "RXlnqrXMDI2g2uhkBrjV6MLK"
type input "RXlnqrXMDI2g2uhkBrjV6MLK"
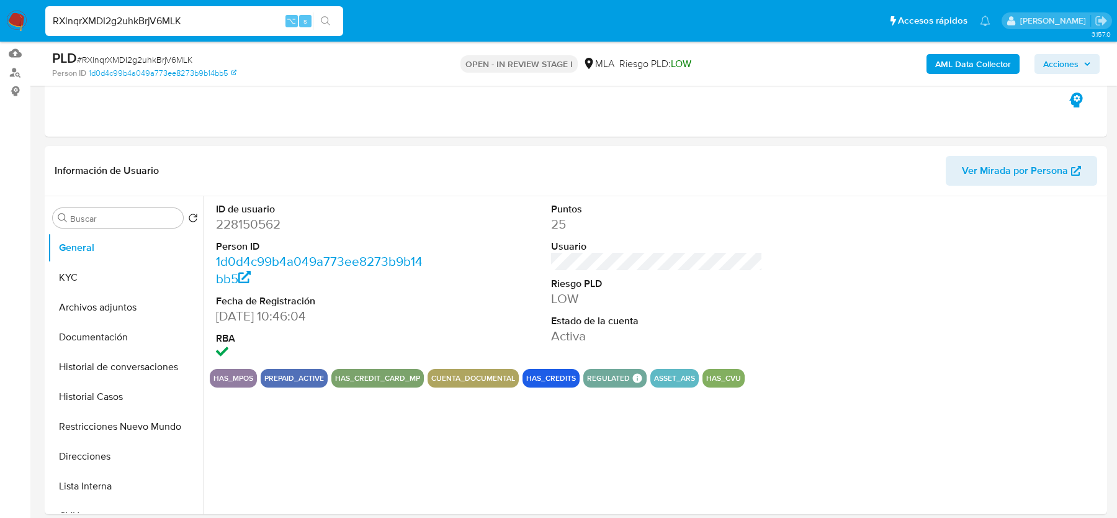
scroll to position [165, 0]
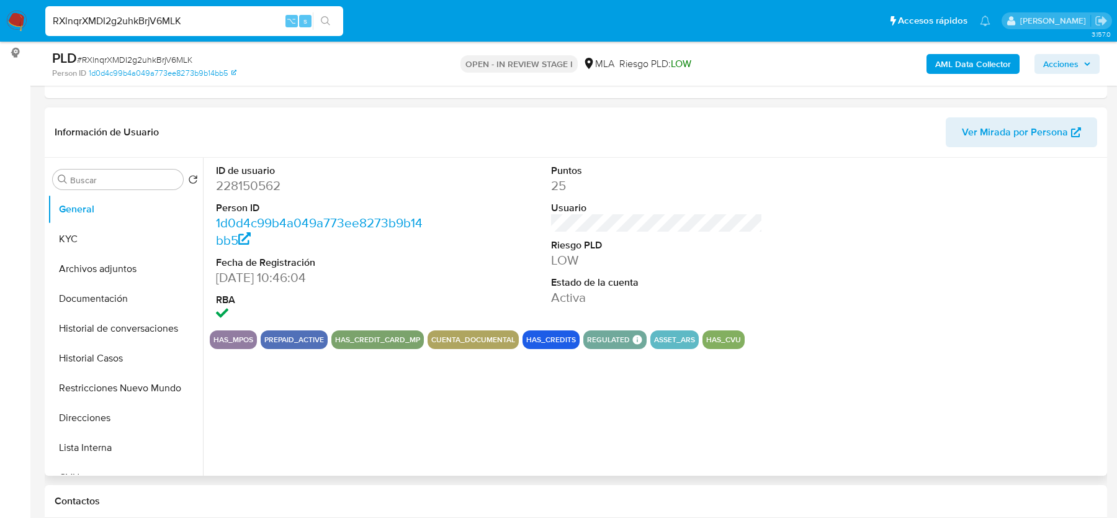
select select "10"
click at [115, 255] on button "Archivos adjuntos" at bounding box center [120, 269] width 145 height 30
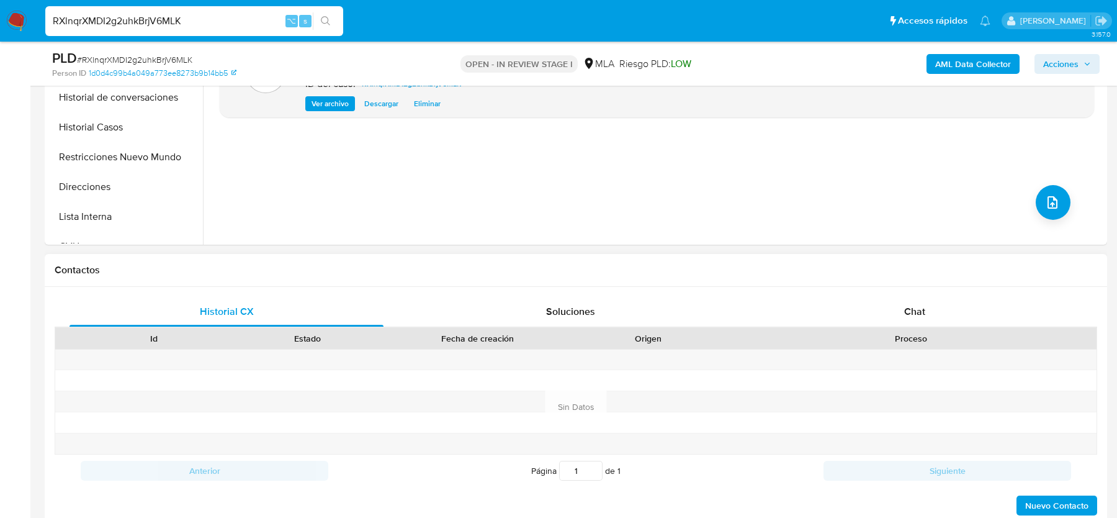
scroll to position [433, 0]
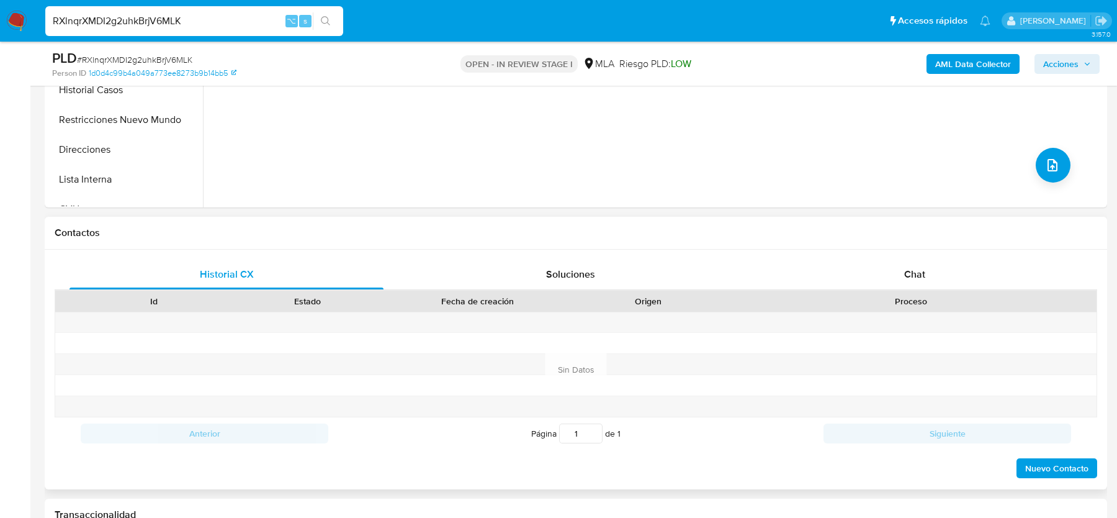
click at [933, 291] on div "Proceso" at bounding box center [911, 301] width 372 height 21
click at [931, 277] on div "Chat" at bounding box center [915, 274] width 314 height 30
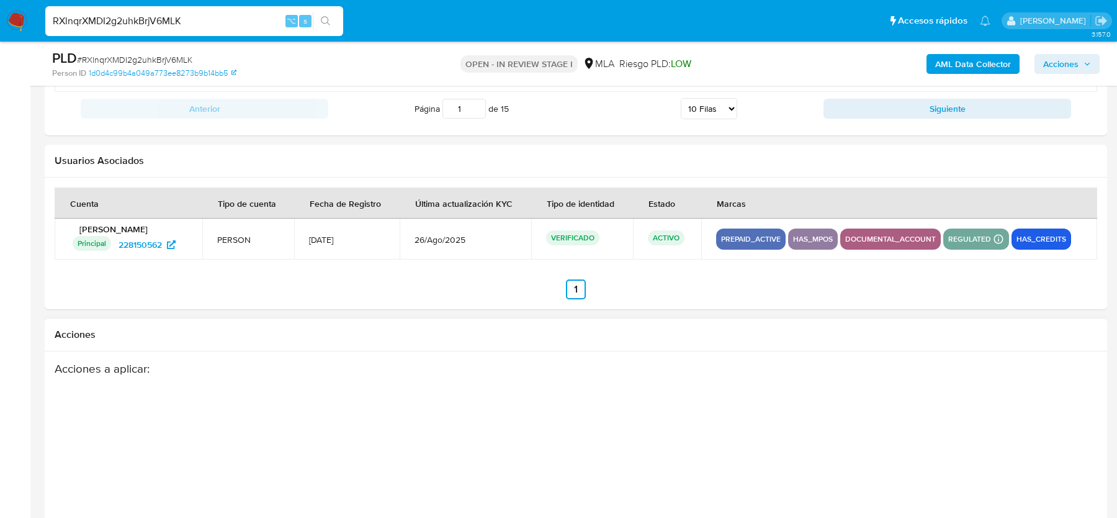
scroll to position [2258, 0]
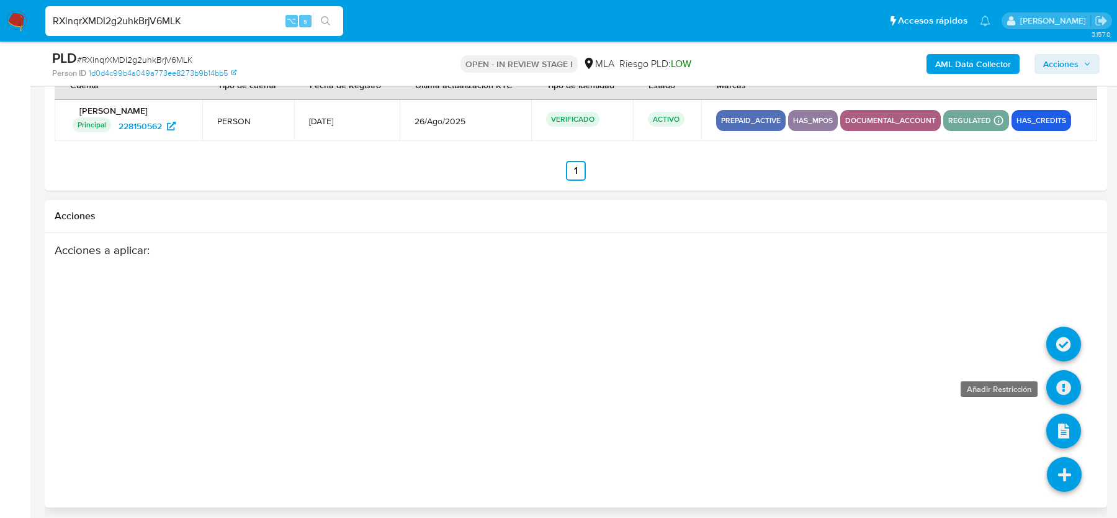
click at [1065, 383] on icon at bounding box center [1064, 387] width 35 height 35
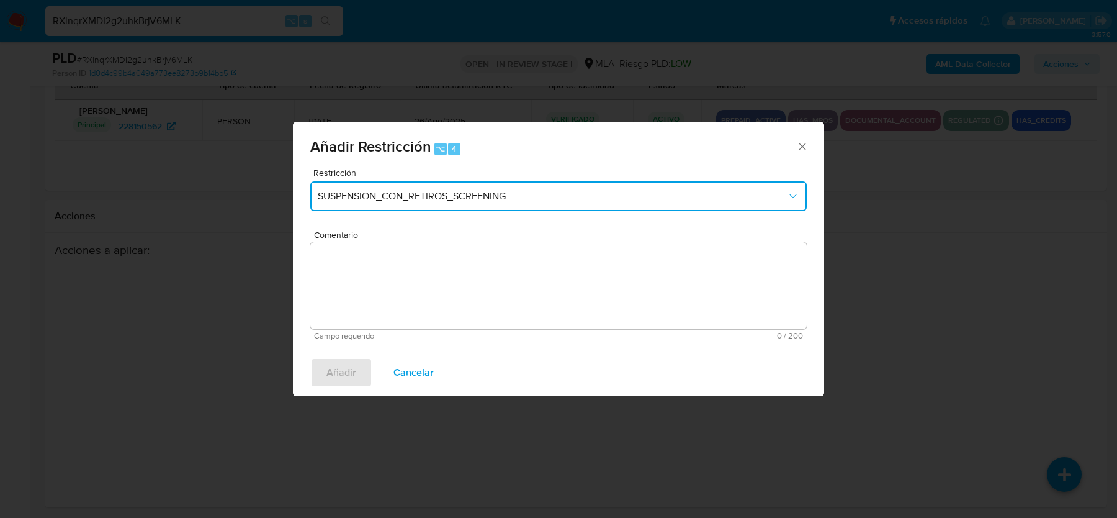
click at [421, 207] on button "SUSPENSION_CON_RETIROS_SCREENING" at bounding box center [558, 196] width 497 height 30
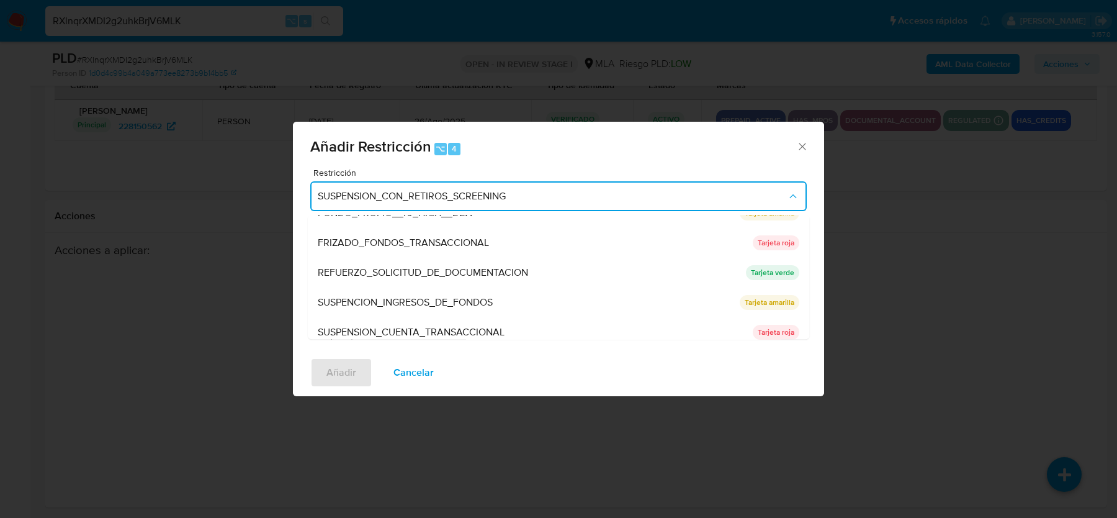
scroll to position [263, 0]
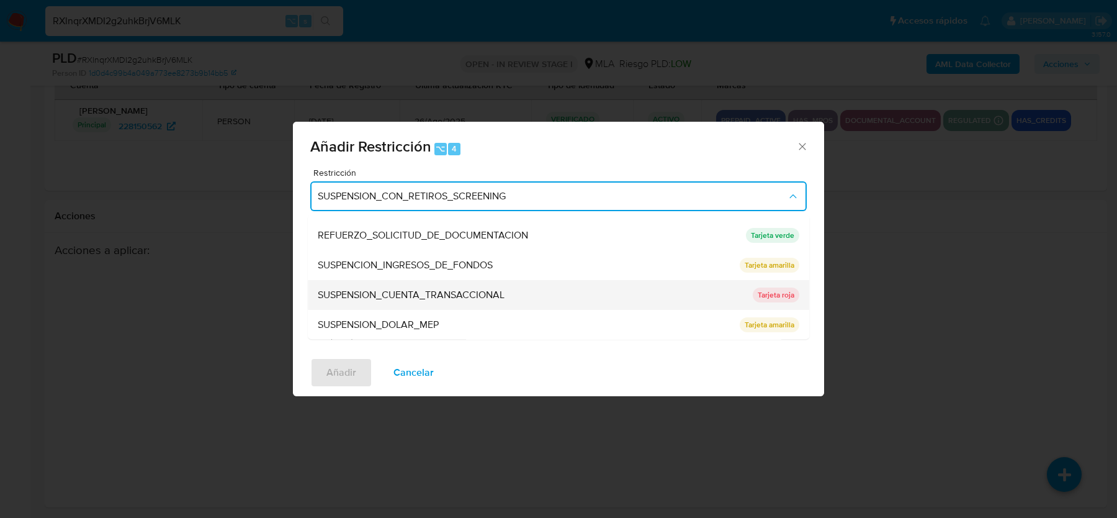
click at [414, 289] on span "SUSPENSION_CUENTA_TRANSACCIONAL" at bounding box center [411, 295] width 187 height 12
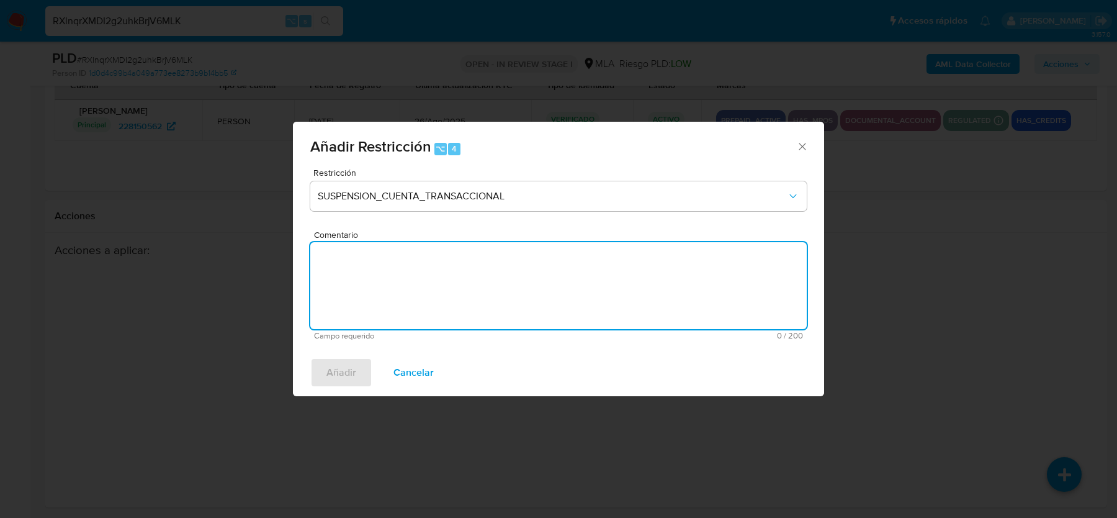
click at [414, 287] on textarea "Comentario" at bounding box center [558, 285] width 497 height 87
type textarea "AML"
click at [335, 381] on span "Añadir" at bounding box center [342, 372] width 30 height 27
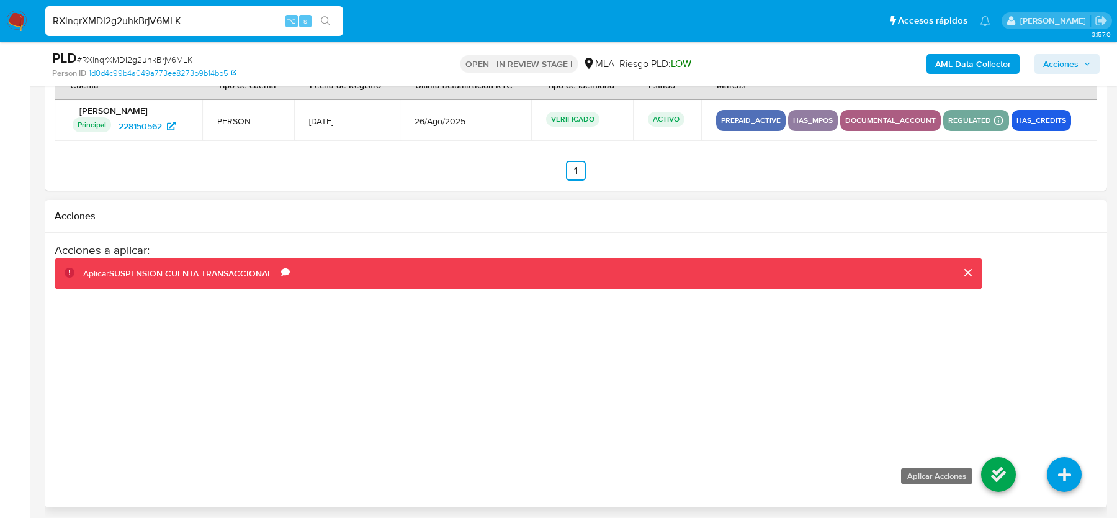
click at [996, 464] on icon at bounding box center [998, 474] width 35 height 35
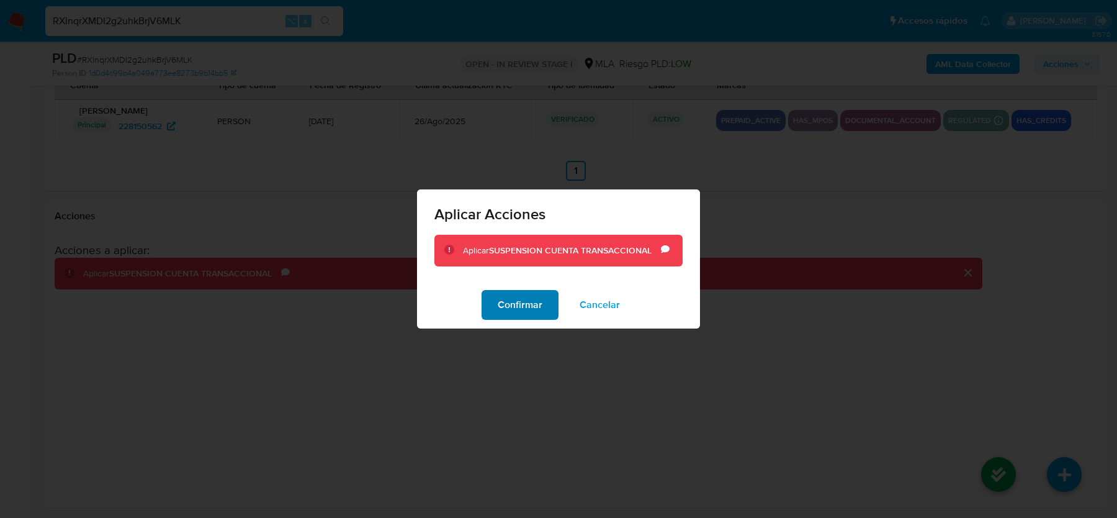
click at [522, 305] on span "Confirmar" at bounding box center [520, 304] width 45 height 27
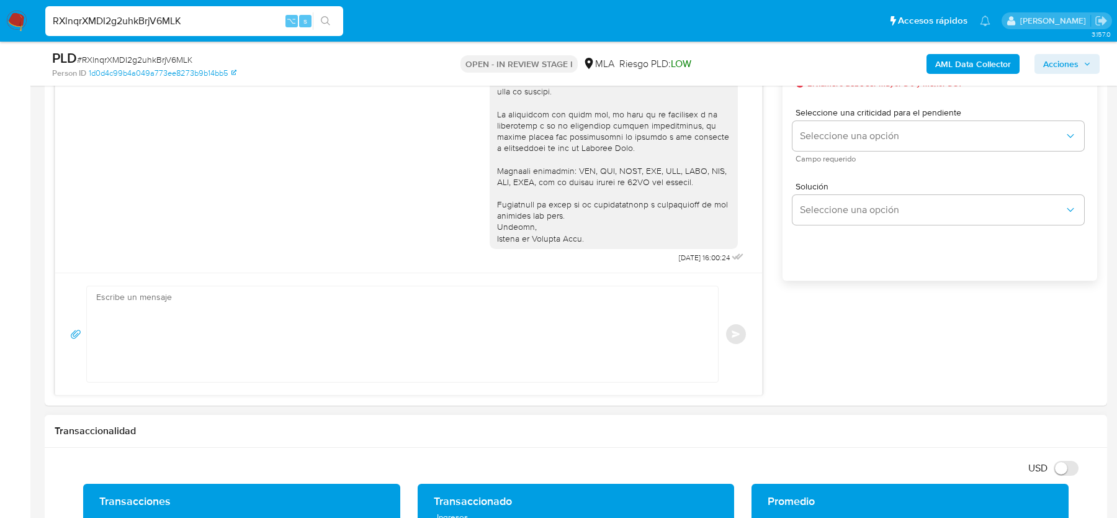
scroll to position [768, 0]
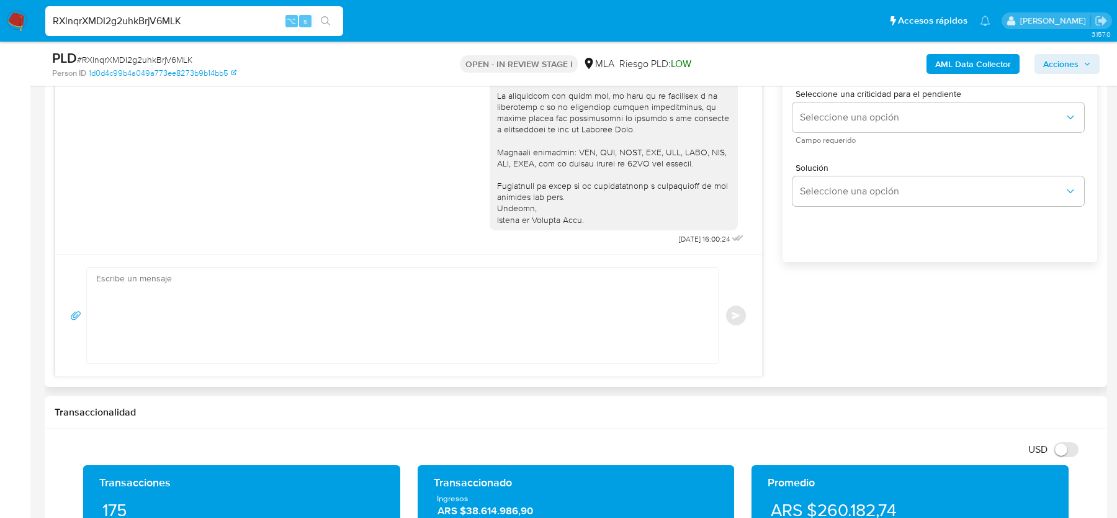
click at [476, 316] on textarea at bounding box center [399, 316] width 606 height 96
paste textarea "Hola, Esperamos que te encuentres muy bien. Te consultamos si tuviste oportunid…"
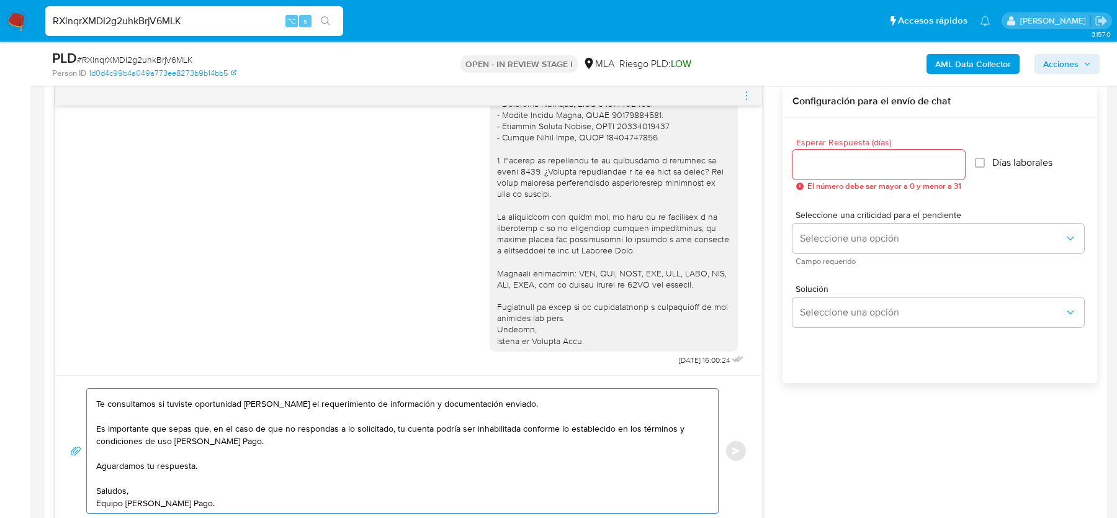
scroll to position [646, 0]
type textarea "Hola, Esperamos que te encuentres muy bien. Te consultamos si tuviste oportunid…"
click at [840, 177] on div at bounding box center [879, 166] width 173 height 30
click at [841, 169] on input "Esperar Respuesta (días)" at bounding box center [879, 166] width 173 height 16
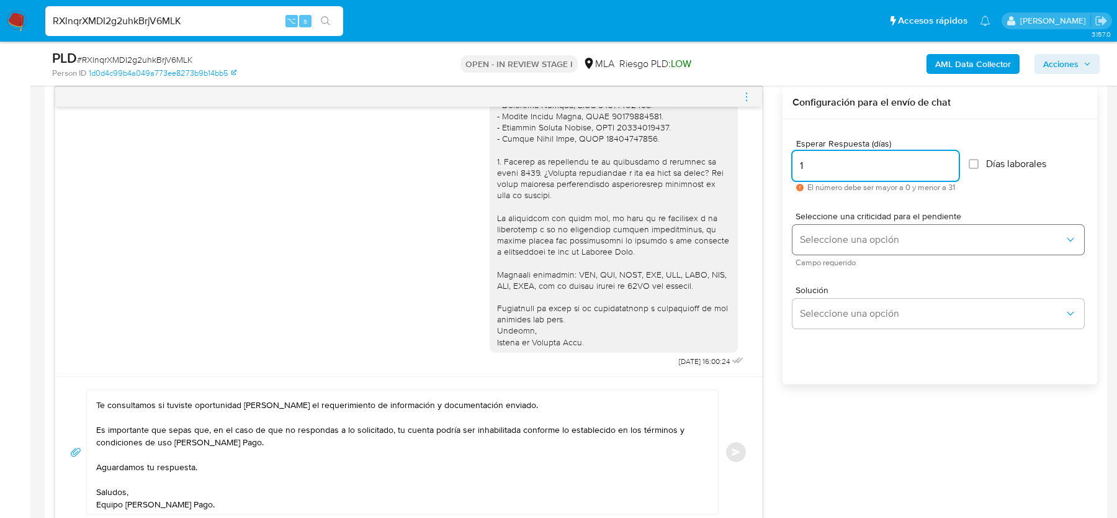
type input "1"
click at [825, 244] on button "Seleccione una opción" at bounding box center [939, 240] width 292 height 30
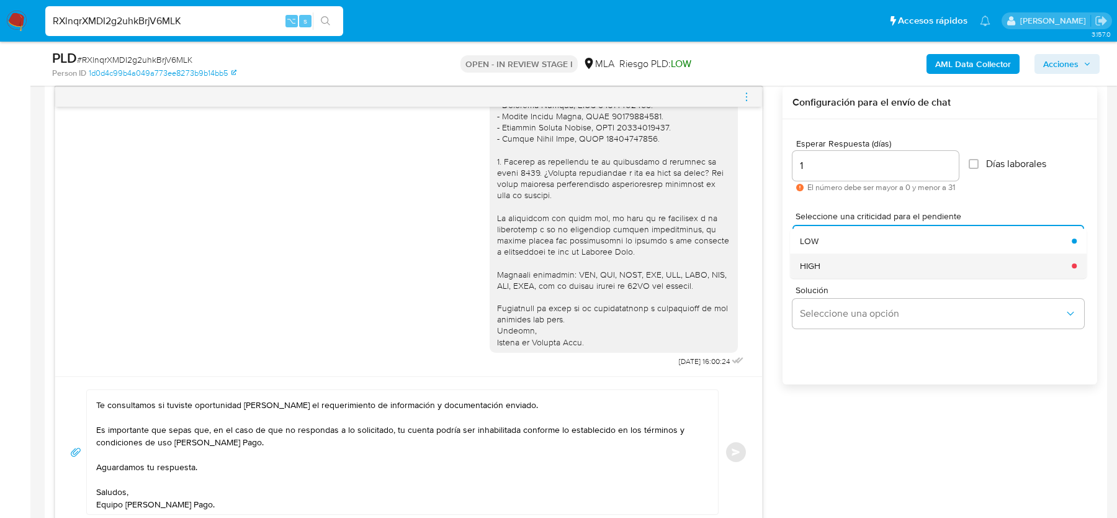
click at [825, 269] on div "HIGH" at bounding box center [932, 265] width 264 height 25
click at [731, 448] on button "Enviar" at bounding box center [736, 452] width 22 height 22
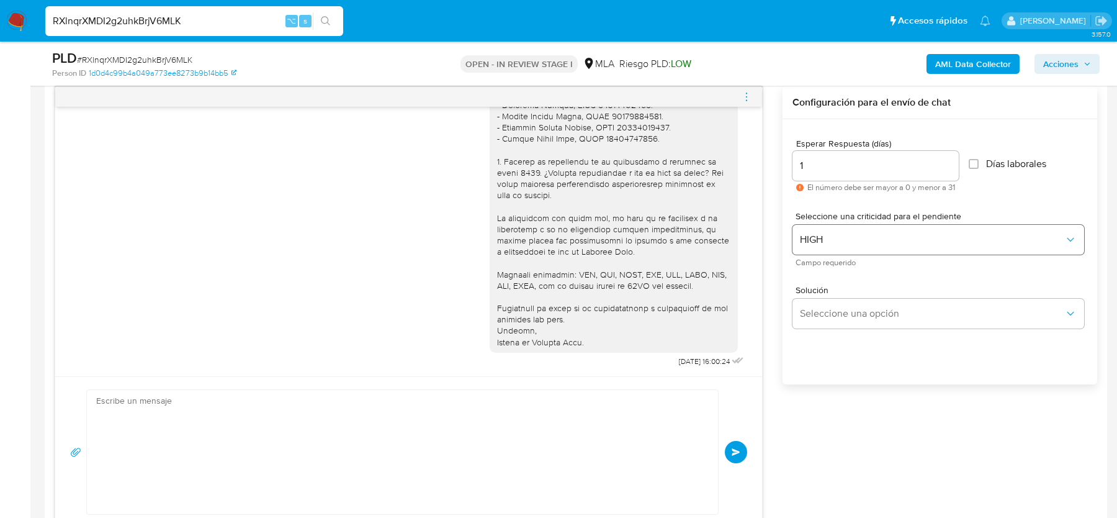
scroll to position [1692, 0]
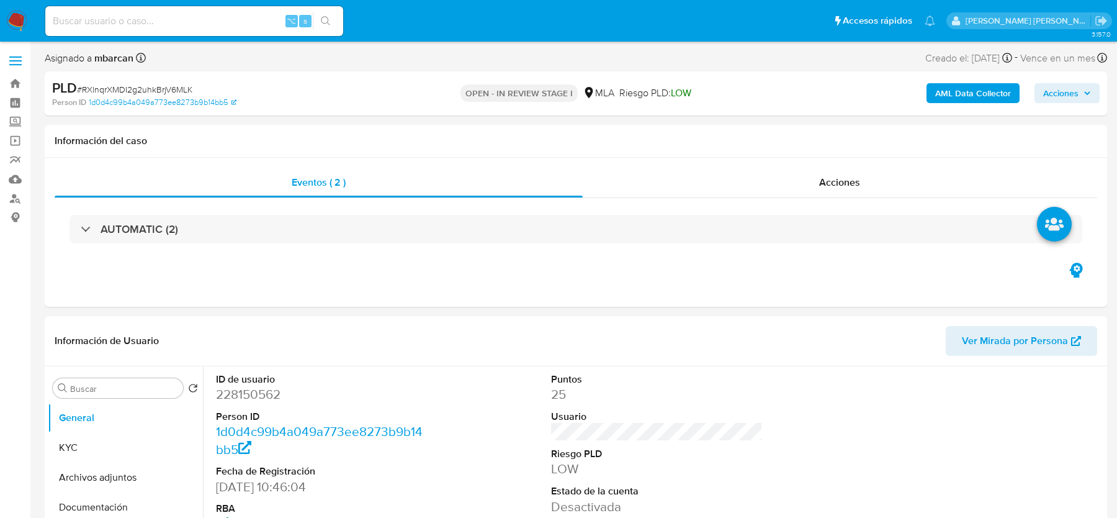
select select "10"
